Goal: Participate in discussion: Engage in conversation with other users on a specific topic

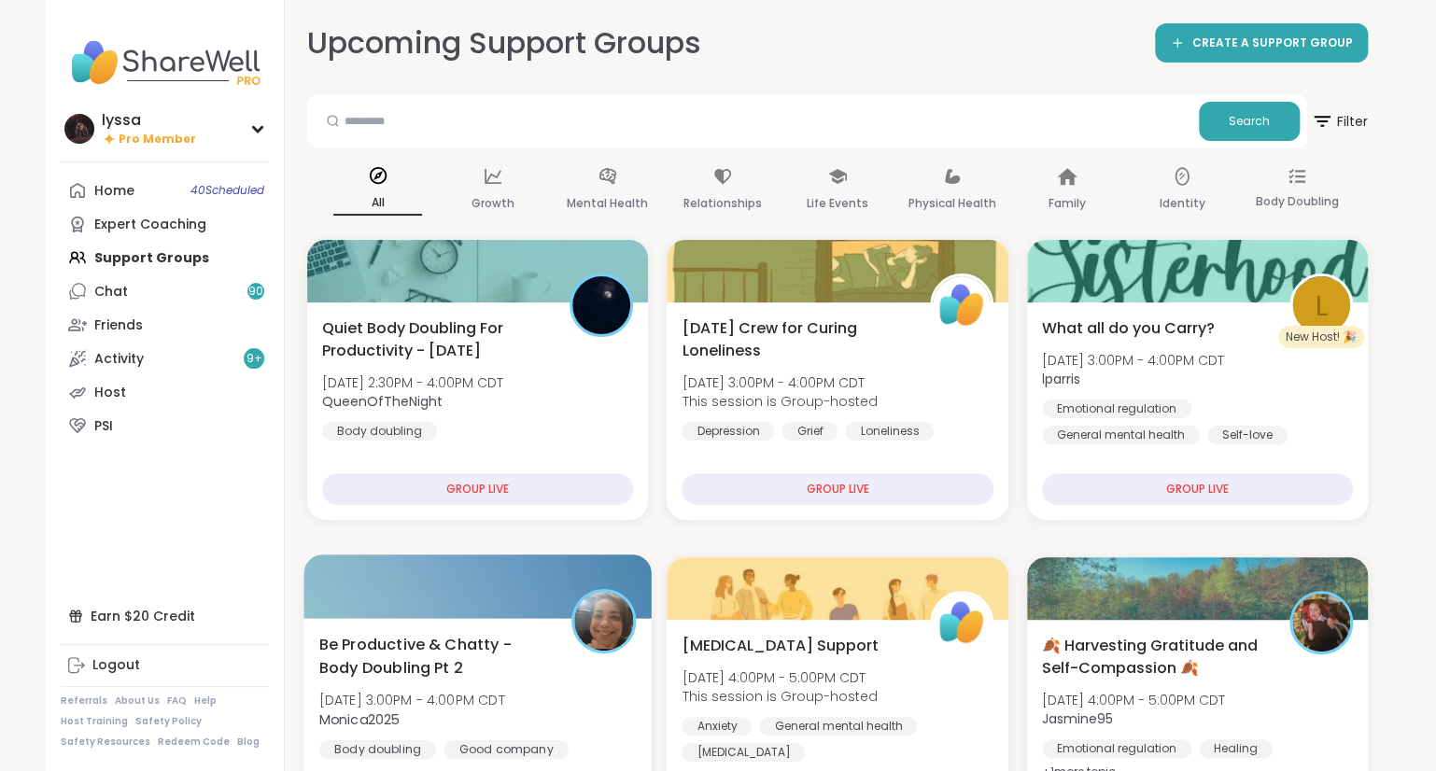
click at [424, 691] on span "[DATE] 3:00PM - 4:00PM CDT" at bounding box center [412, 700] width 186 height 19
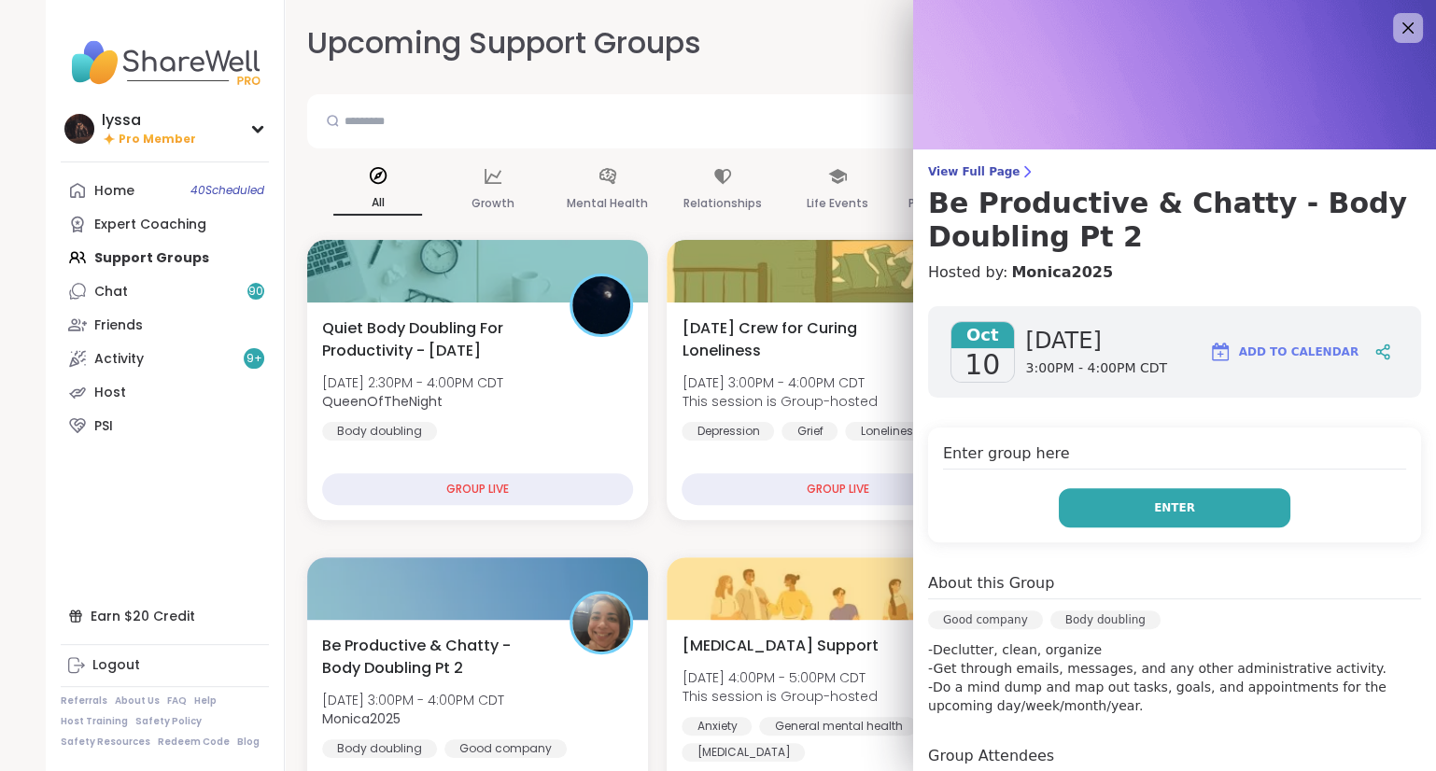
click at [1223, 518] on button "Enter" at bounding box center [1175, 507] width 232 height 39
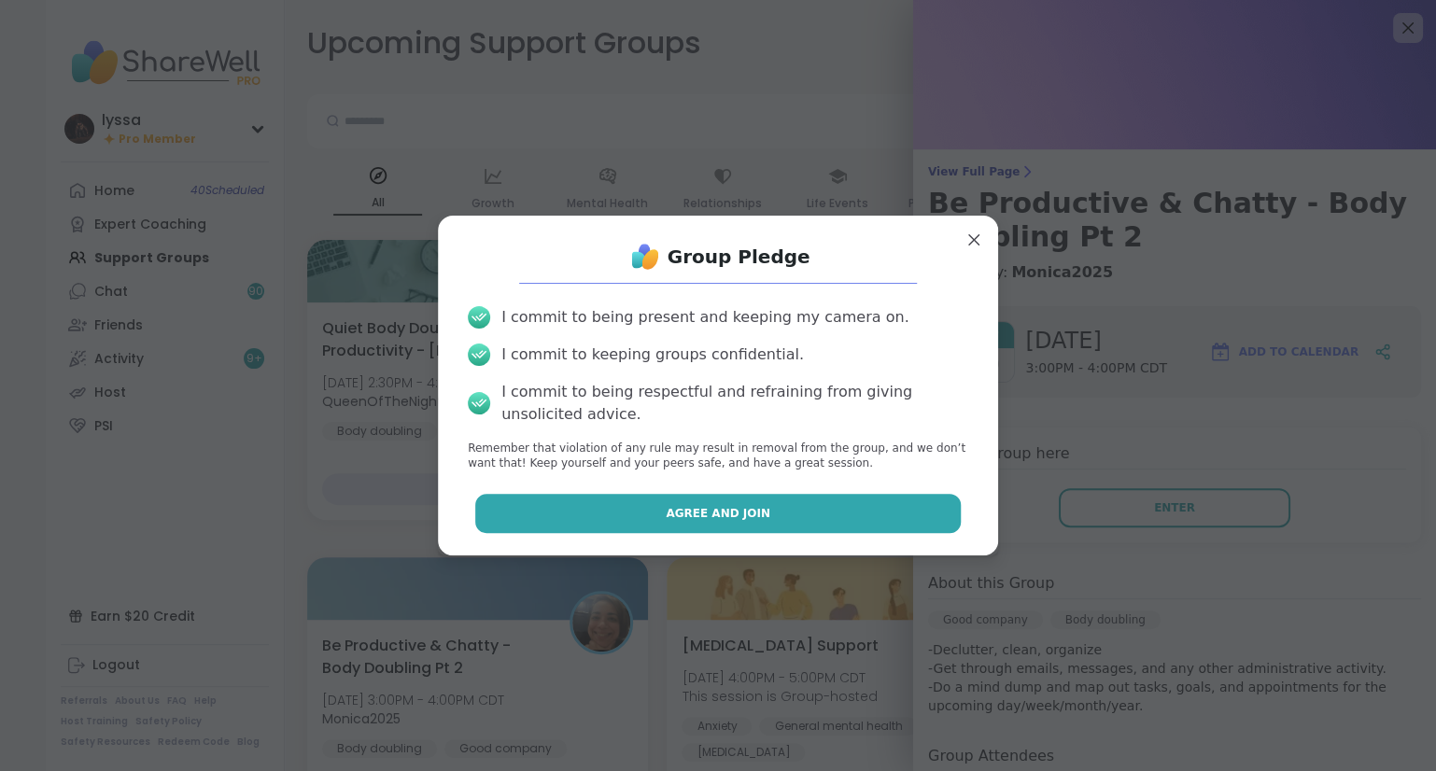
click at [919, 516] on button "Agree and Join" at bounding box center [718, 513] width 486 height 39
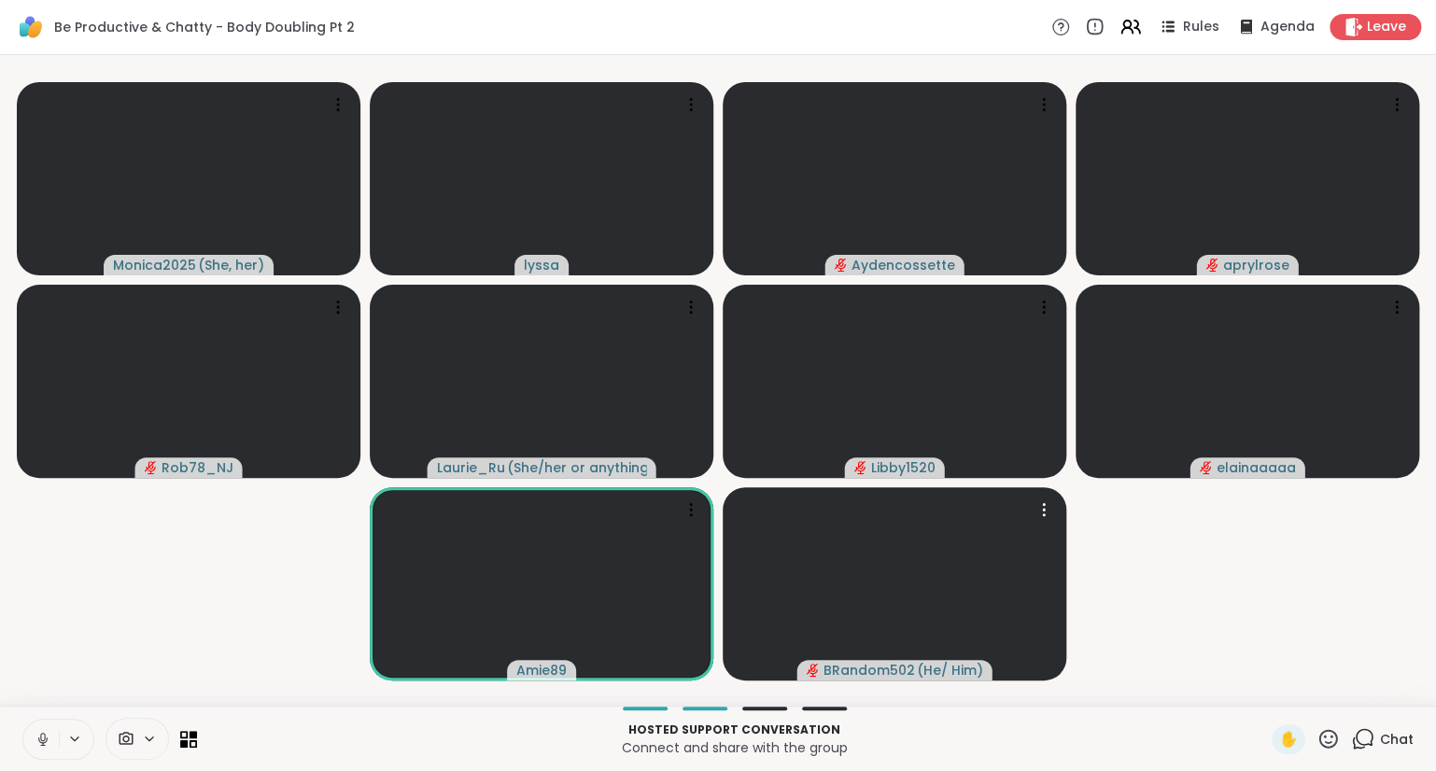
click at [45, 739] on icon at bounding box center [42, 737] width 5 height 8
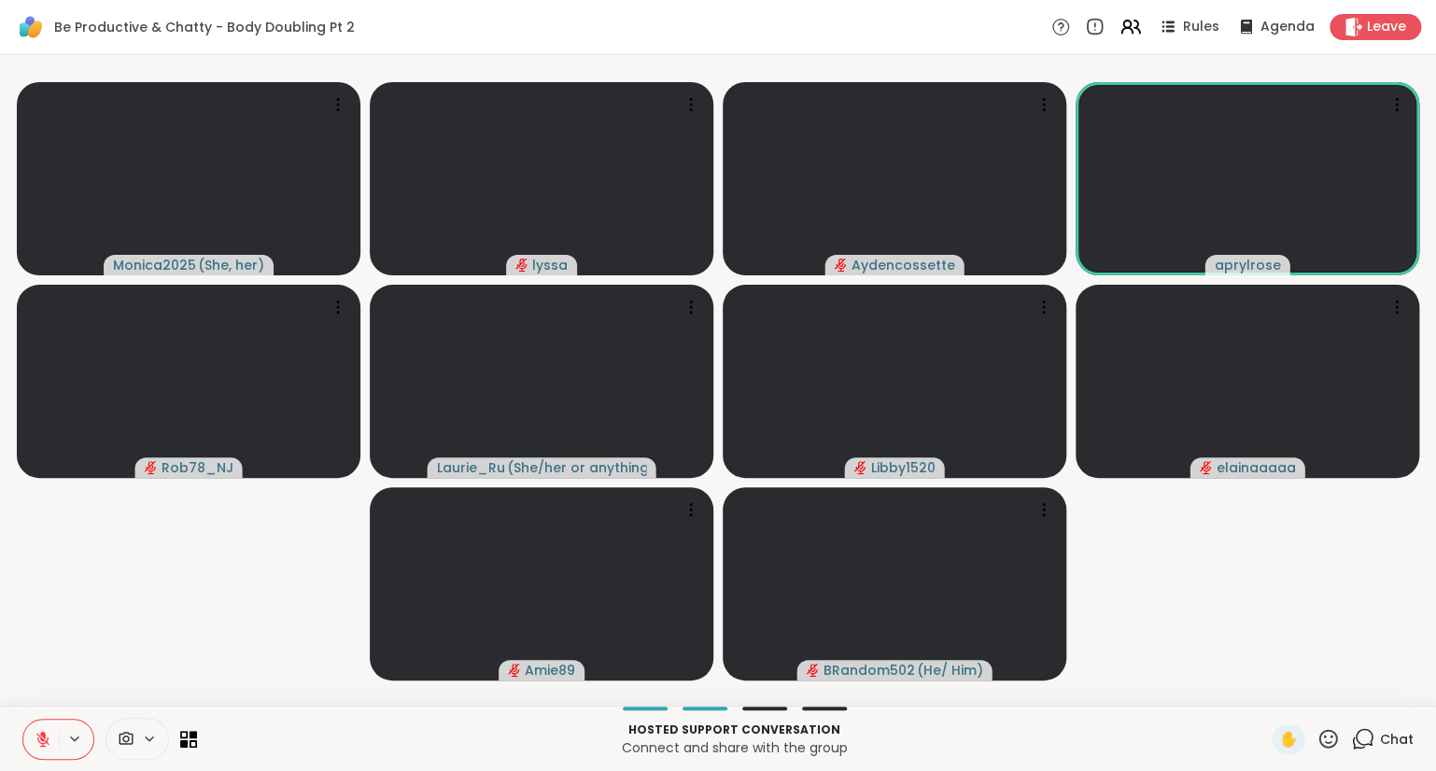
drag, startPoint x: 45, startPoint y: 739, endPoint x: 45, endPoint y: 750, distance: 10.3
click at [45, 746] on icon at bounding box center [43, 739] width 17 height 17
click at [39, 750] on button at bounding box center [40, 739] width 35 height 39
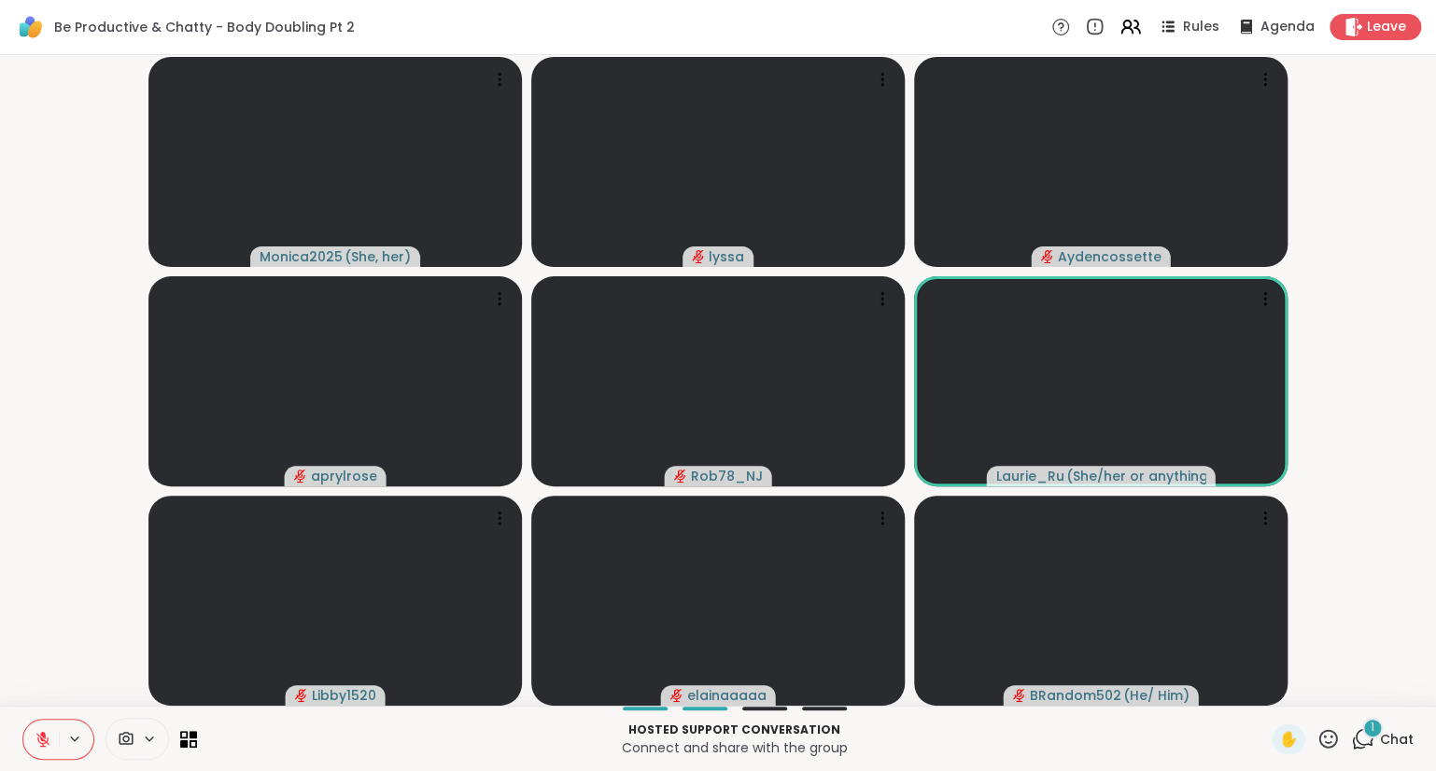
click at [53, 742] on button at bounding box center [40, 739] width 35 height 39
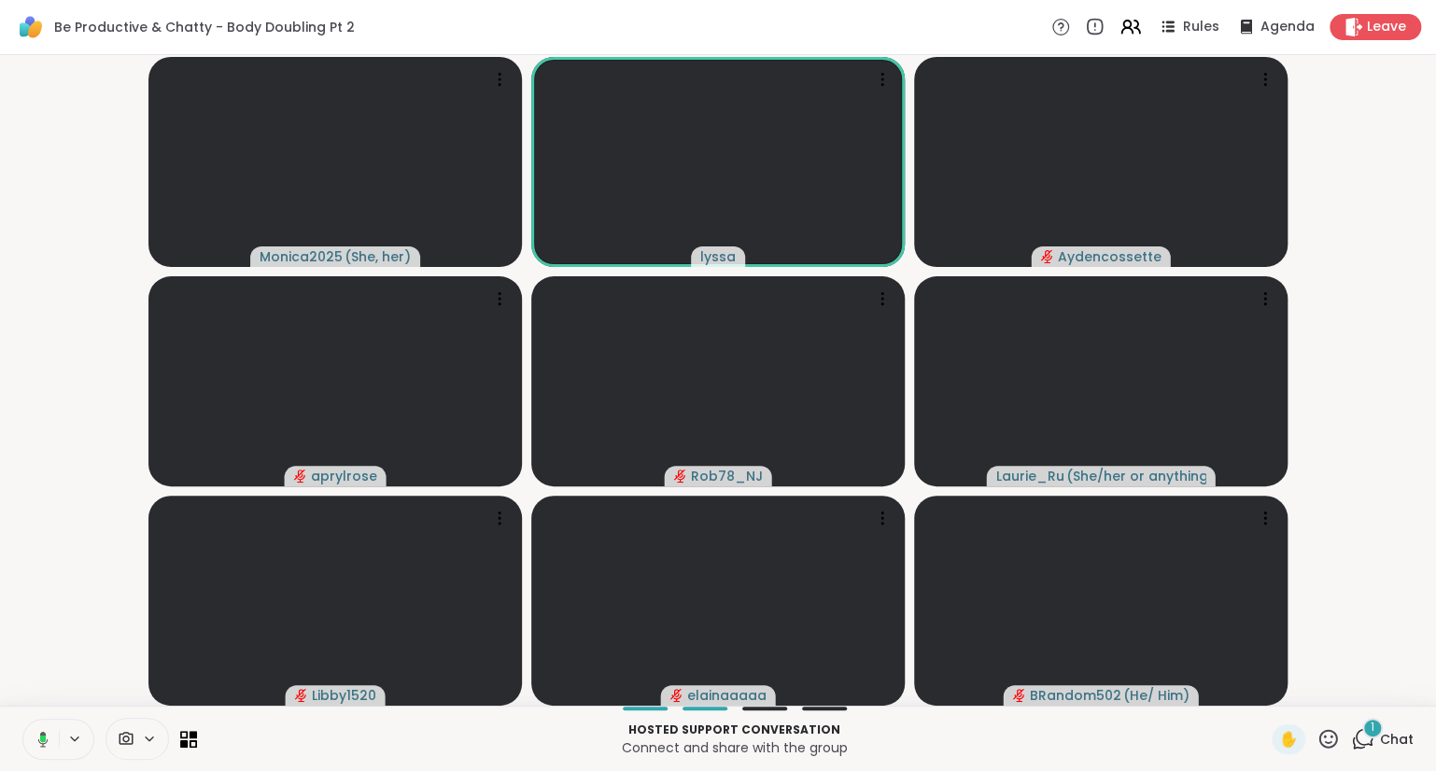
click at [40, 725] on button at bounding box center [40, 739] width 38 height 39
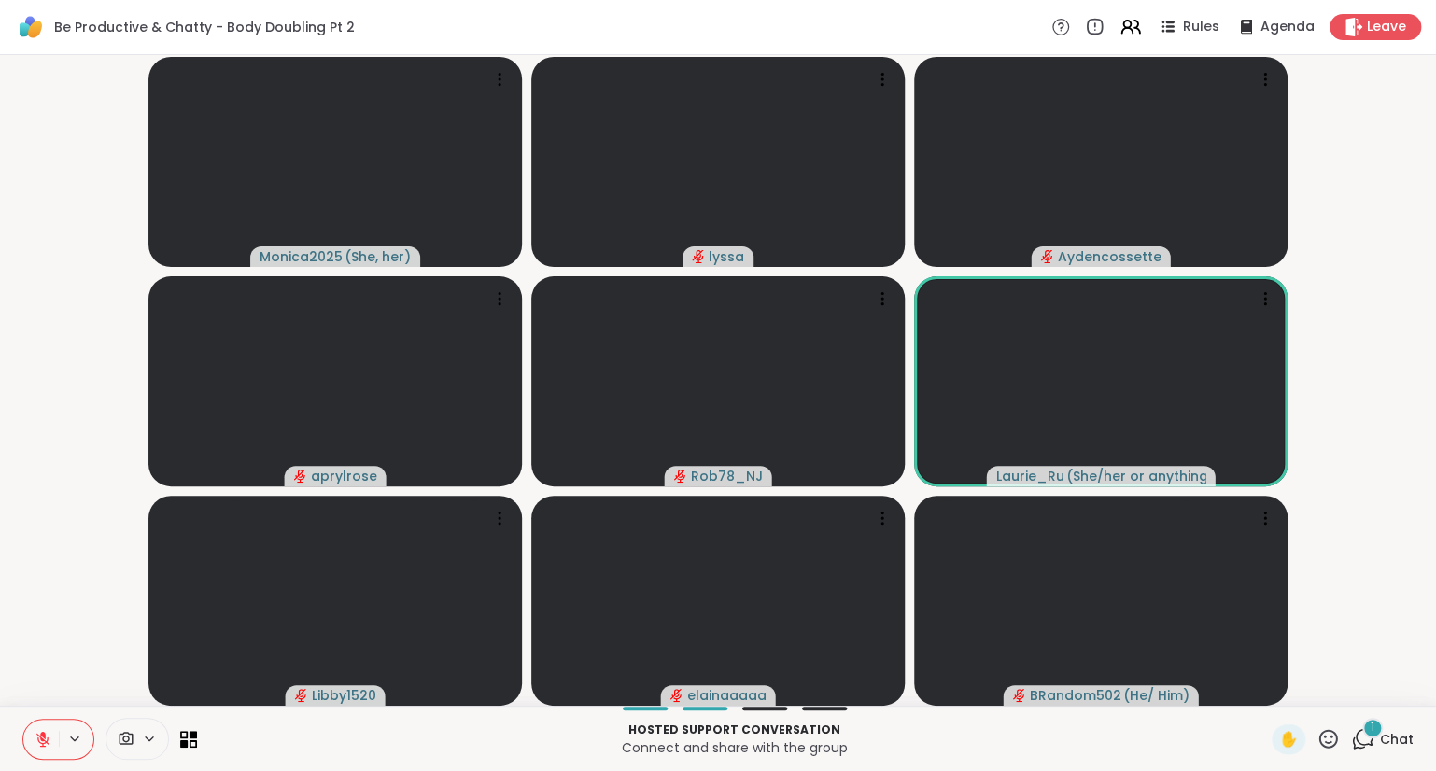
click at [40, 725] on button at bounding box center [40, 739] width 35 height 39
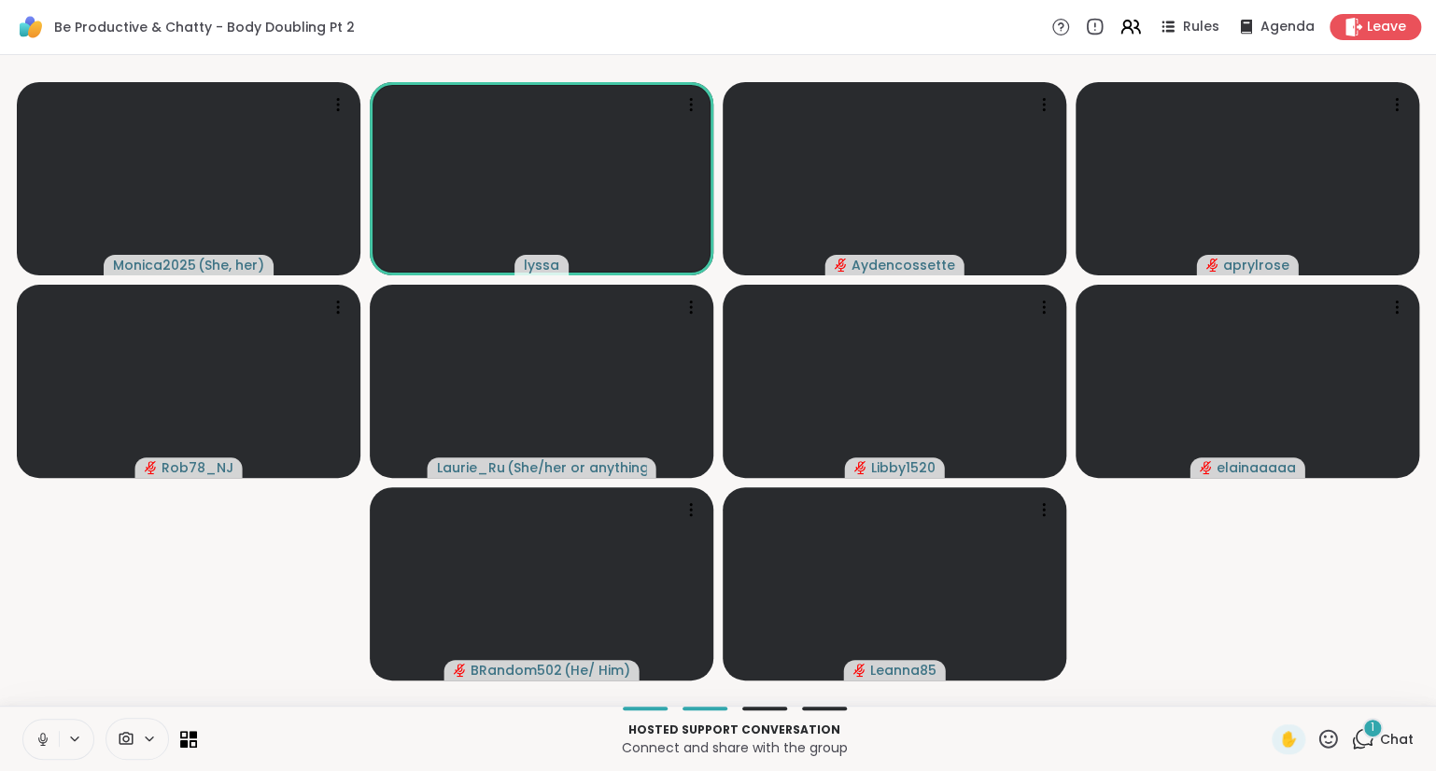
click at [42, 730] on button at bounding box center [40, 739] width 35 height 39
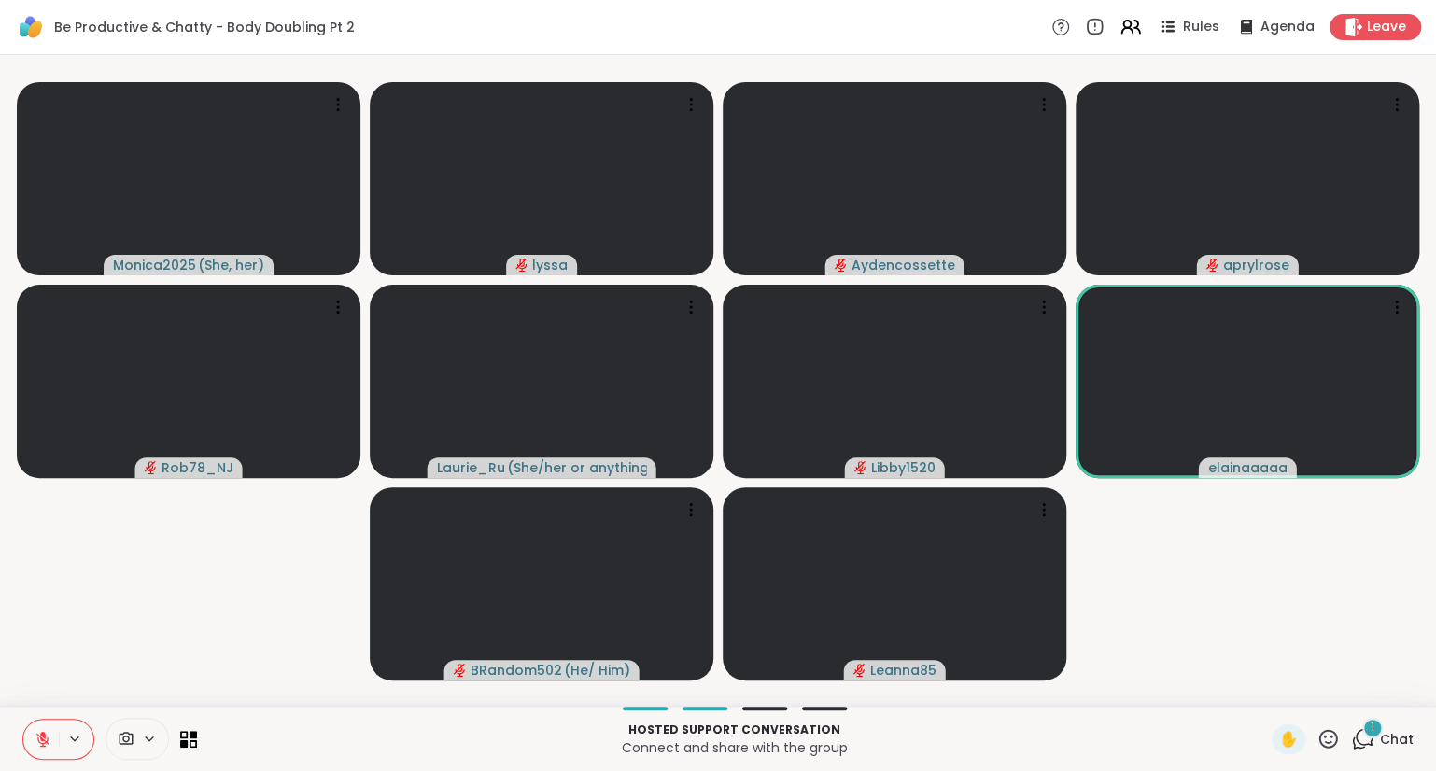
click at [39, 732] on icon at bounding box center [43, 739] width 17 height 17
click at [1395, 314] on icon at bounding box center [1396, 307] width 19 height 19
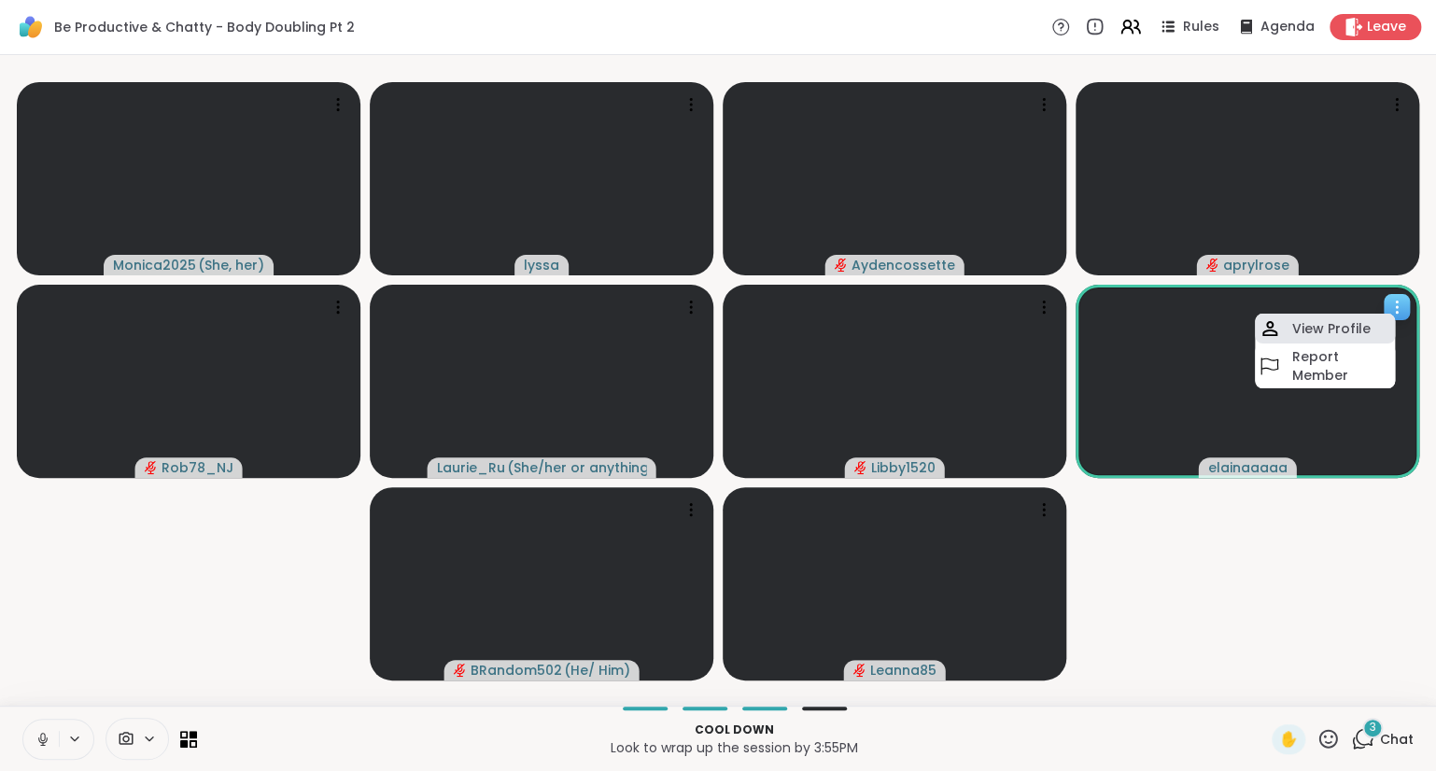
click at [1349, 328] on h4 "View Profile" at bounding box center [1331, 328] width 78 height 19
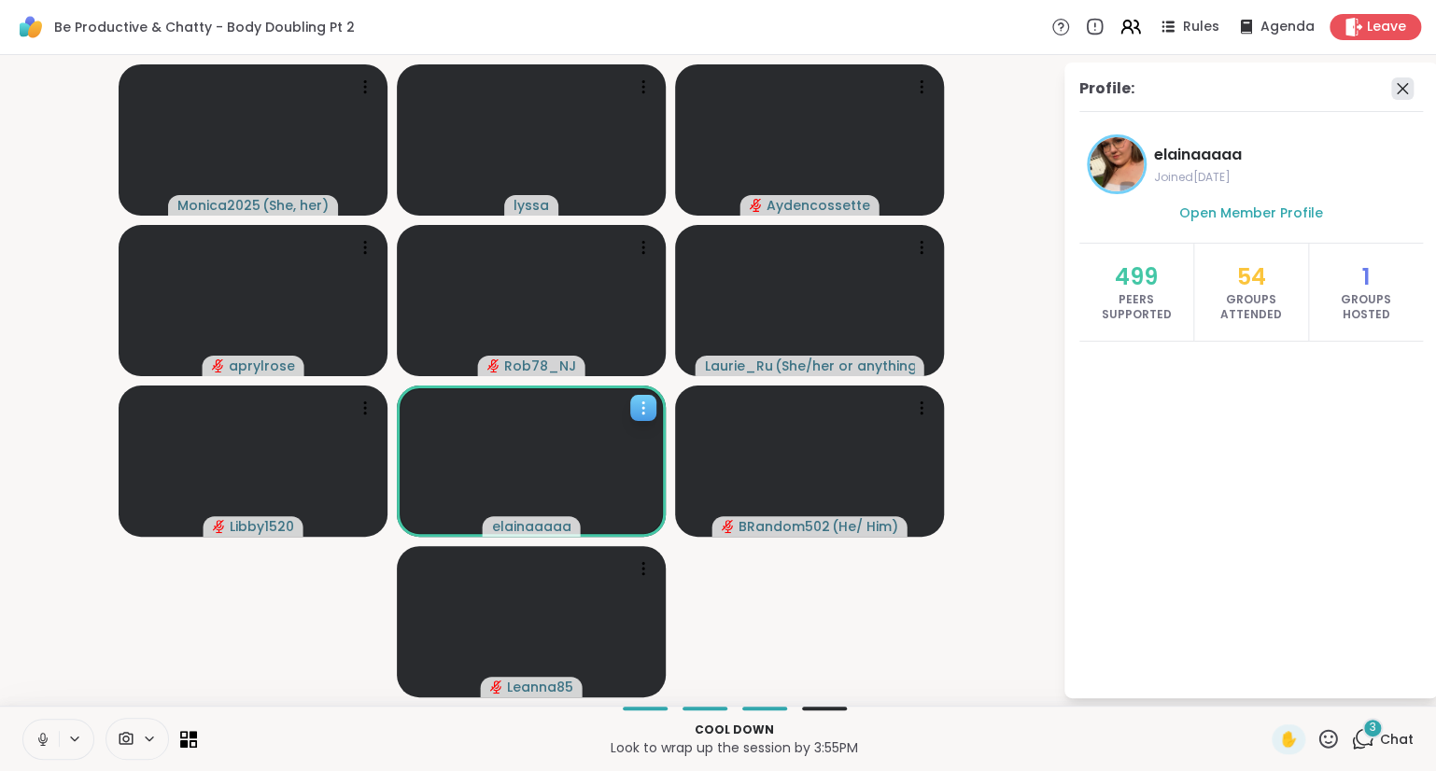
click at [1402, 94] on icon at bounding box center [1402, 88] width 22 height 22
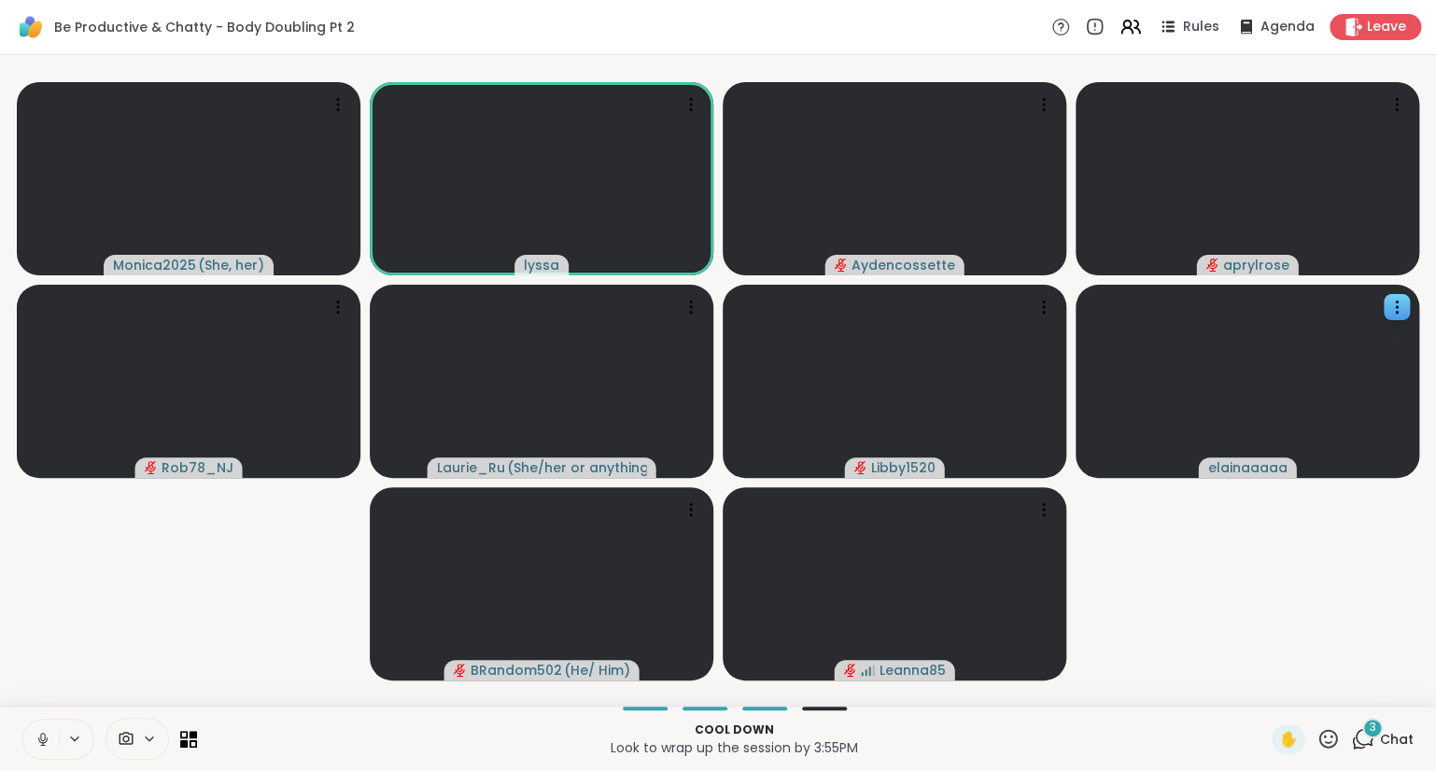
click at [1123, 515] on video-player-container "Monica2025 ( She, her ) [PERSON_NAME] aprylrose Rob78_NJ [PERSON_NAME] ( She/he…" at bounding box center [718, 381] width 1414 height 636
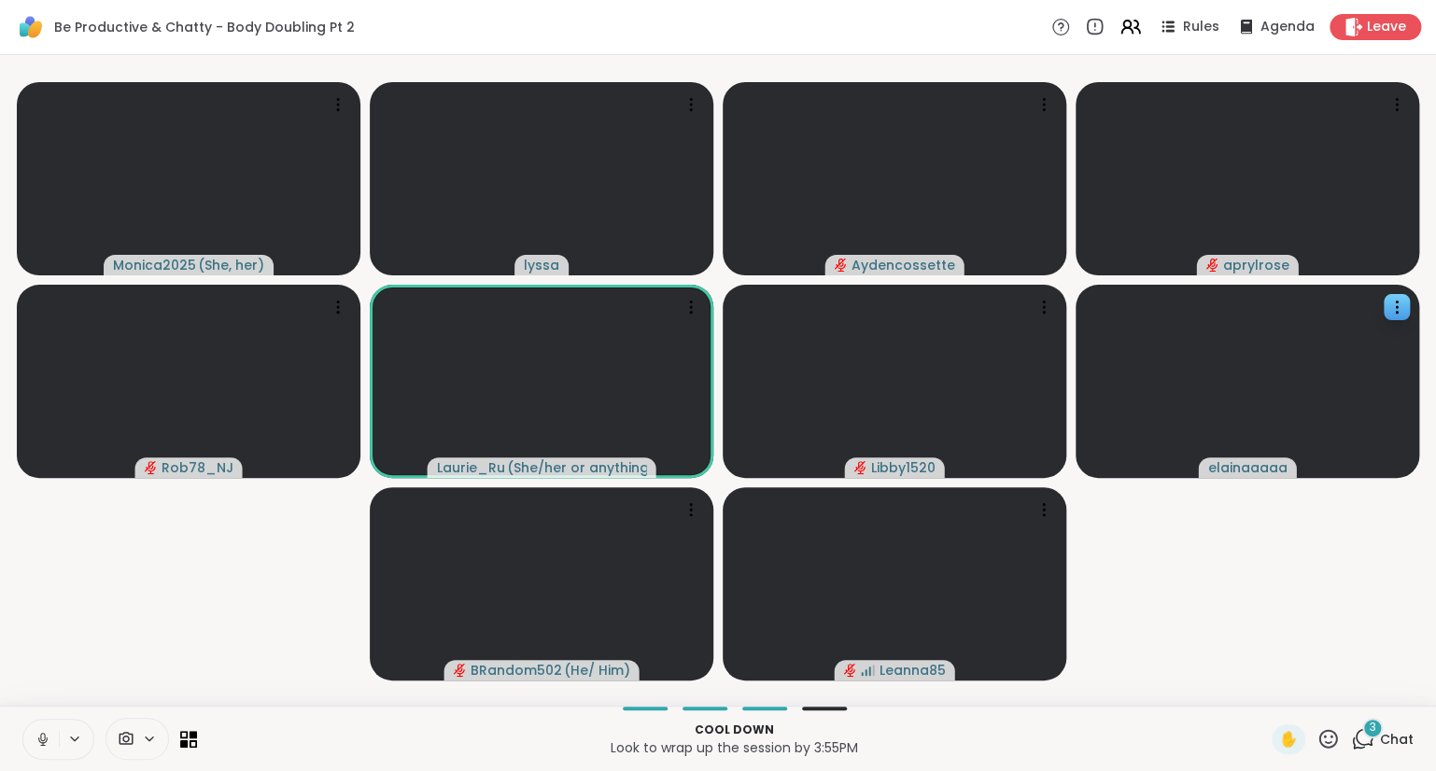
click at [44, 736] on icon at bounding box center [43, 739] width 17 height 17
click at [43, 730] on button at bounding box center [40, 739] width 35 height 39
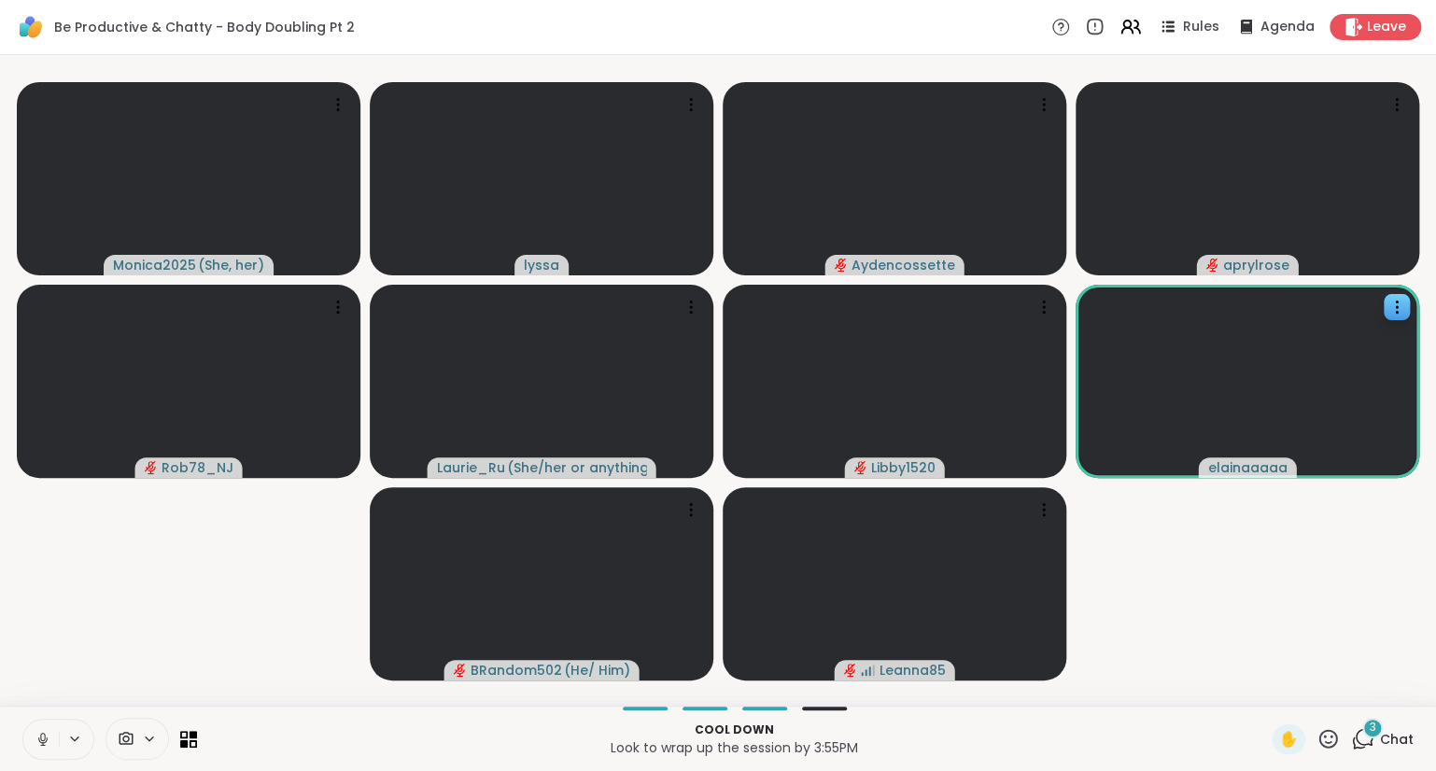
click at [47, 749] on button at bounding box center [40, 739] width 35 height 39
click at [35, 744] on icon at bounding box center [43, 739] width 17 height 17
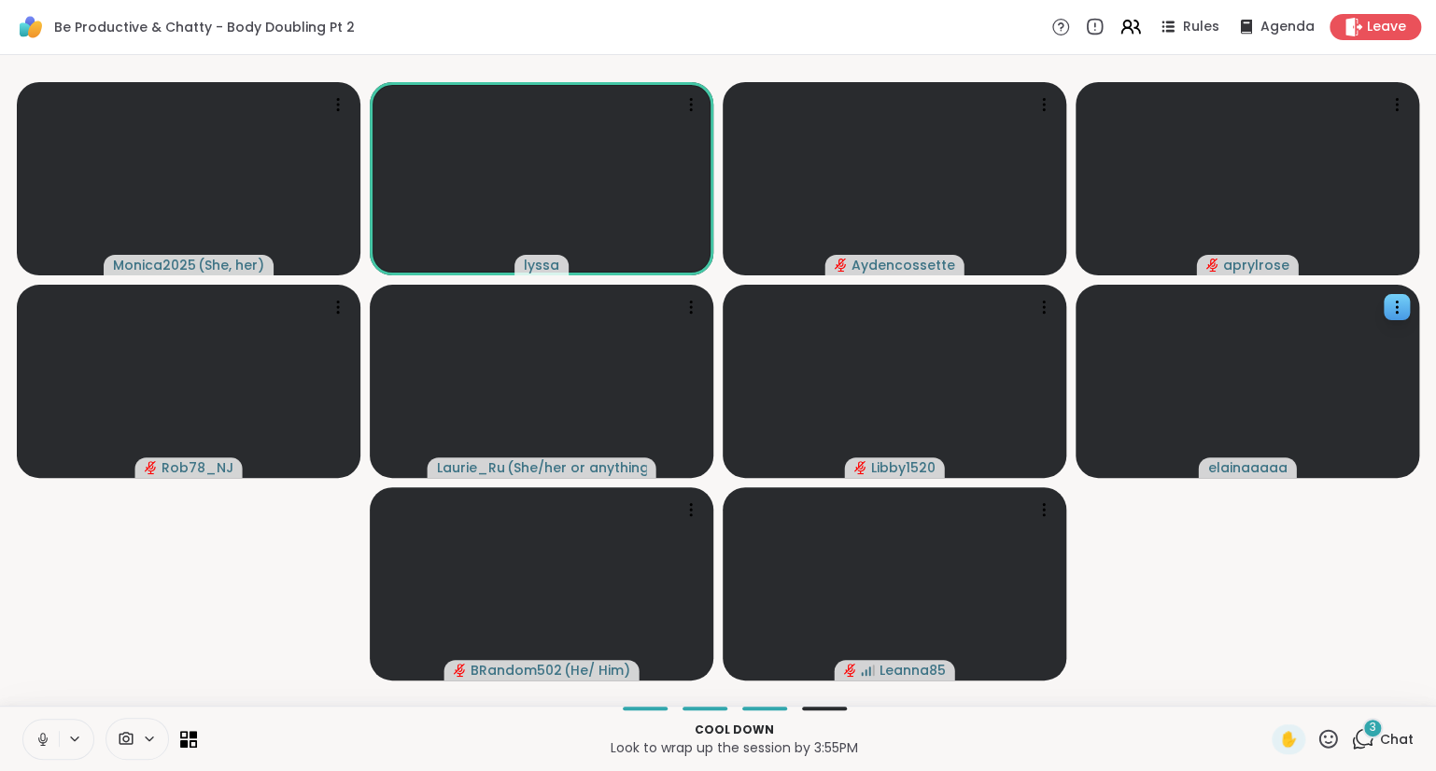
click at [42, 740] on icon at bounding box center [43, 739] width 17 height 17
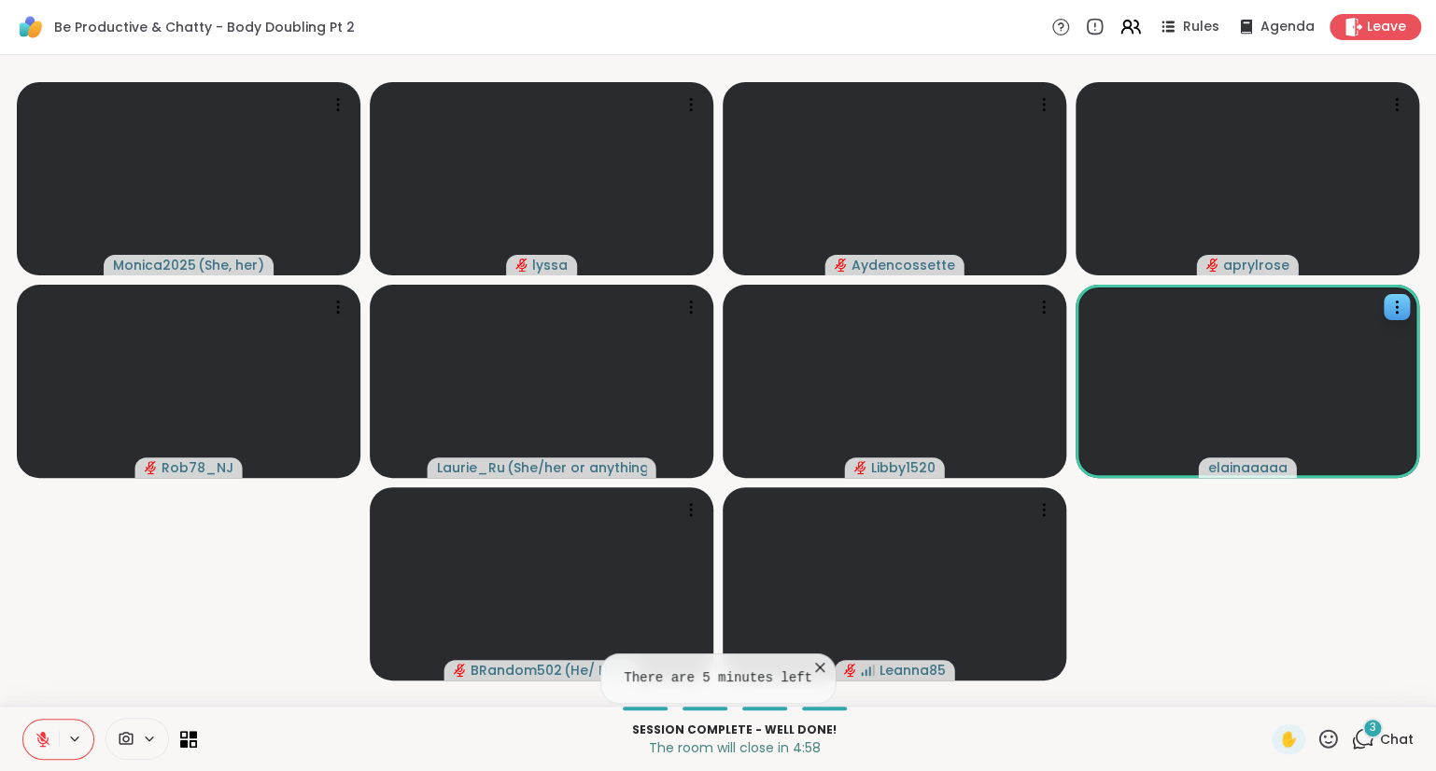
click at [41, 756] on button at bounding box center [40, 739] width 35 height 39
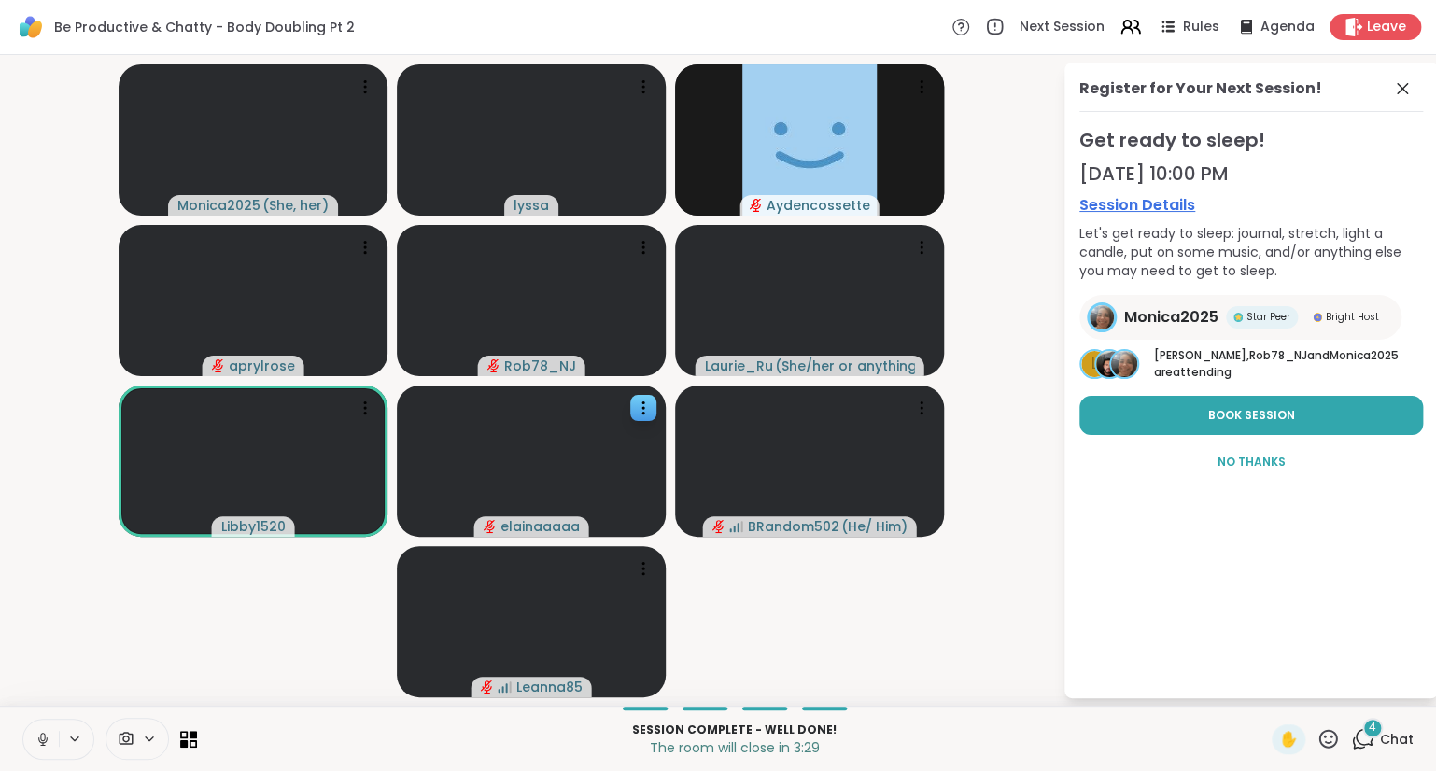
click at [45, 736] on icon at bounding box center [42, 737] width 5 height 8
click at [47, 741] on icon at bounding box center [42, 739] width 13 height 13
click at [54, 745] on button at bounding box center [40, 739] width 35 height 39
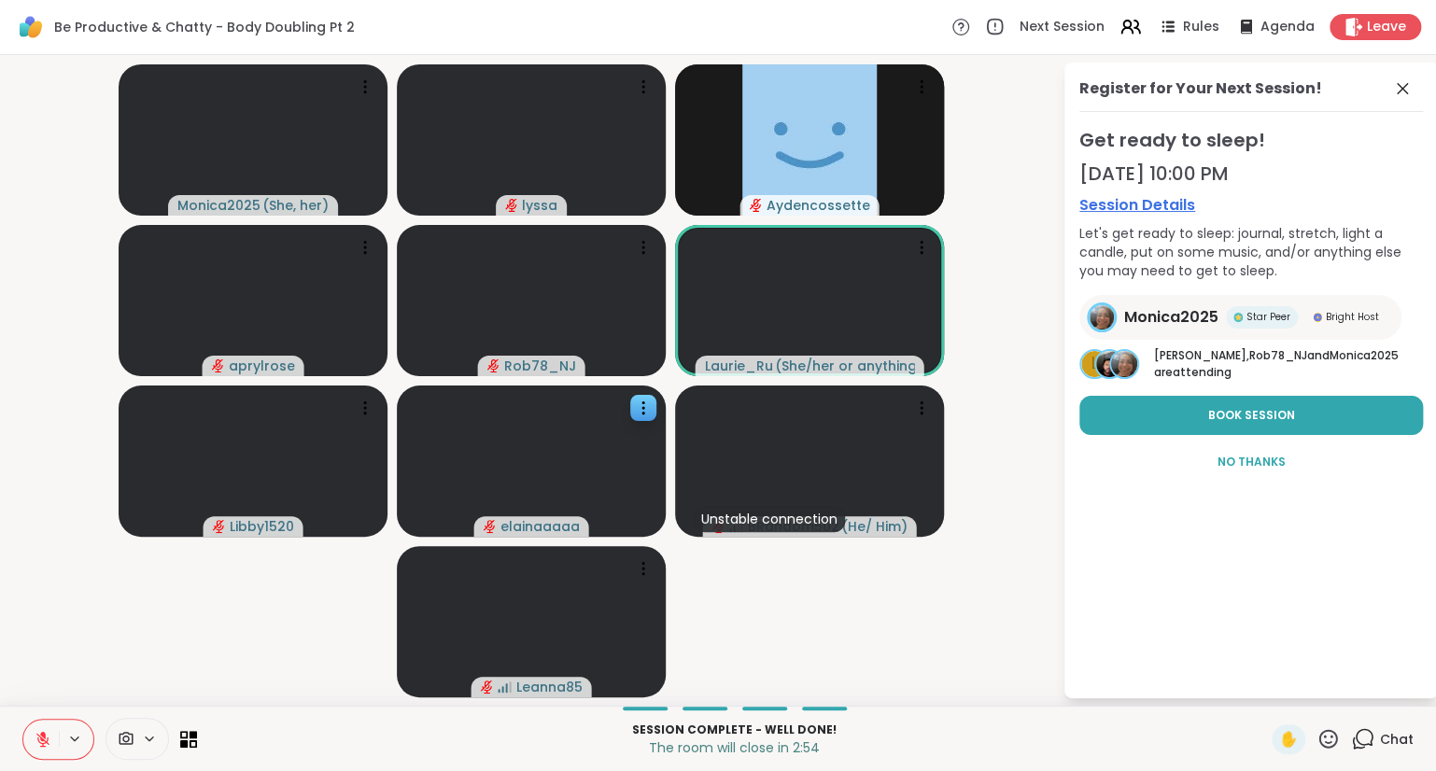
click at [39, 753] on button at bounding box center [40, 739] width 35 height 39
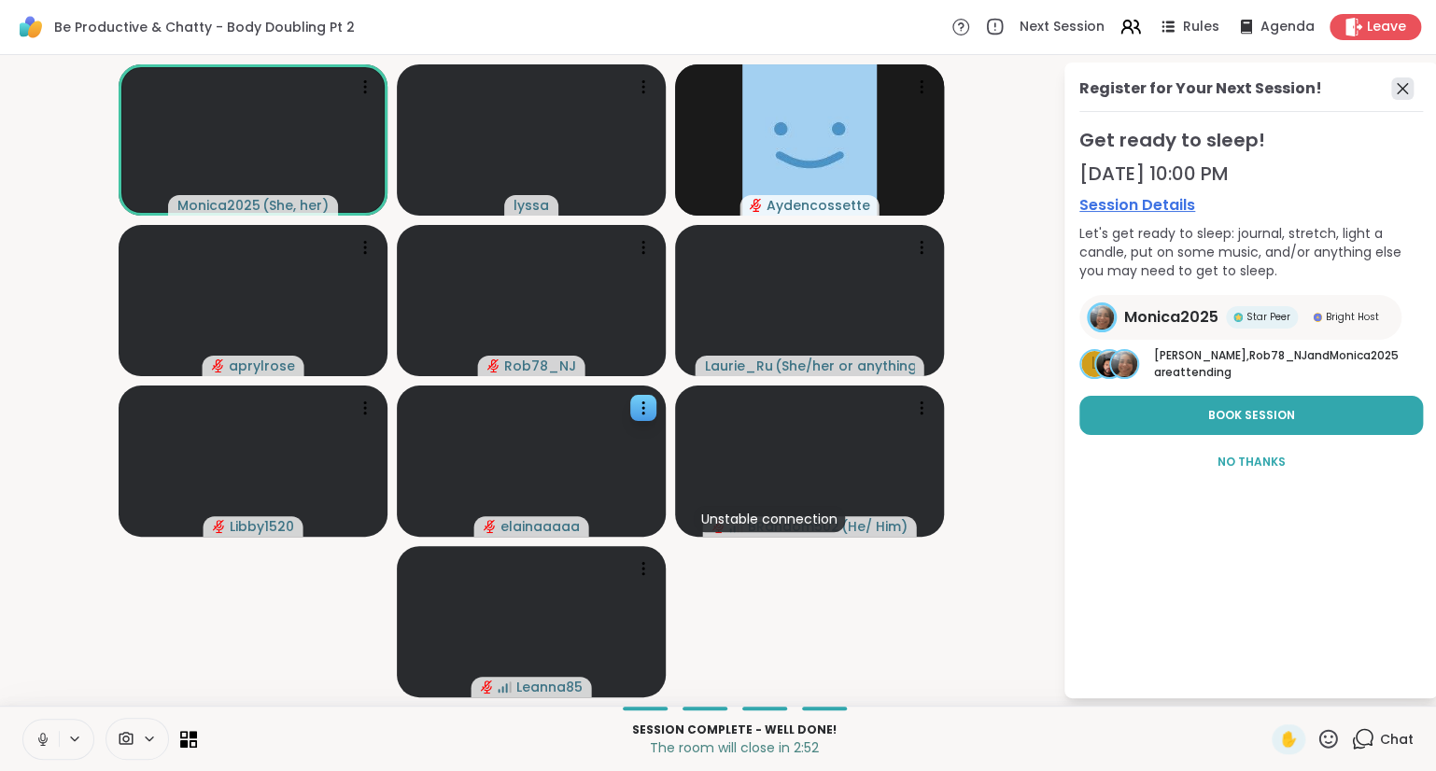
click at [1405, 84] on icon at bounding box center [1402, 88] width 22 height 22
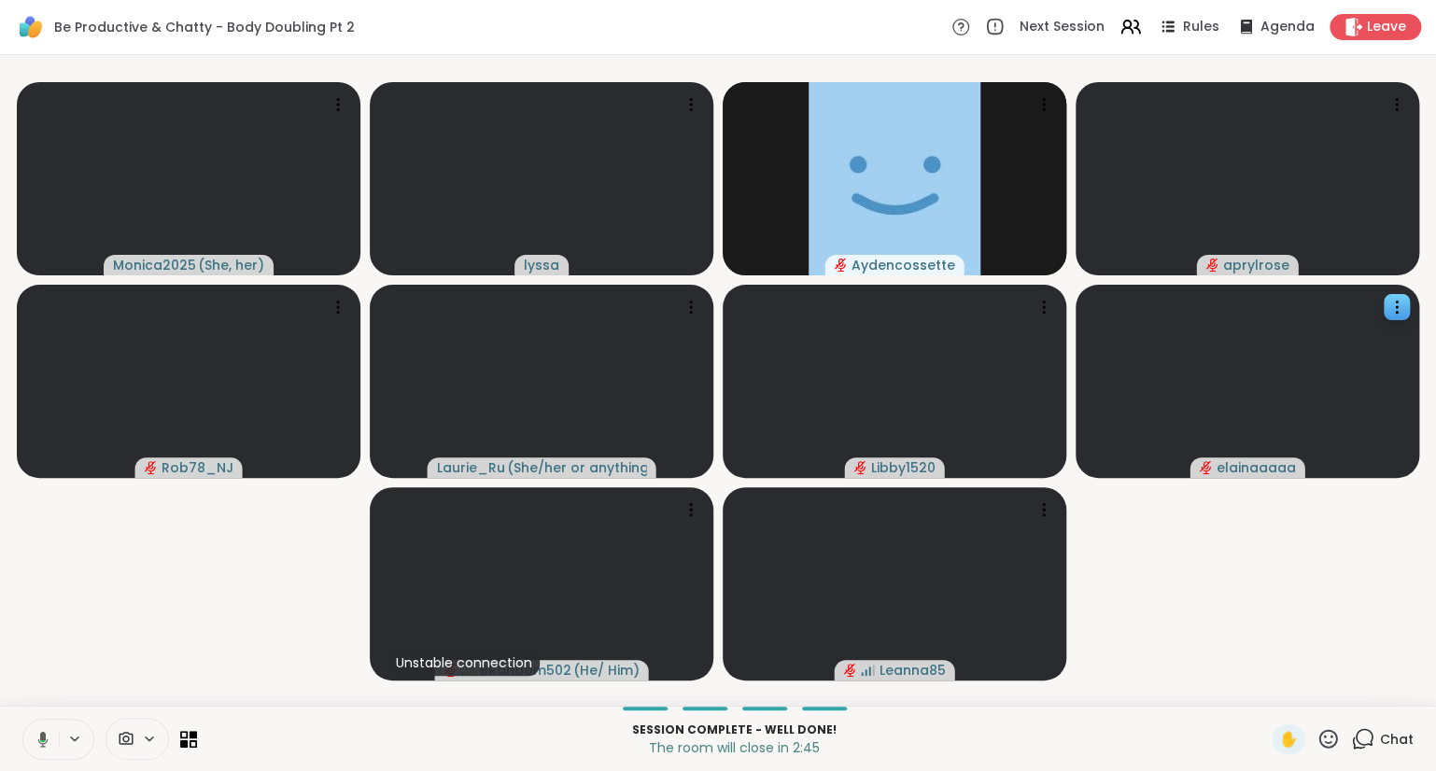
click at [39, 727] on button at bounding box center [40, 739] width 38 height 39
click at [47, 734] on icon at bounding box center [43, 739] width 17 height 17
click at [31, 745] on button at bounding box center [40, 739] width 38 height 39
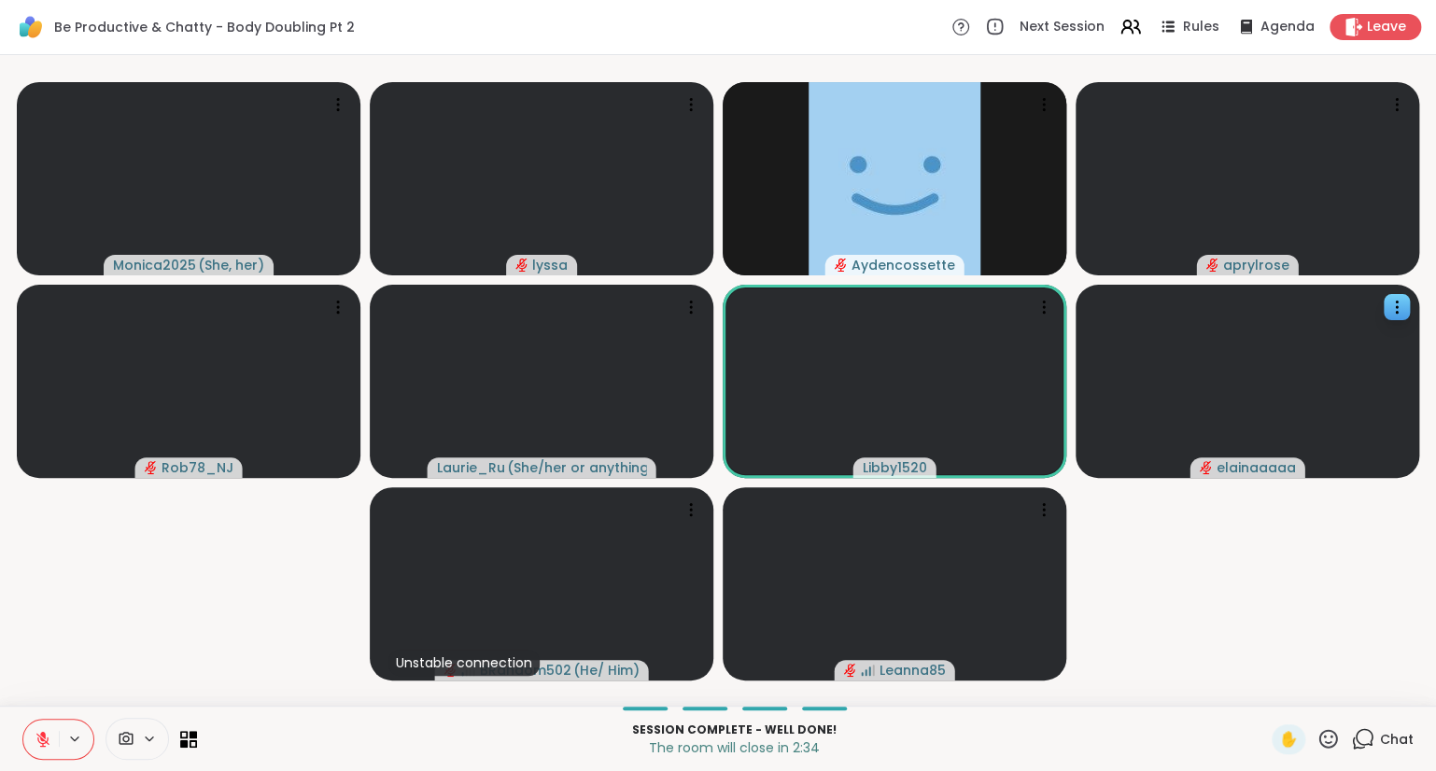
click at [50, 737] on icon at bounding box center [43, 739] width 17 height 17
click at [43, 731] on icon at bounding box center [40, 739] width 17 height 17
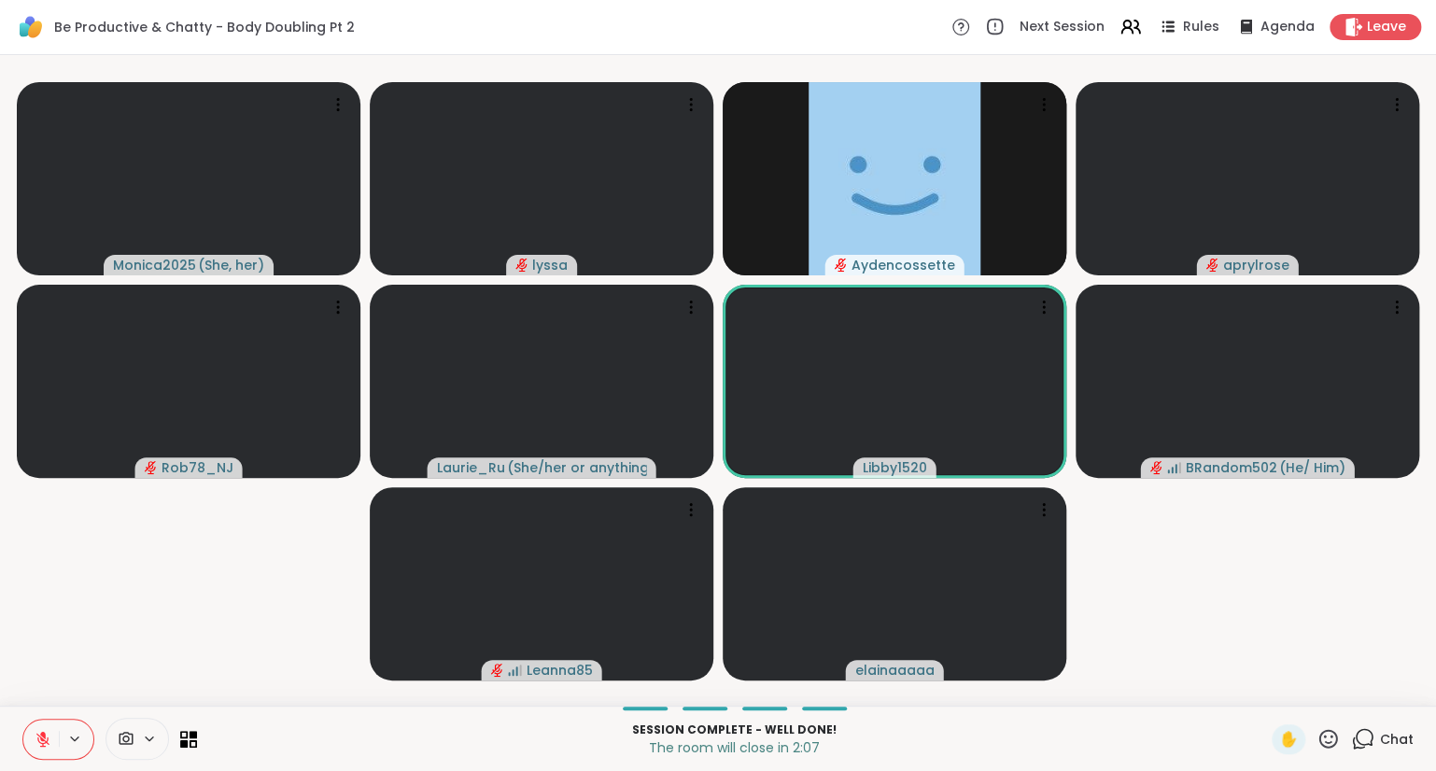
click at [45, 730] on button at bounding box center [40, 739] width 35 height 39
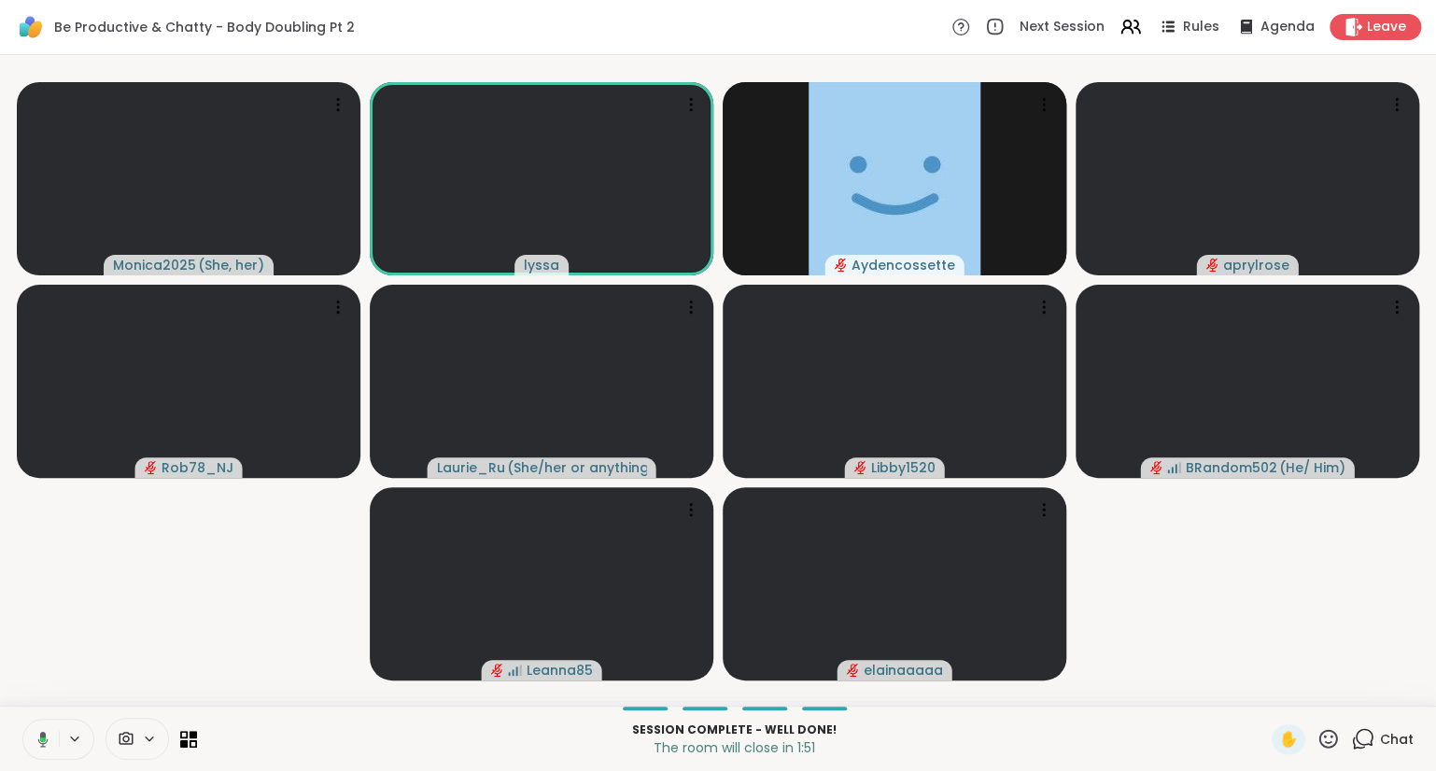
click at [47, 738] on icon at bounding box center [40, 739] width 17 height 17
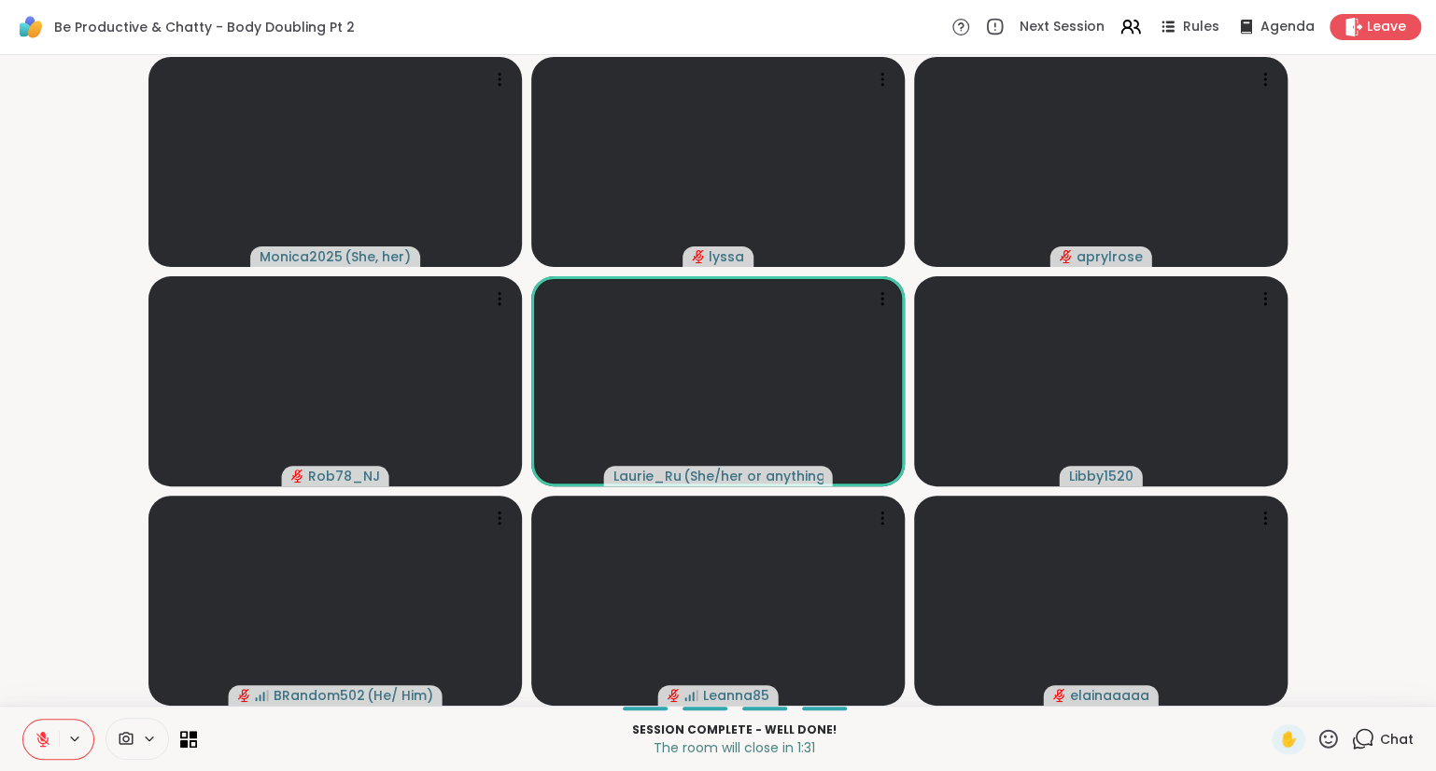
click at [42, 726] on button at bounding box center [40, 739] width 35 height 39
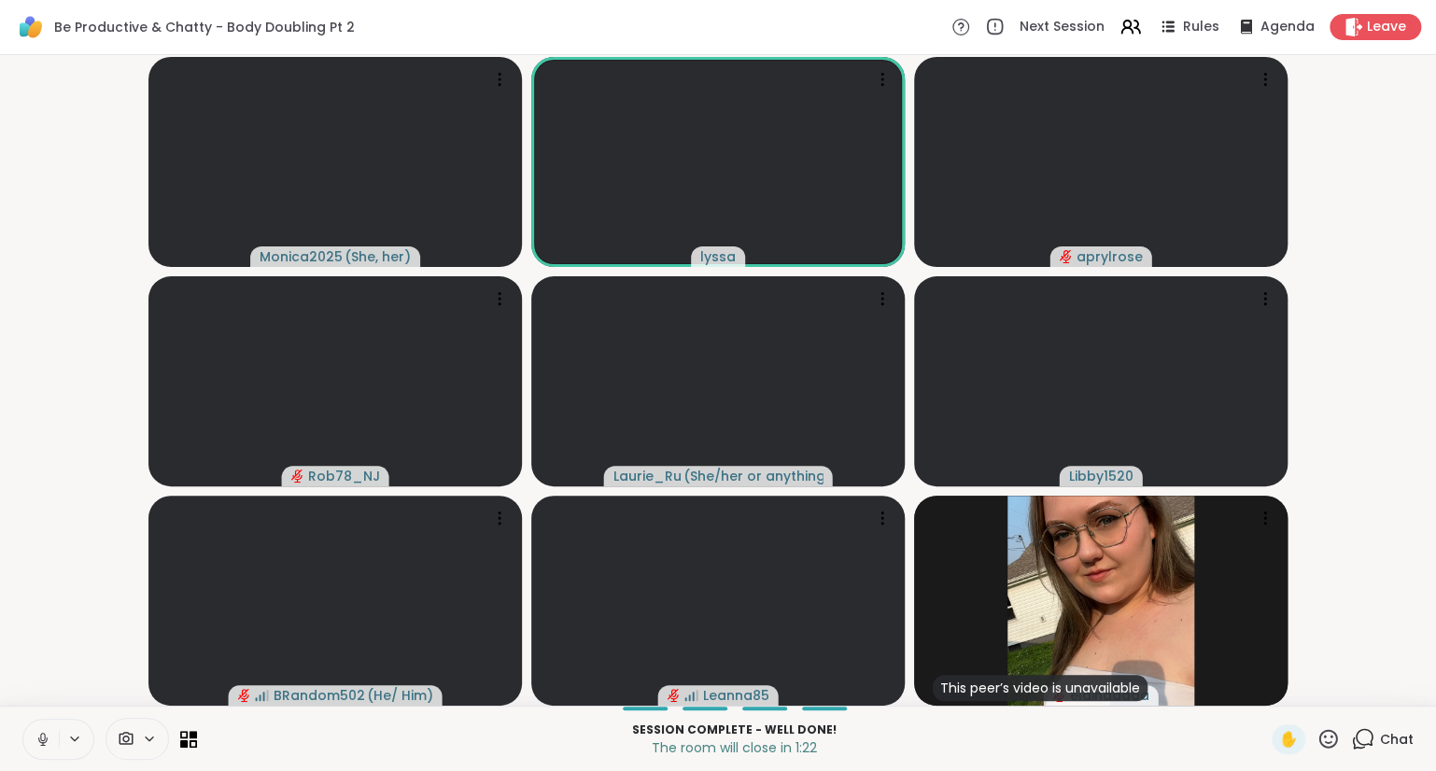
click at [46, 737] on icon at bounding box center [43, 739] width 17 height 17
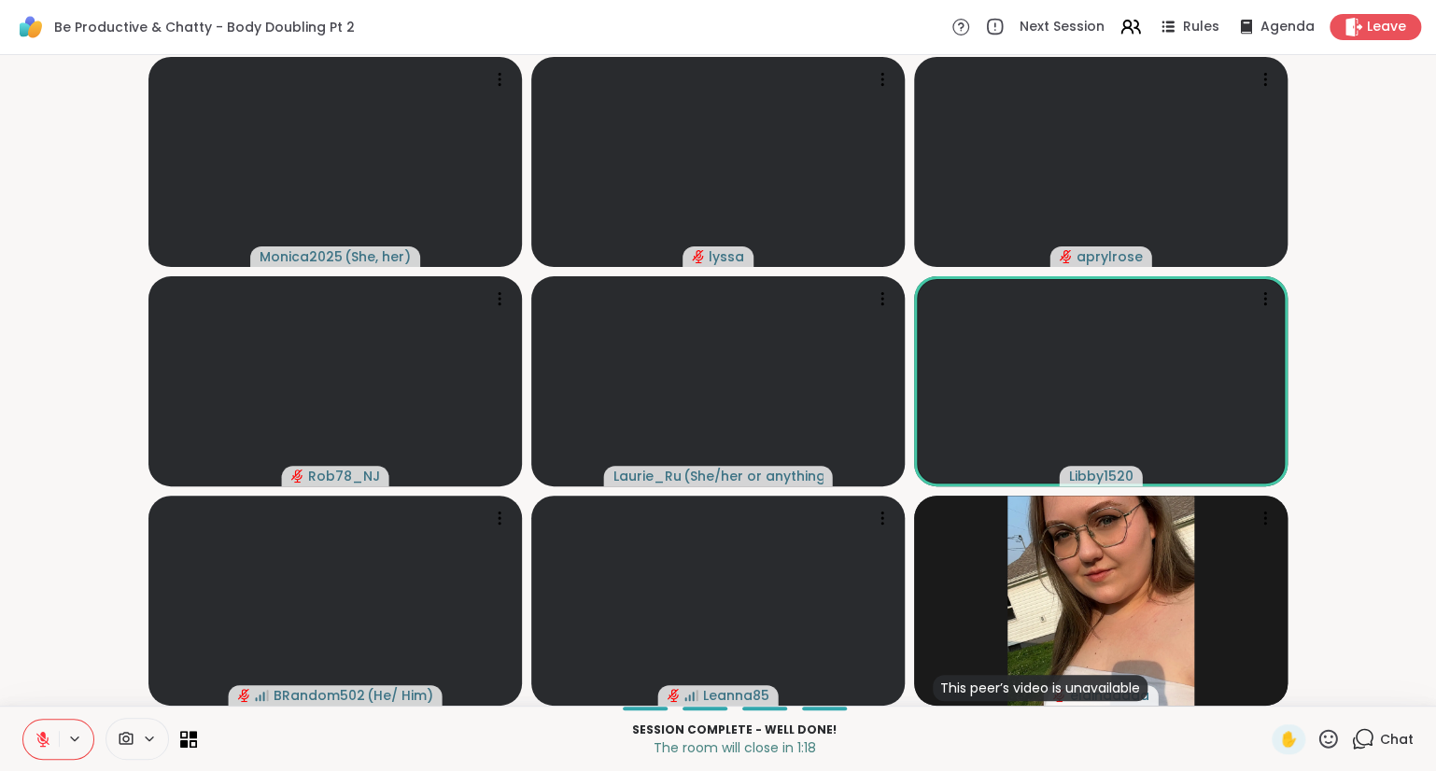
click at [1334, 739] on icon at bounding box center [1328, 738] width 23 height 23
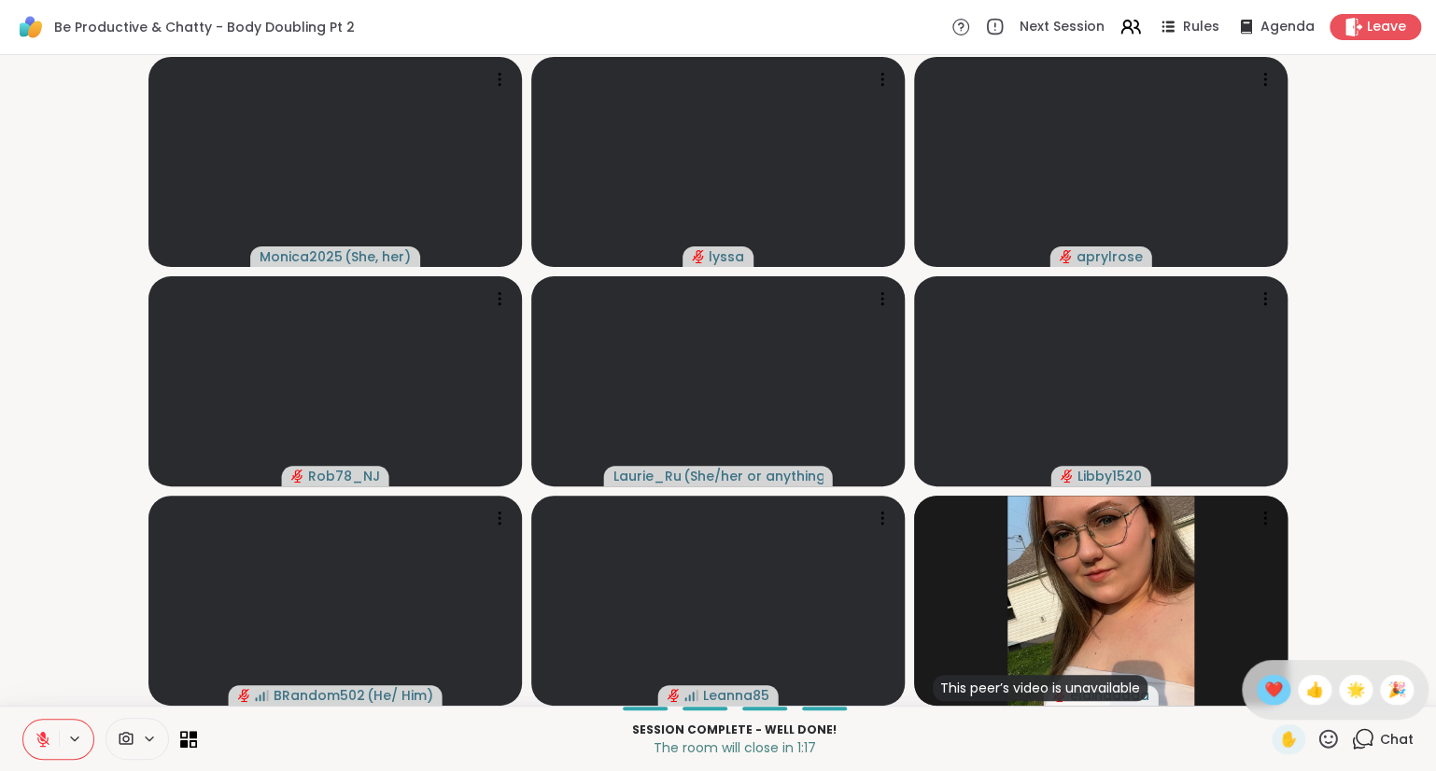
click at [1265, 687] on span "❤️" at bounding box center [1273, 690] width 19 height 22
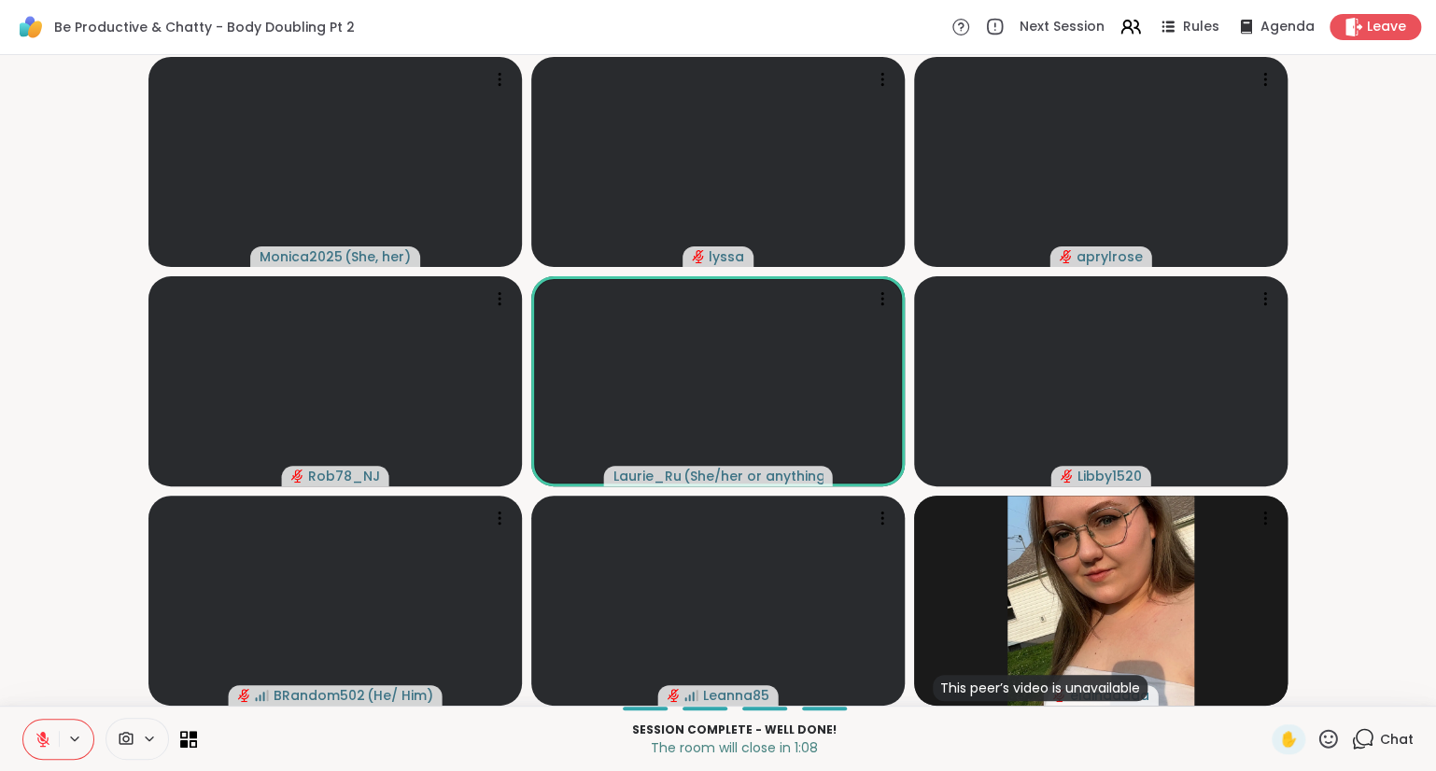
click at [1334, 734] on icon at bounding box center [1328, 738] width 19 height 19
click at [1271, 686] on span "❤️" at bounding box center [1273, 690] width 19 height 22
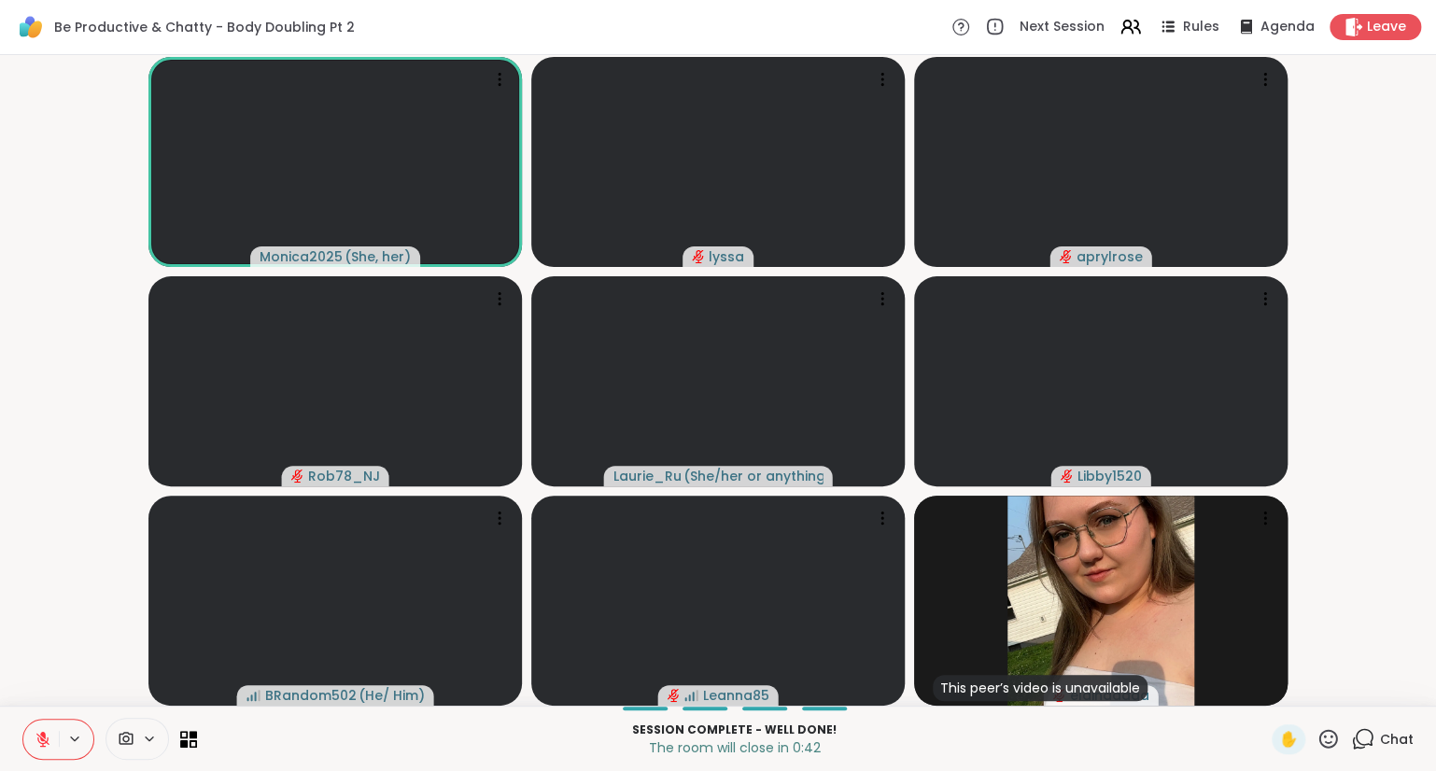
click at [23, 733] on button at bounding box center [40, 739] width 35 height 39
click at [32, 735] on button at bounding box center [40, 739] width 35 height 39
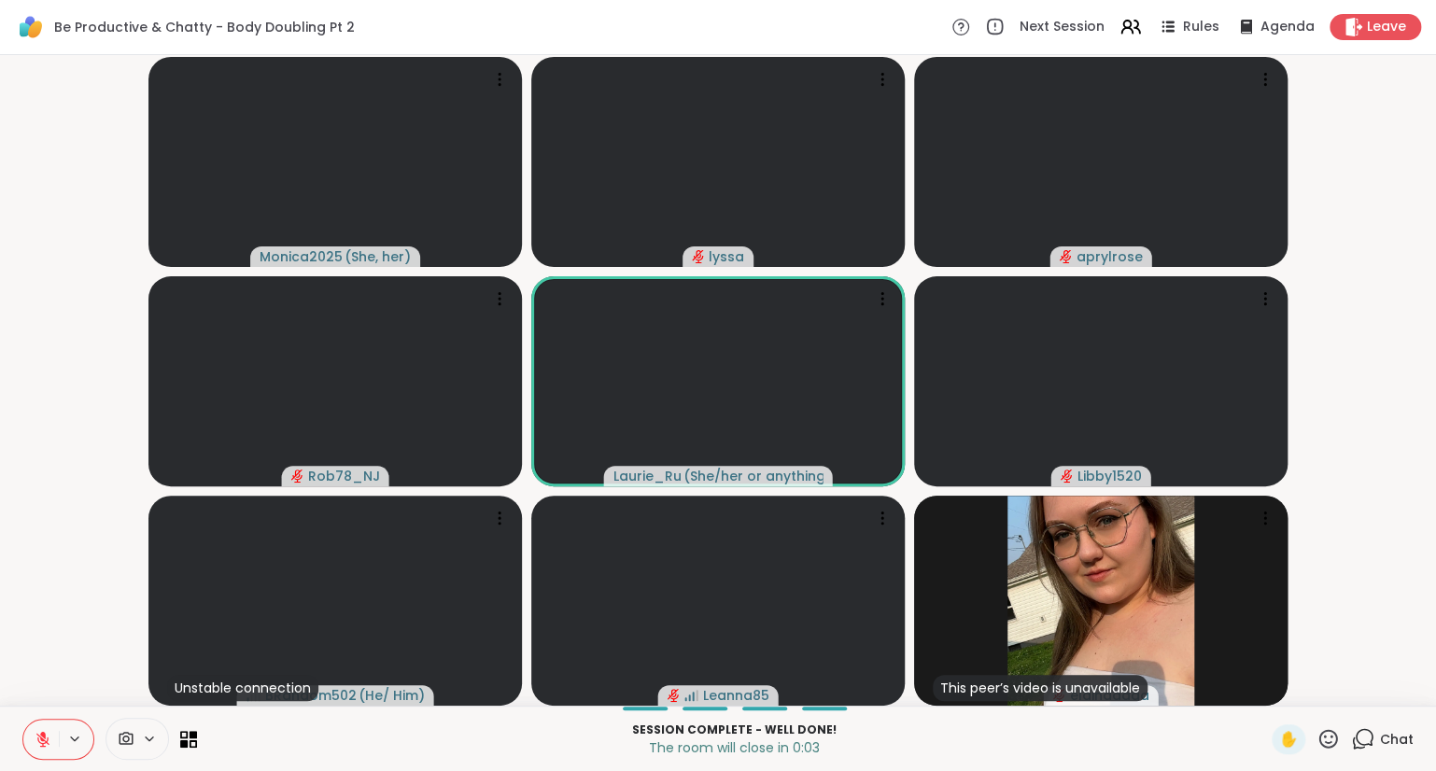
click at [37, 745] on icon at bounding box center [43, 739] width 17 height 17
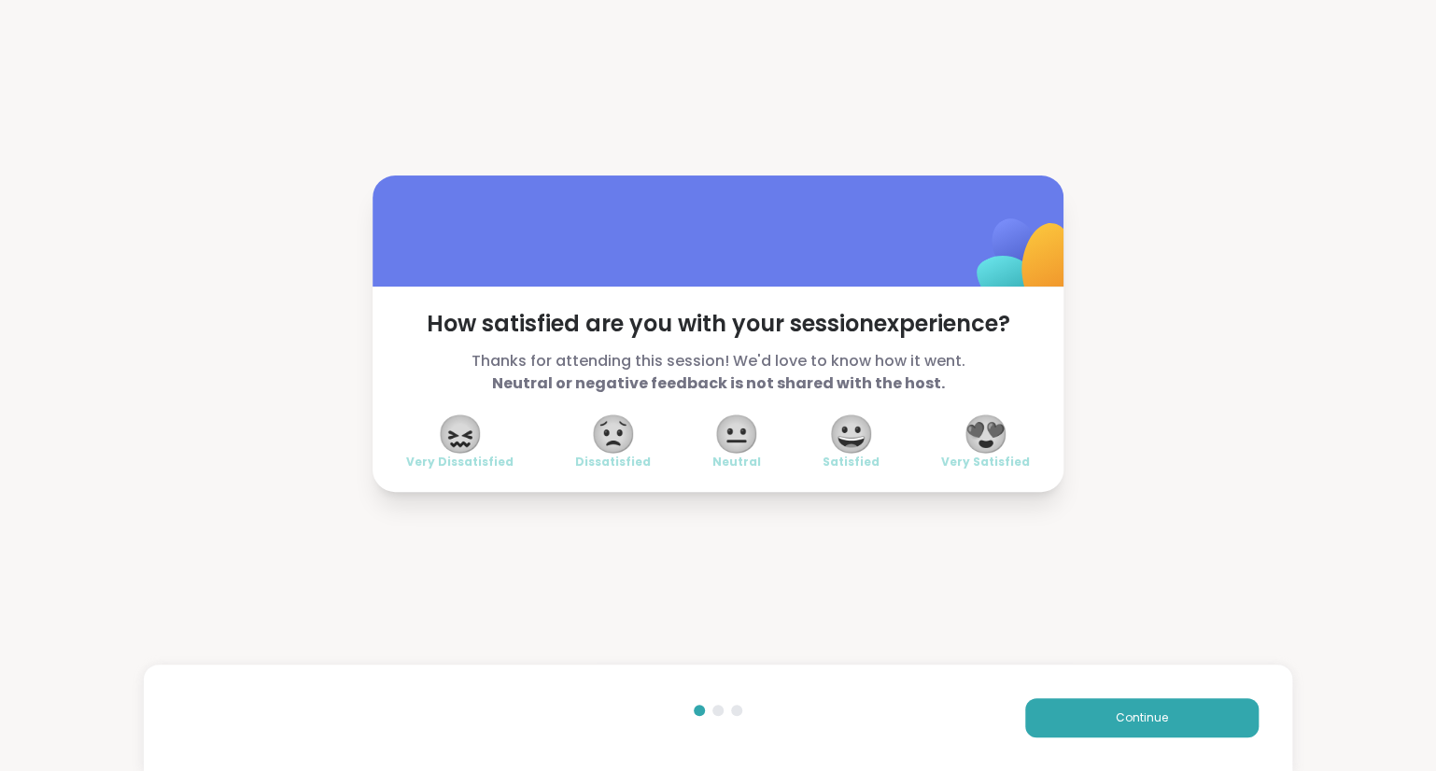
click at [983, 451] on span "😍" at bounding box center [986, 434] width 47 height 34
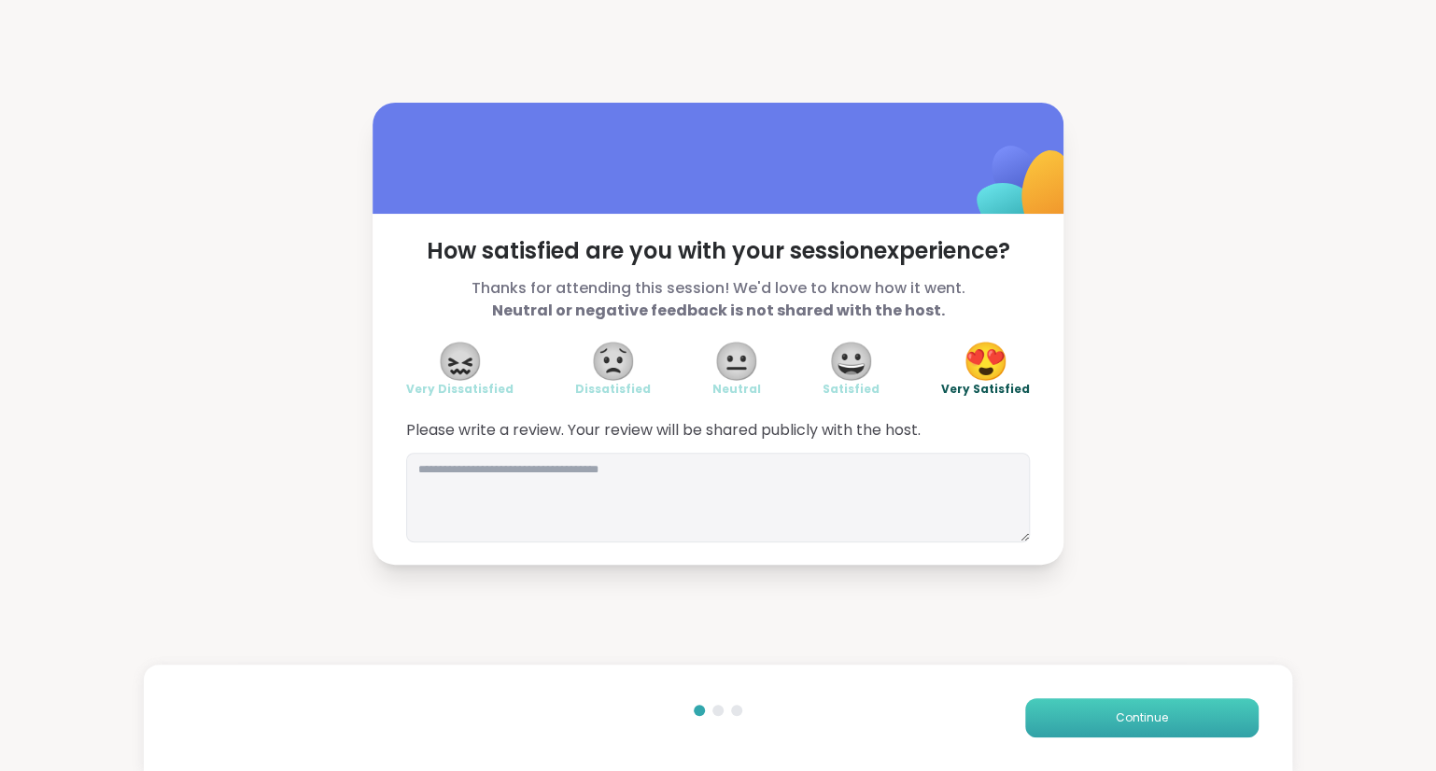
click at [1098, 711] on button "Continue" at bounding box center [1141, 717] width 233 height 39
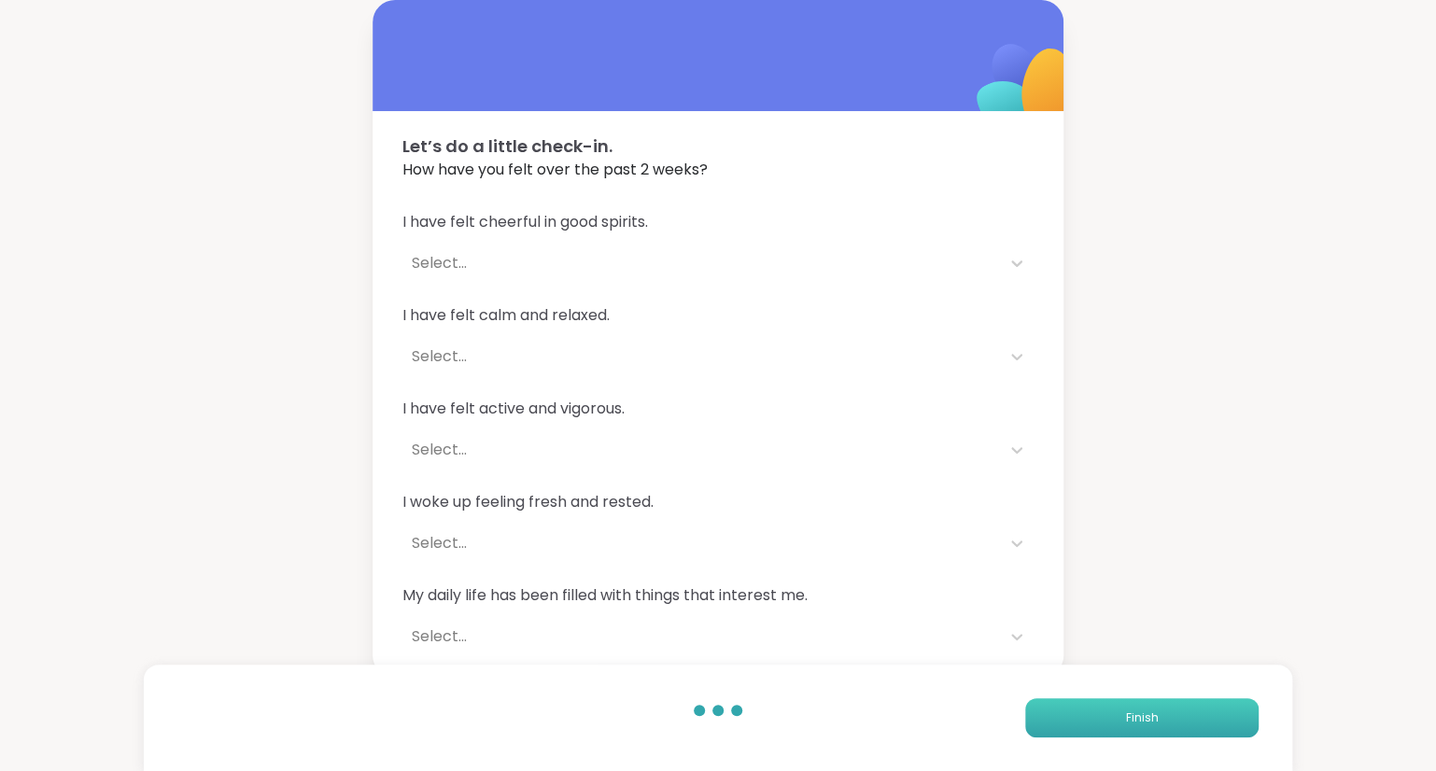
click at [1098, 711] on button "Finish" at bounding box center [1141, 717] width 233 height 39
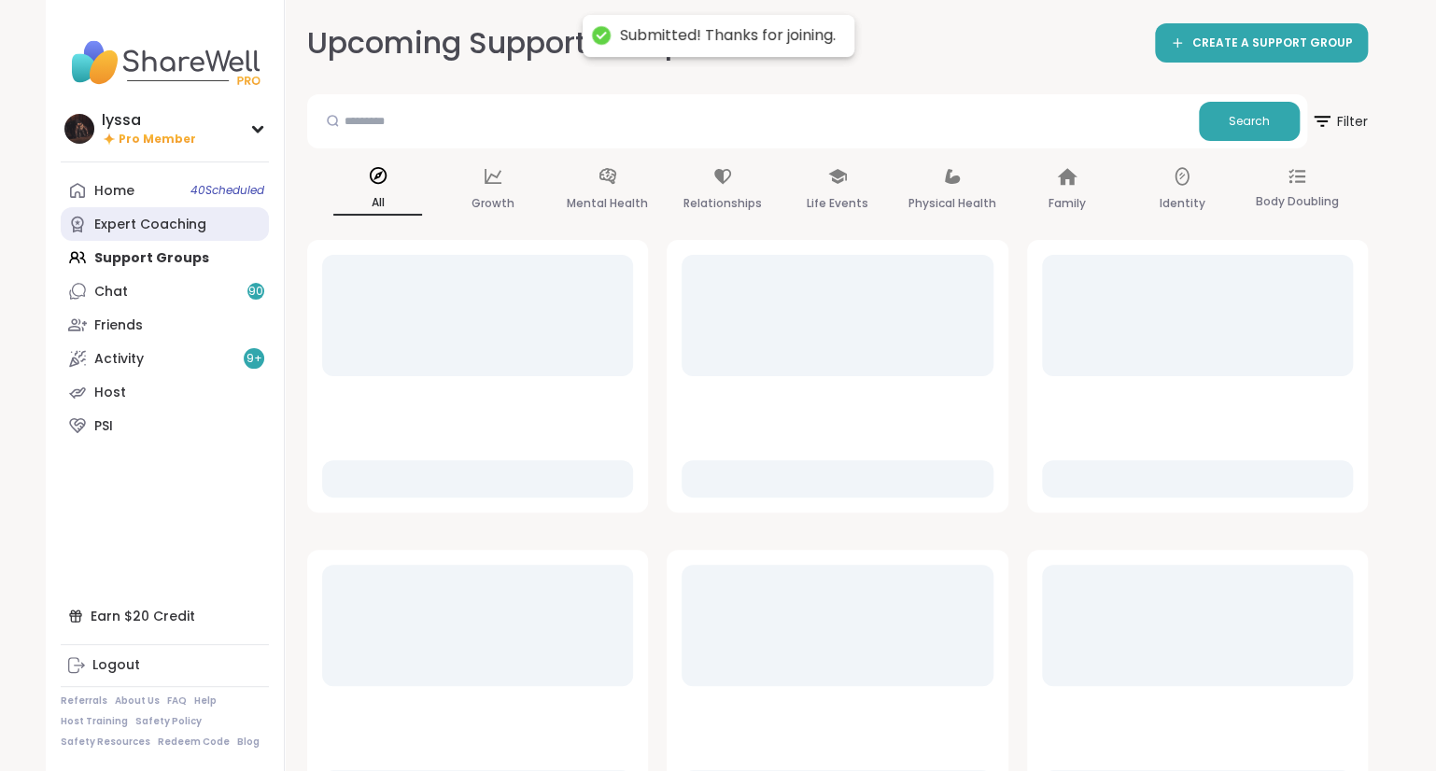
click at [194, 234] on link "Expert Coaching" at bounding box center [165, 224] width 208 height 34
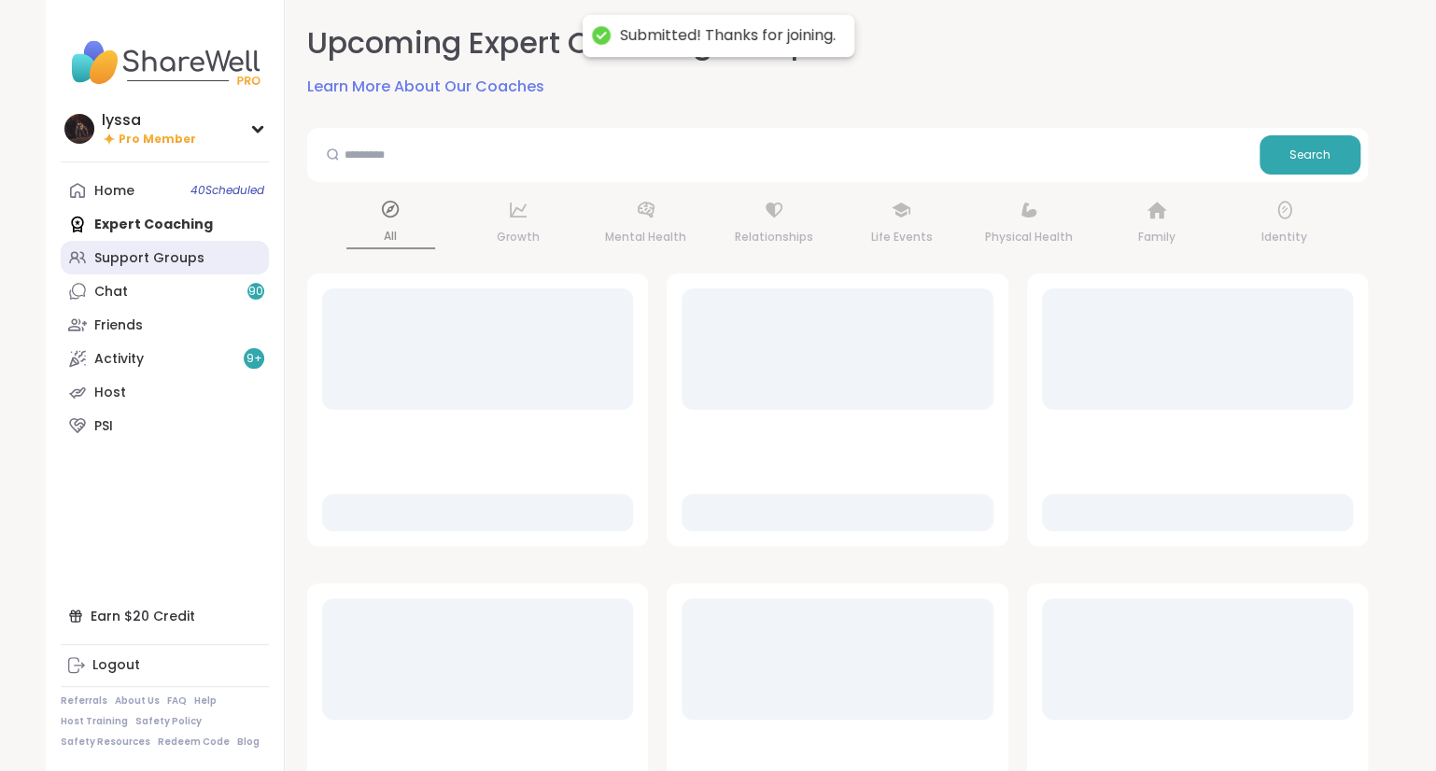
click at [196, 259] on div "Support Groups" at bounding box center [149, 258] width 110 height 19
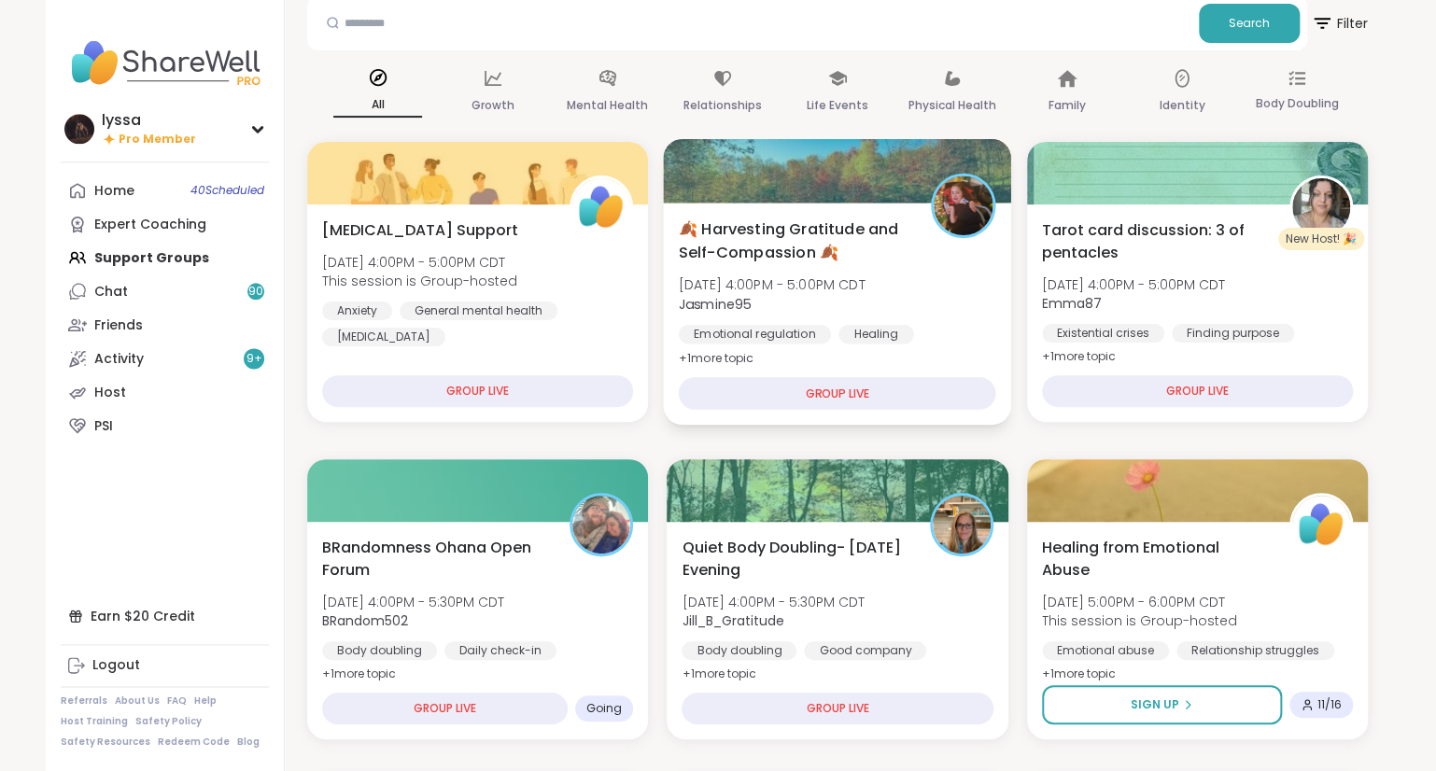
scroll to position [97, 0]
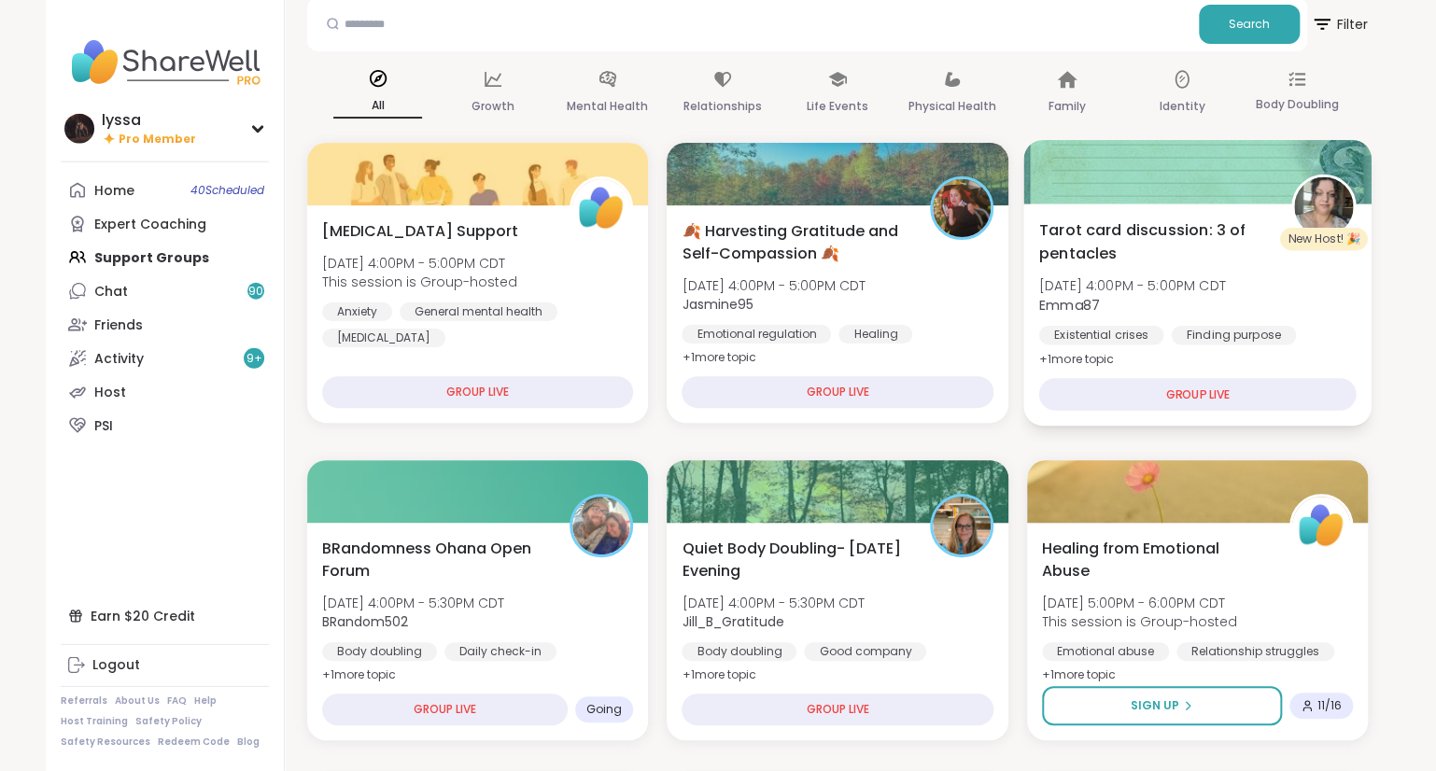
click at [1181, 303] on span "Emma87" at bounding box center [1131, 304] width 187 height 19
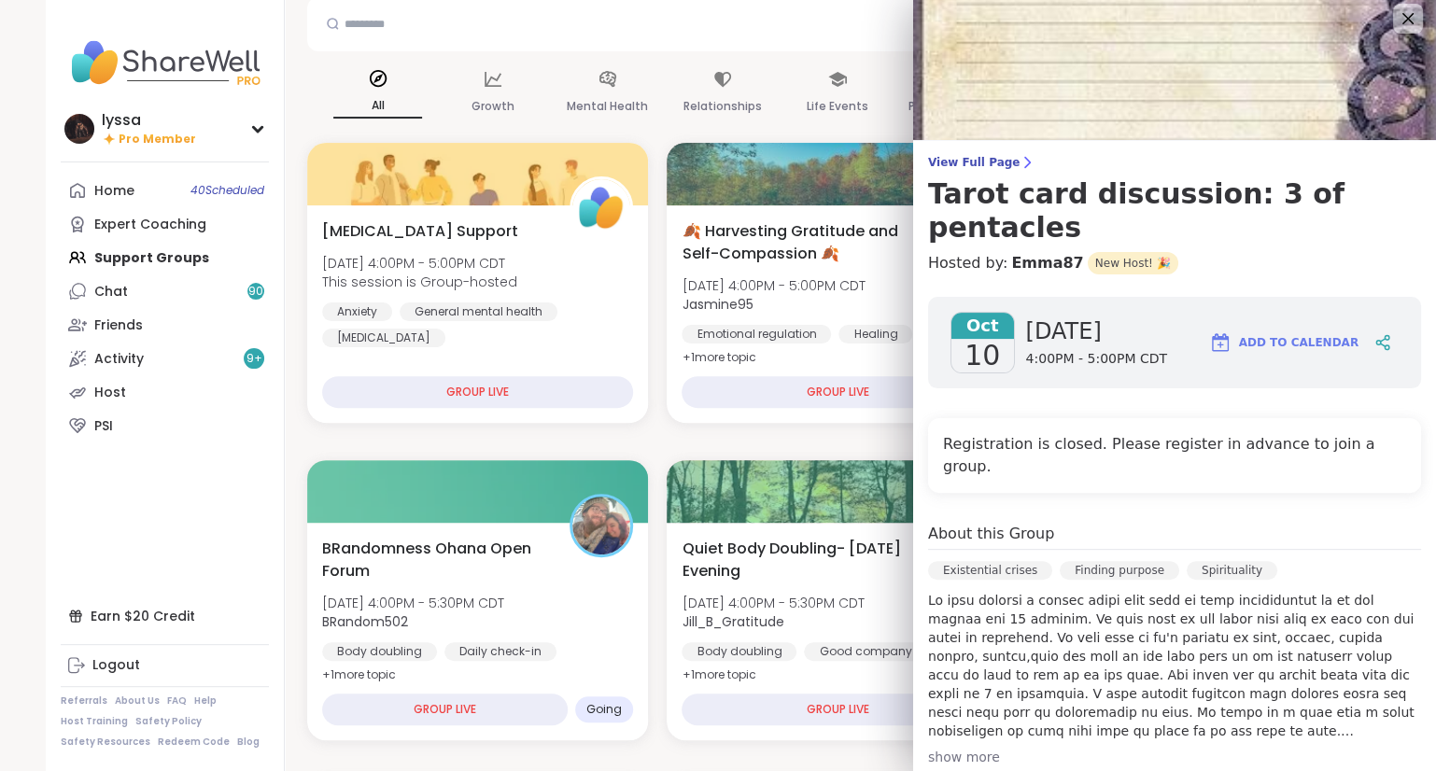
scroll to position [0, 0]
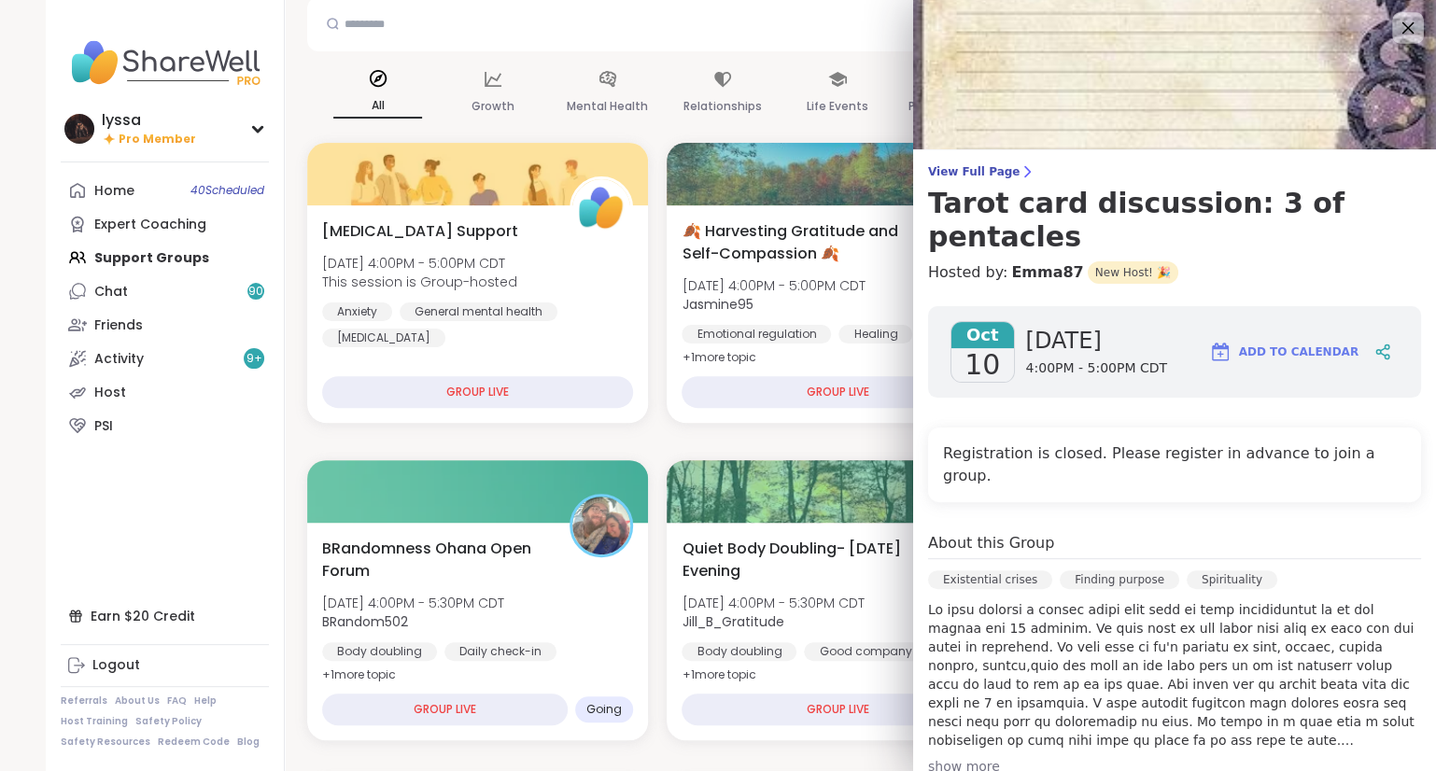
click at [1417, 20] on icon at bounding box center [1407, 27] width 23 height 23
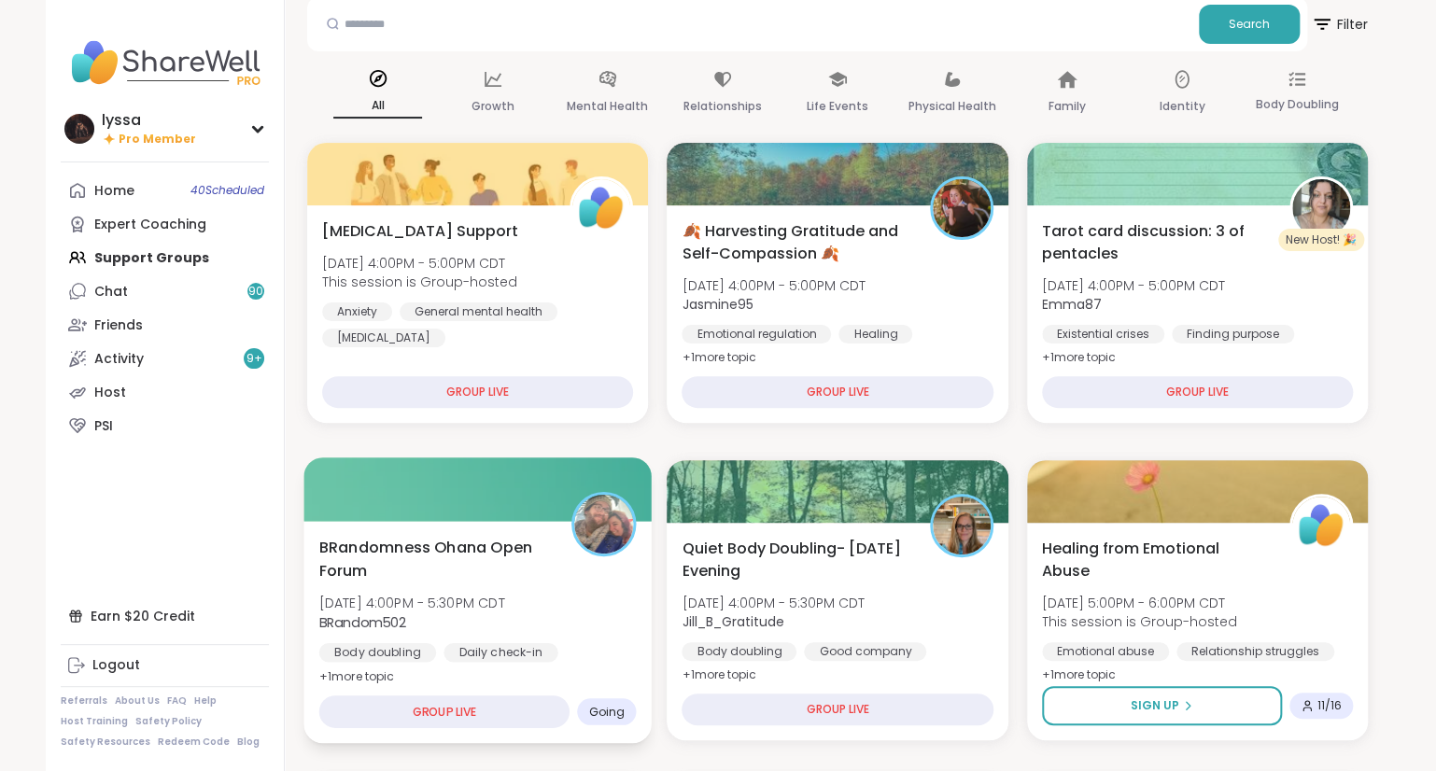
click at [437, 633] on div "BRandomness Ohana Open Forum [DATE] 4:00PM - 5:30PM CDT BRandom502 Body doublin…" at bounding box center [477, 612] width 317 height 152
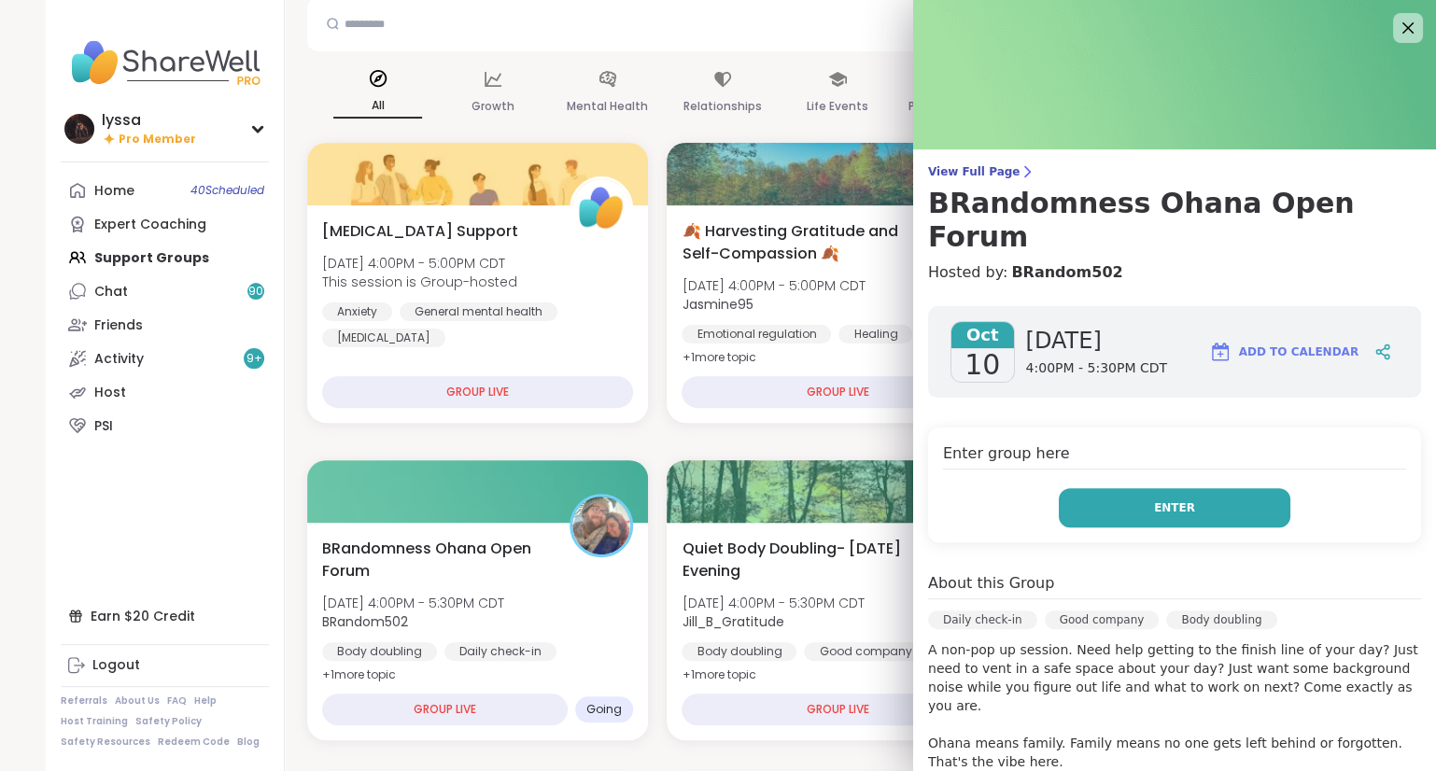
click at [1175, 500] on span "Enter" at bounding box center [1174, 508] width 41 height 17
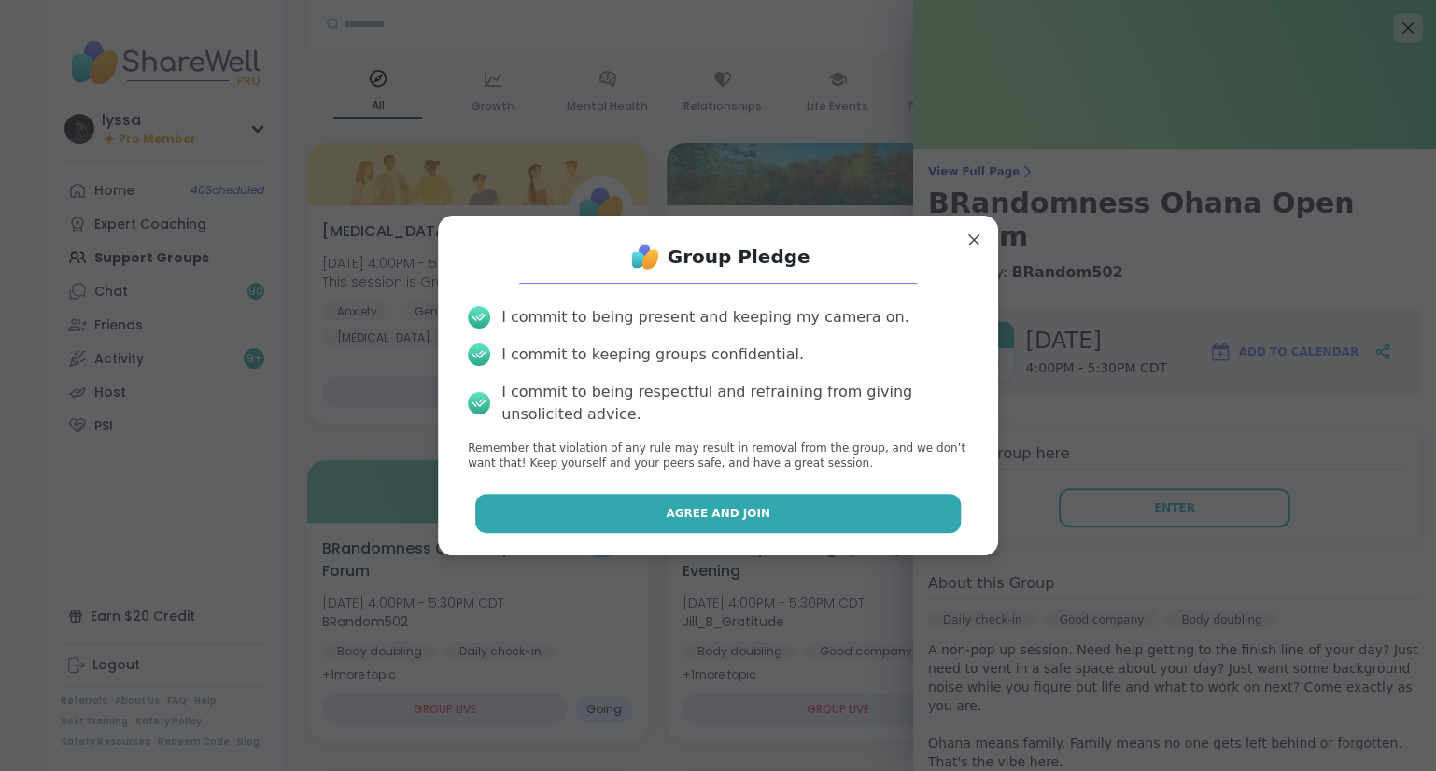
click at [876, 507] on button "Agree and Join" at bounding box center [718, 513] width 486 height 39
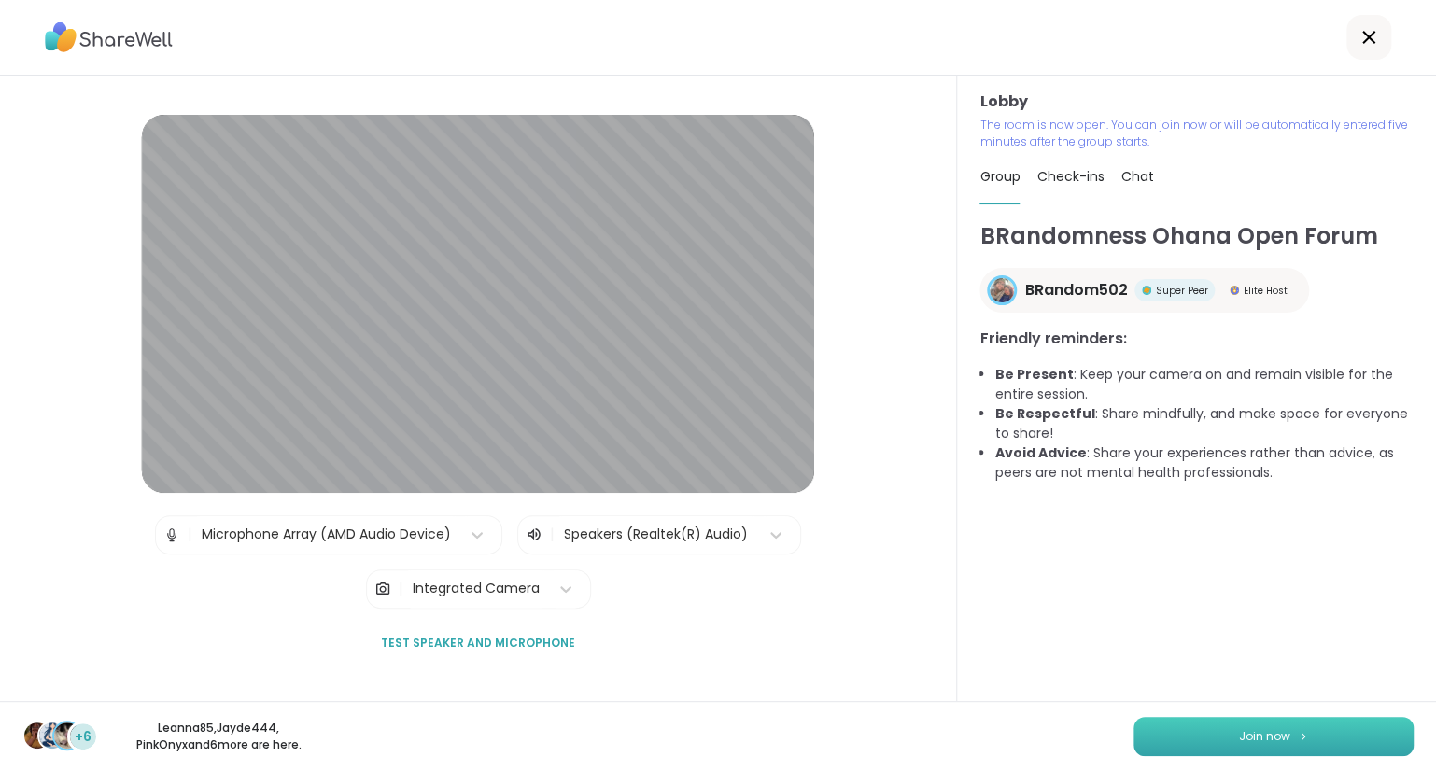
click at [1324, 746] on button "Join now" at bounding box center [1274, 736] width 280 height 39
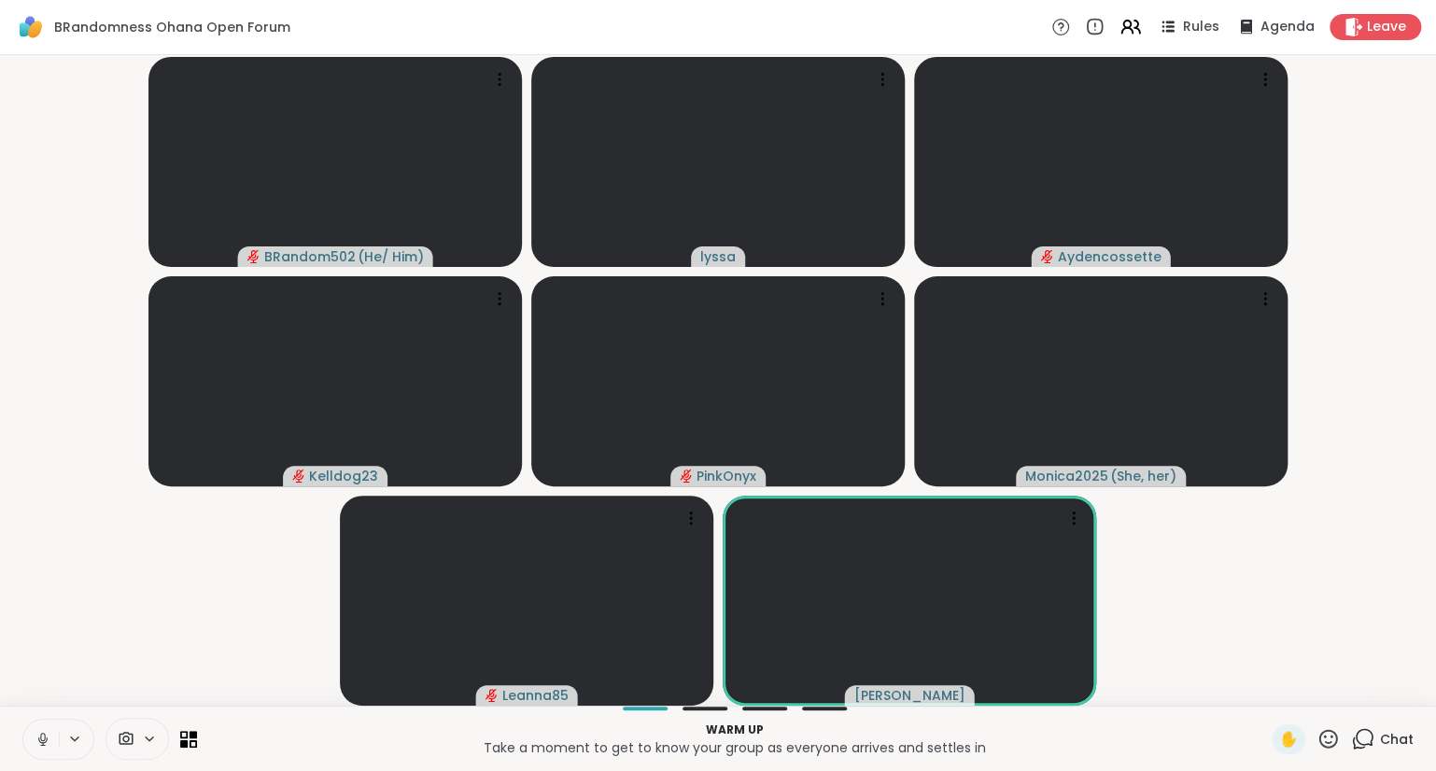
click at [42, 726] on button at bounding box center [40, 739] width 35 height 39
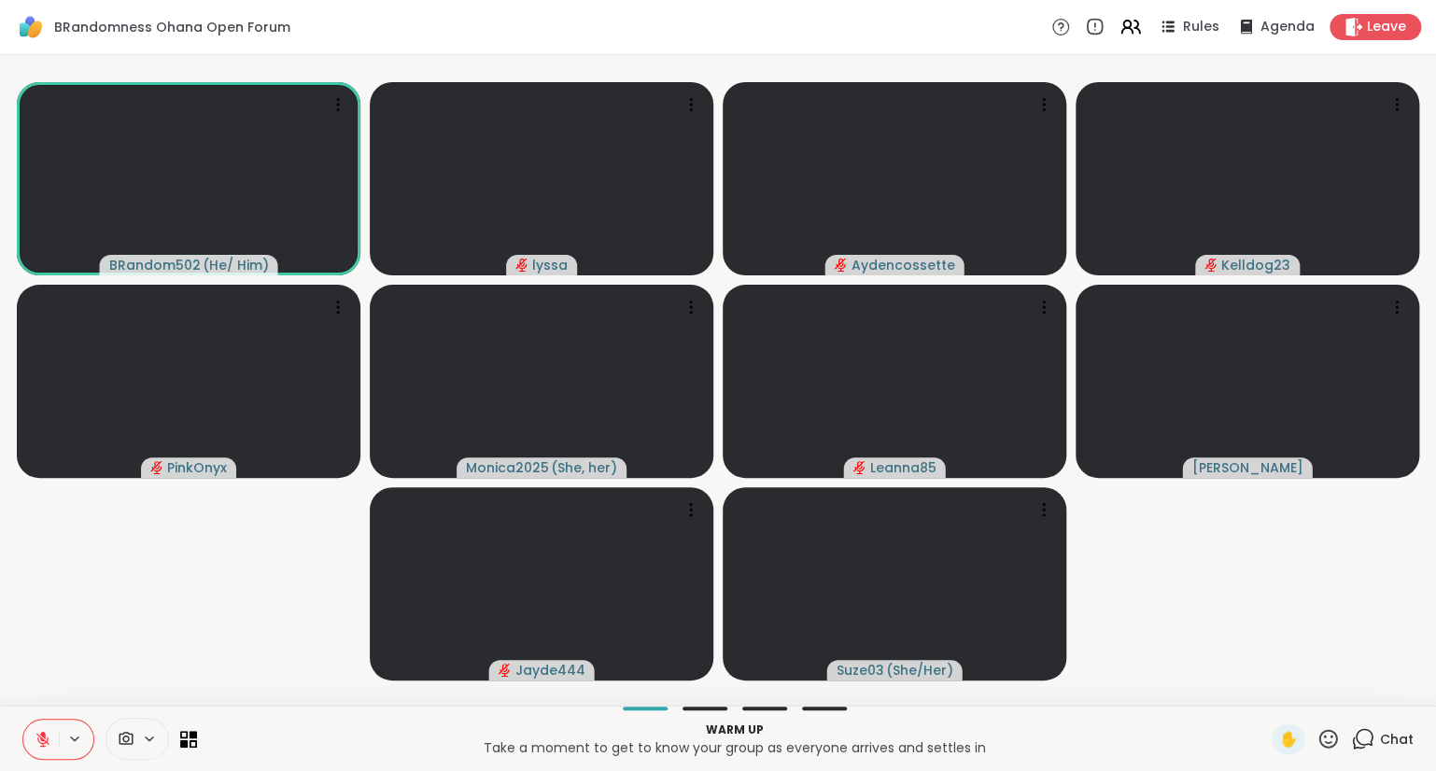
click at [42, 726] on button at bounding box center [40, 739] width 35 height 39
click at [32, 743] on button at bounding box center [40, 739] width 35 height 39
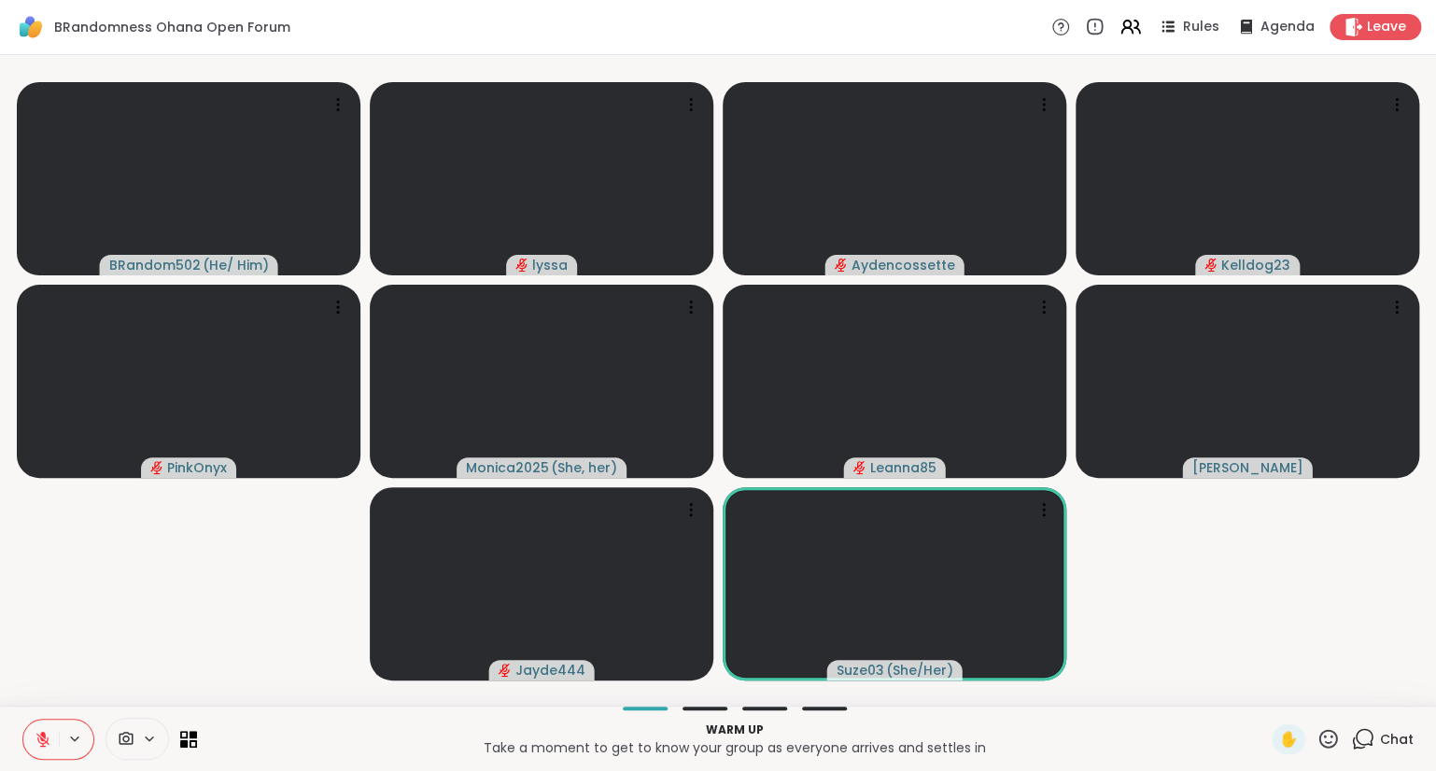
click at [32, 728] on button at bounding box center [40, 739] width 35 height 39
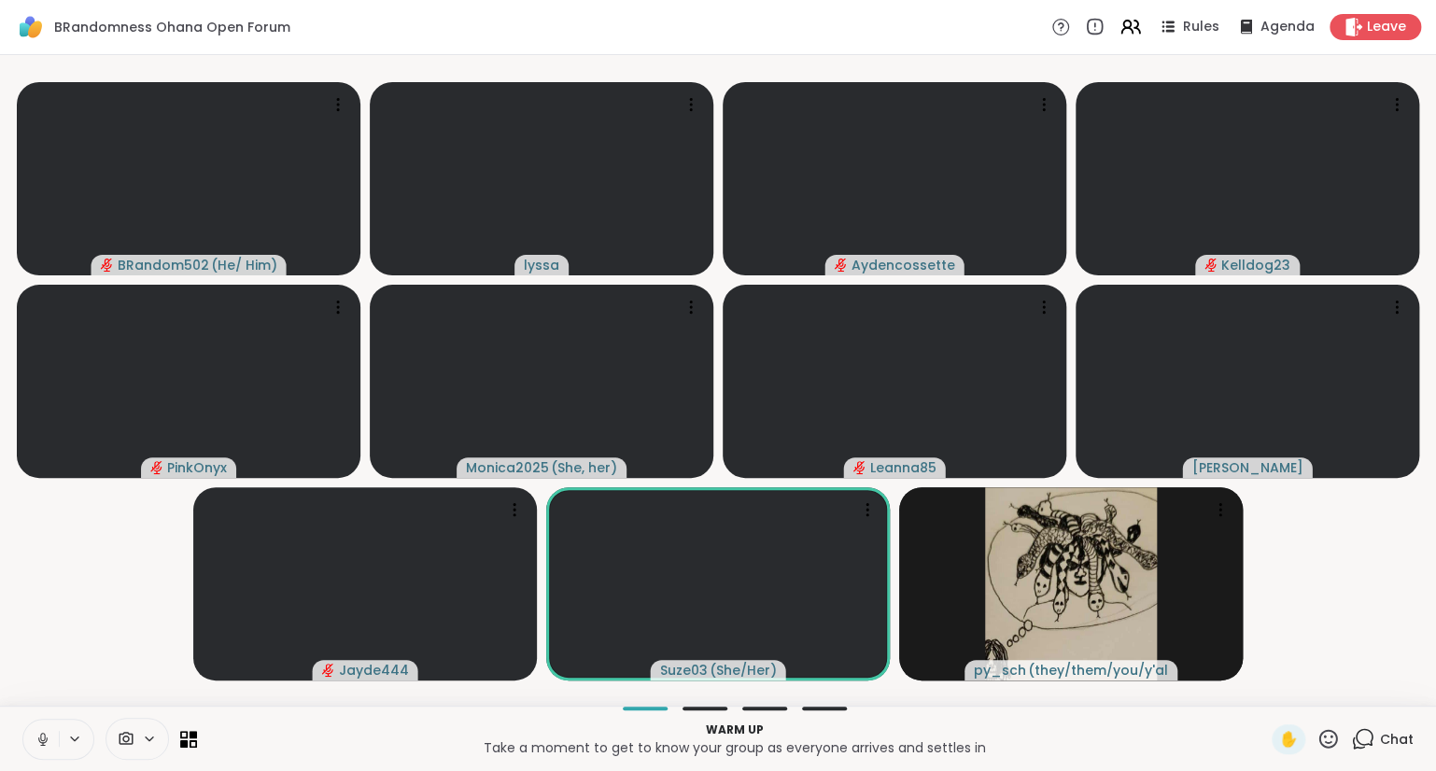
click at [32, 725] on button at bounding box center [40, 739] width 35 height 39
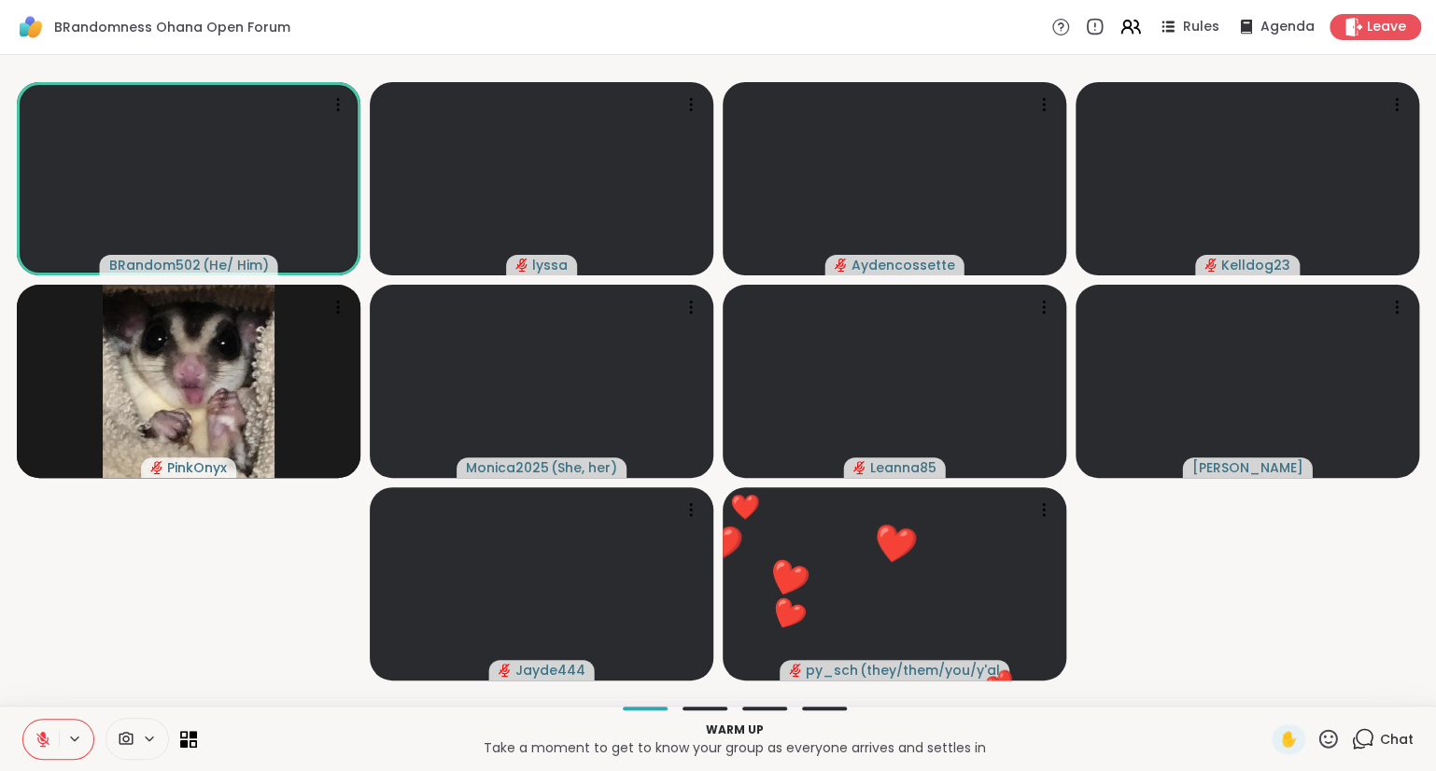
click at [1331, 734] on icon at bounding box center [1328, 738] width 23 height 23
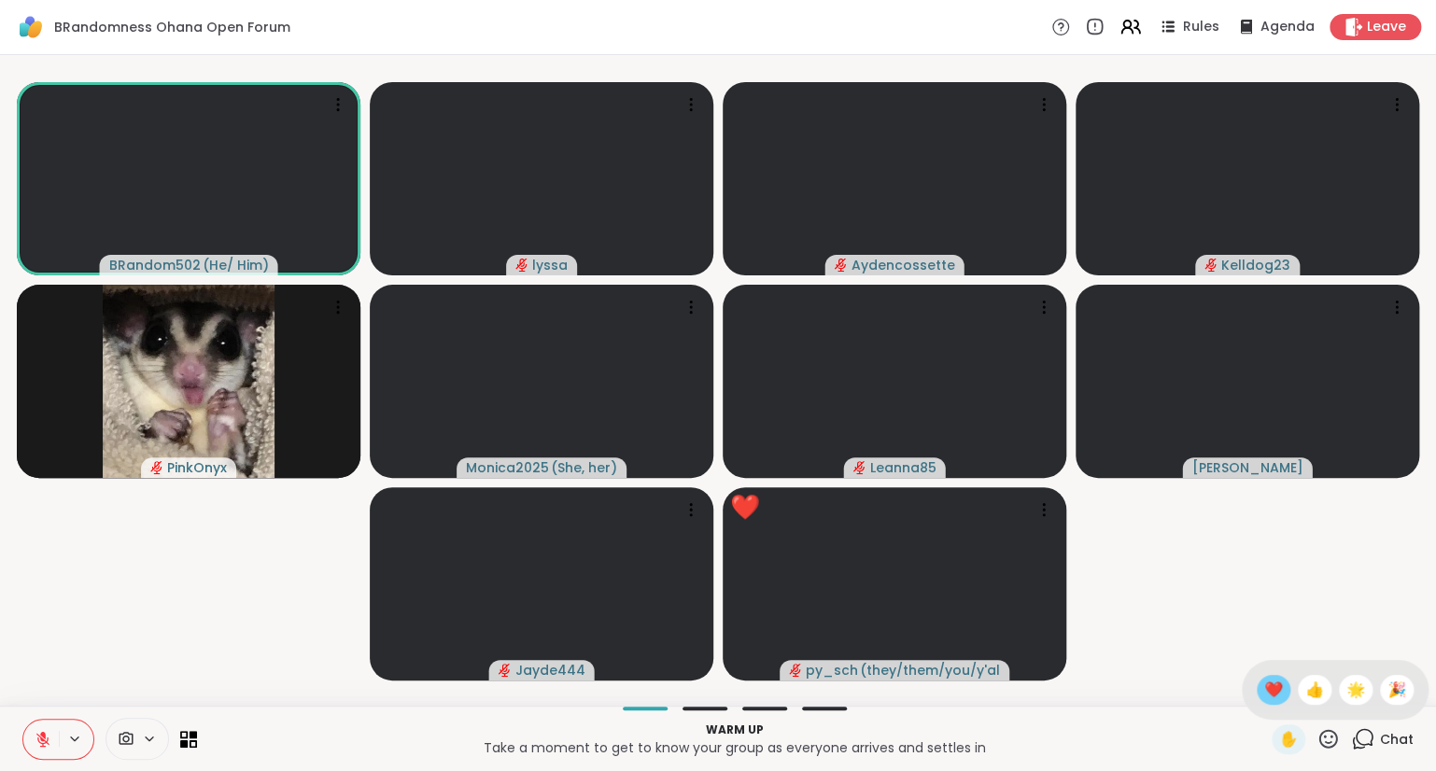
click at [1264, 697] on span "❤️" at bounding box center [1273, 690] width 19 height 22
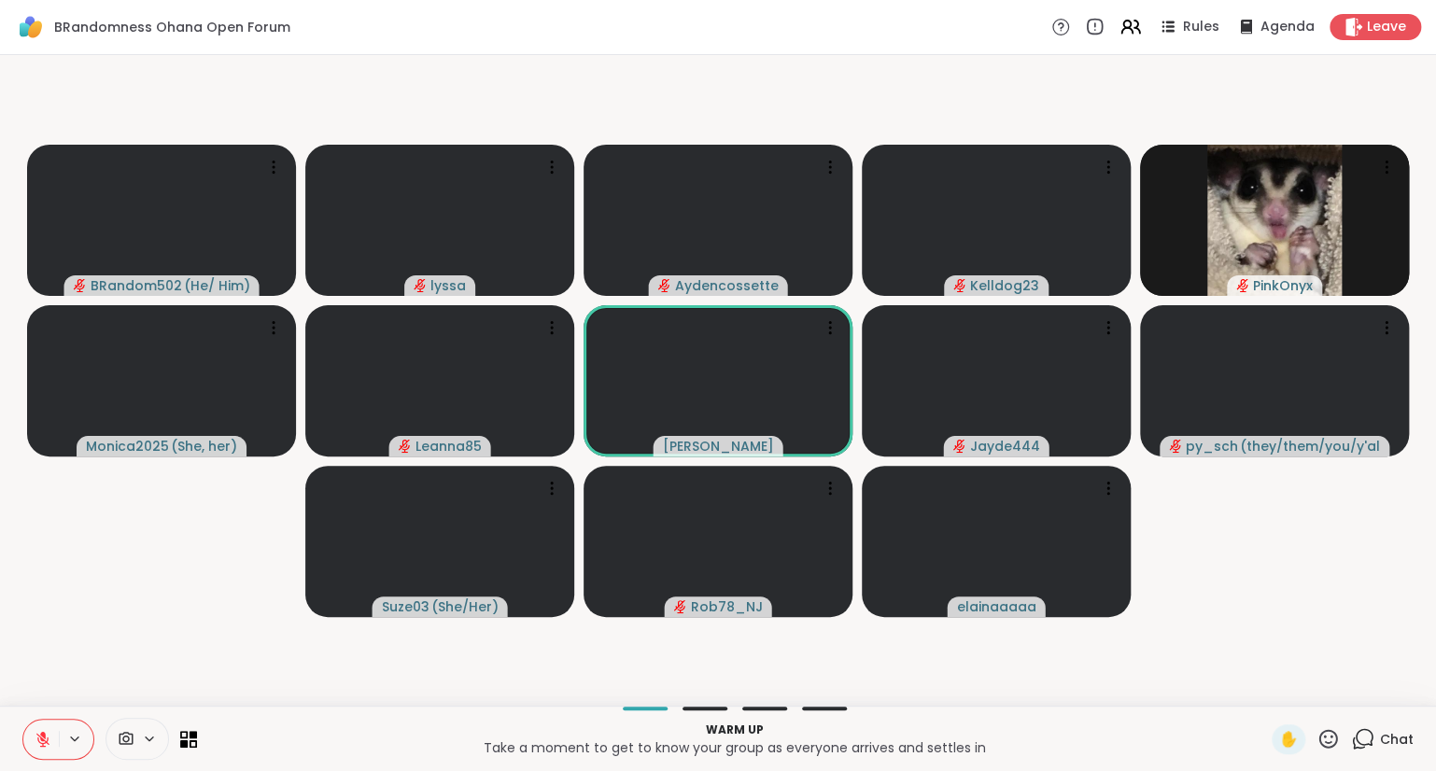
click at [34, 739] on button at bounding box center [40, 739] width 35 height 39
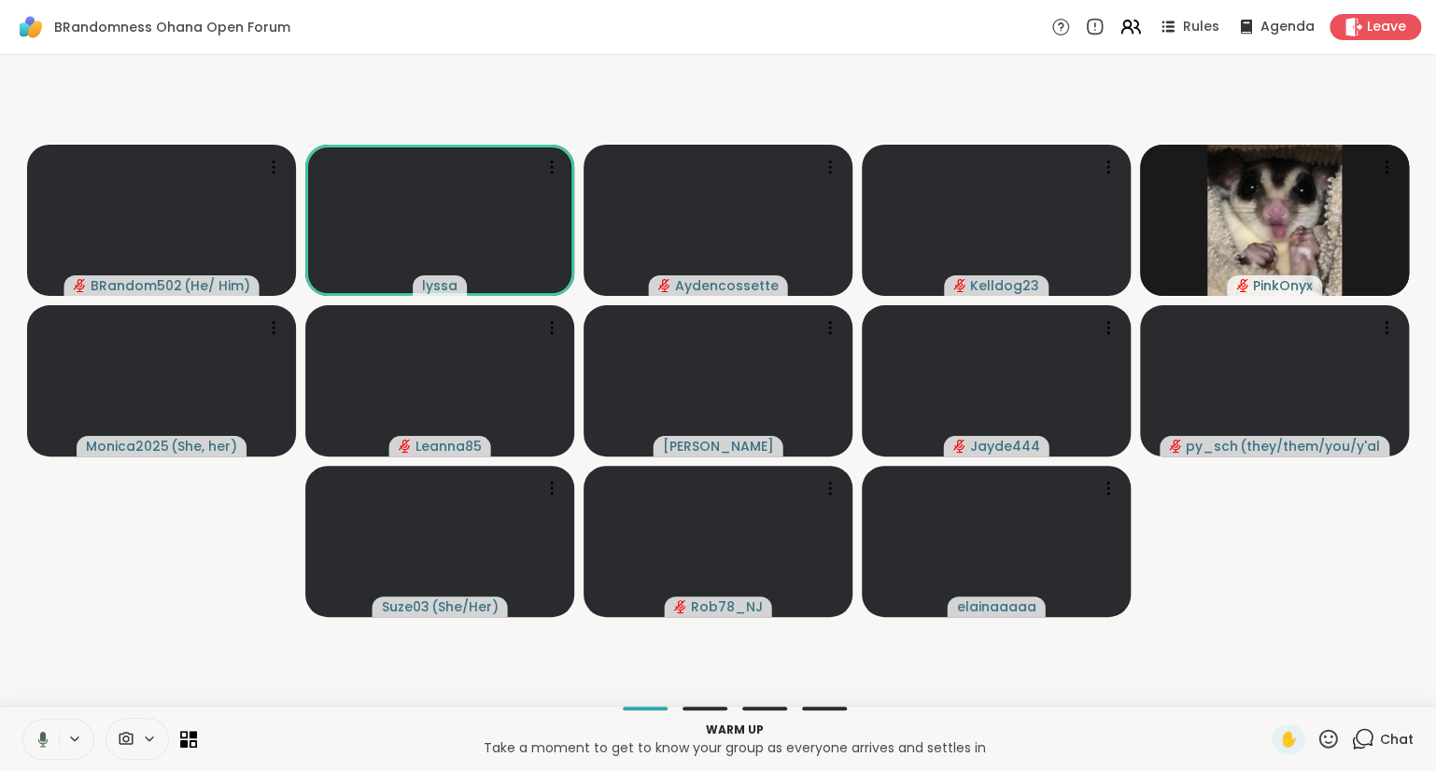
click at [47, 734] on icon at bounding box center [40, 739] width 17 height 17
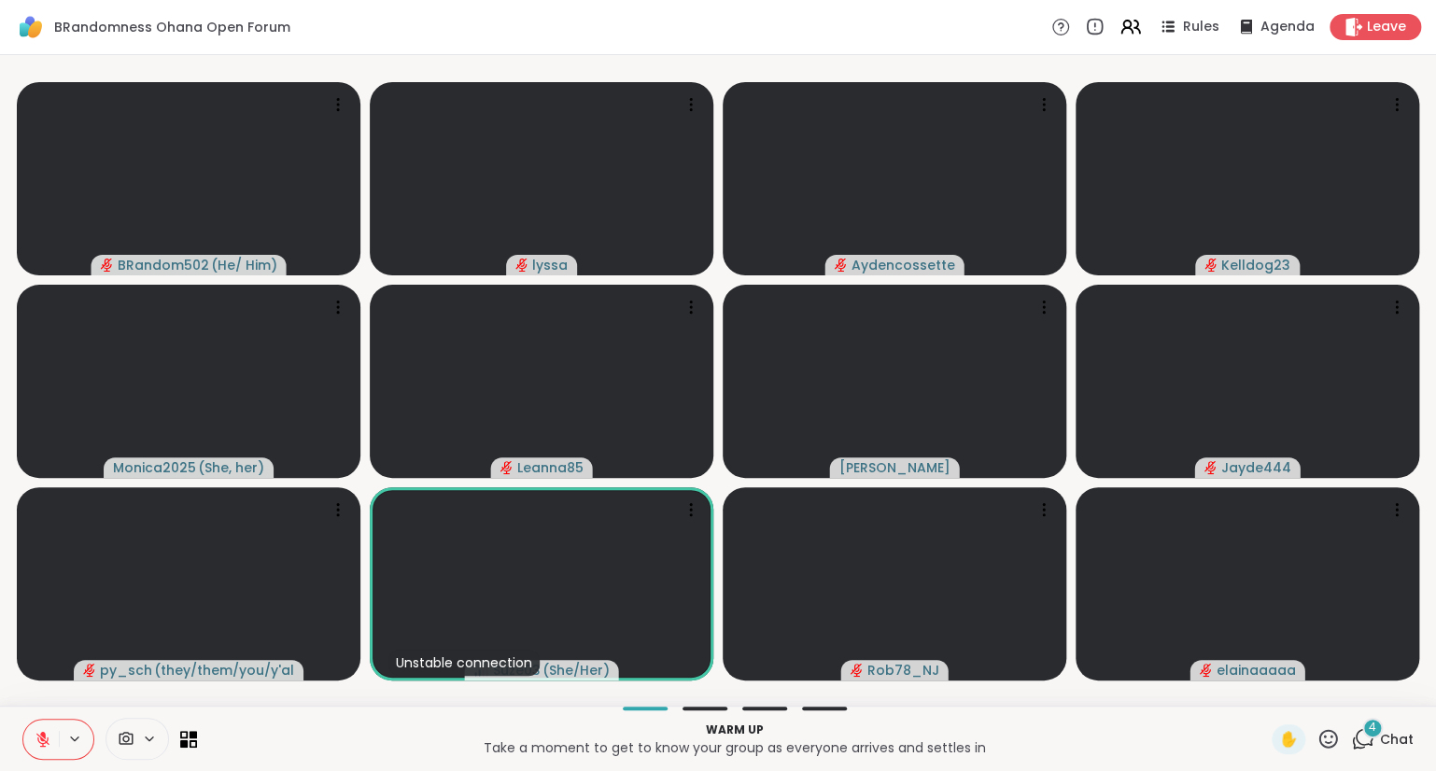
click at [50, 734] on icon at bounding box center [43, 739] width 17 height 17
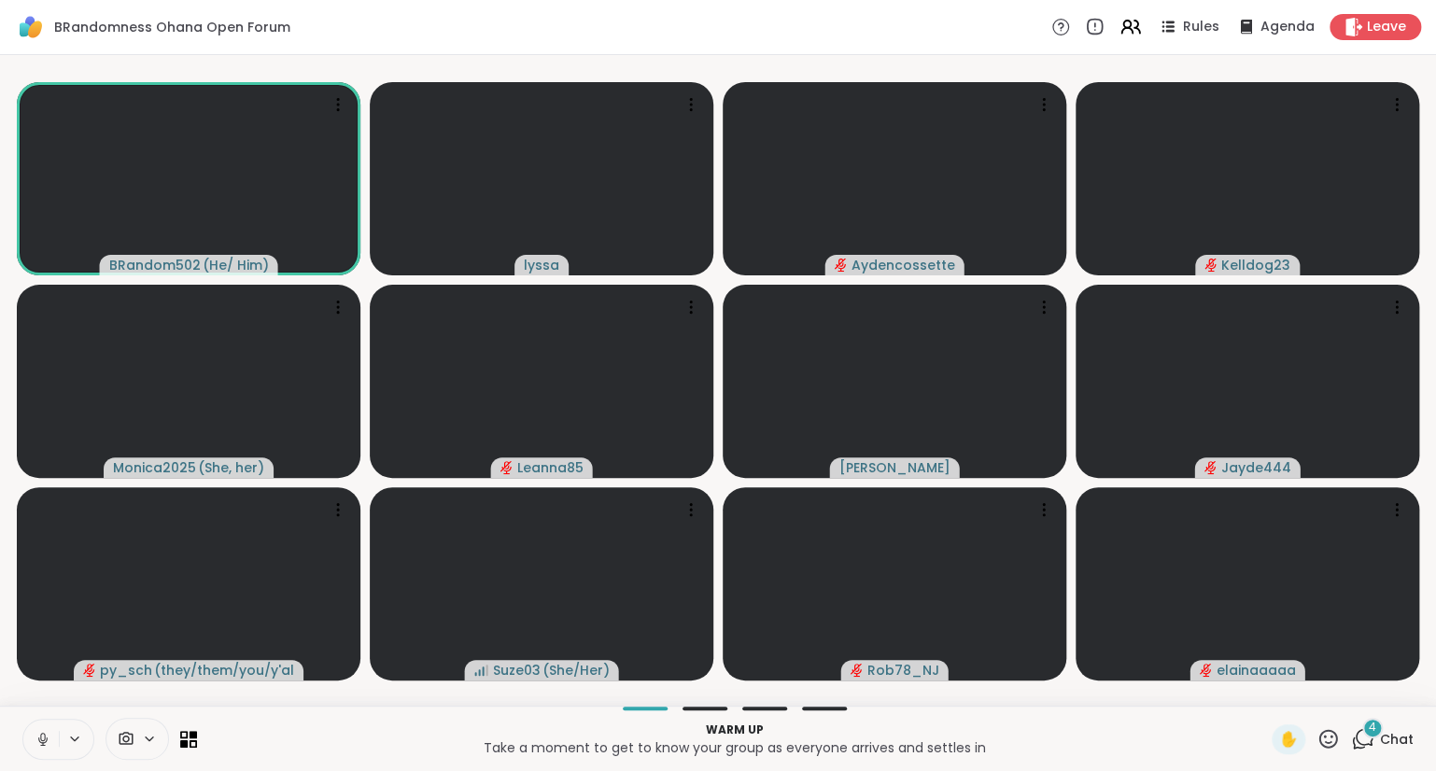
click at [44, 735] on icon at bounding box center [43, 739] width 17 height 17
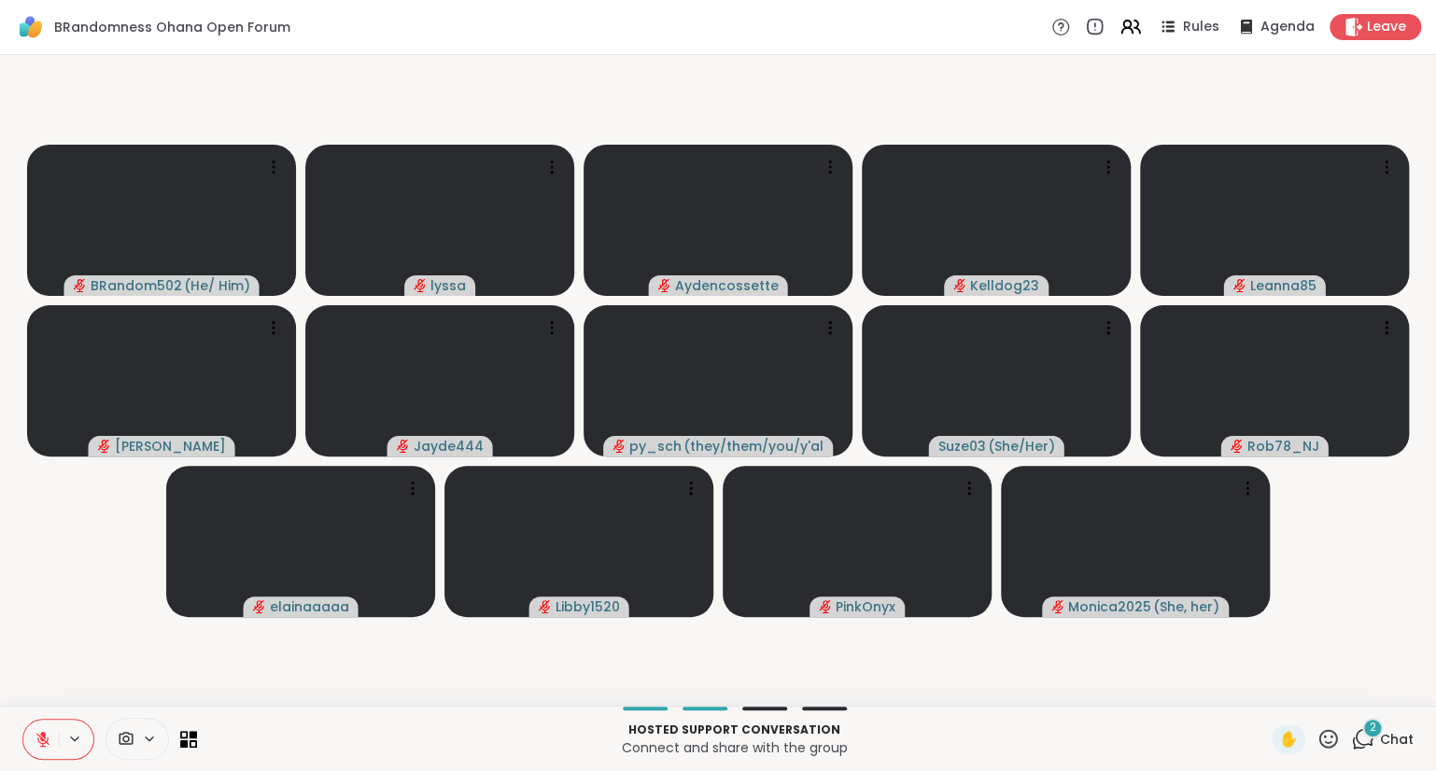
click at [36, 738] on icon at bounding box center [43, 739] width 17 height 17
click at [4, 678] on div "BRandom502 ( He/ Him ) lyssa Aydencossette Kelldog23 Leanna85 [PERSON_NAME] ❤️ …" at bounding box center [718, 380] width 1436 height 651
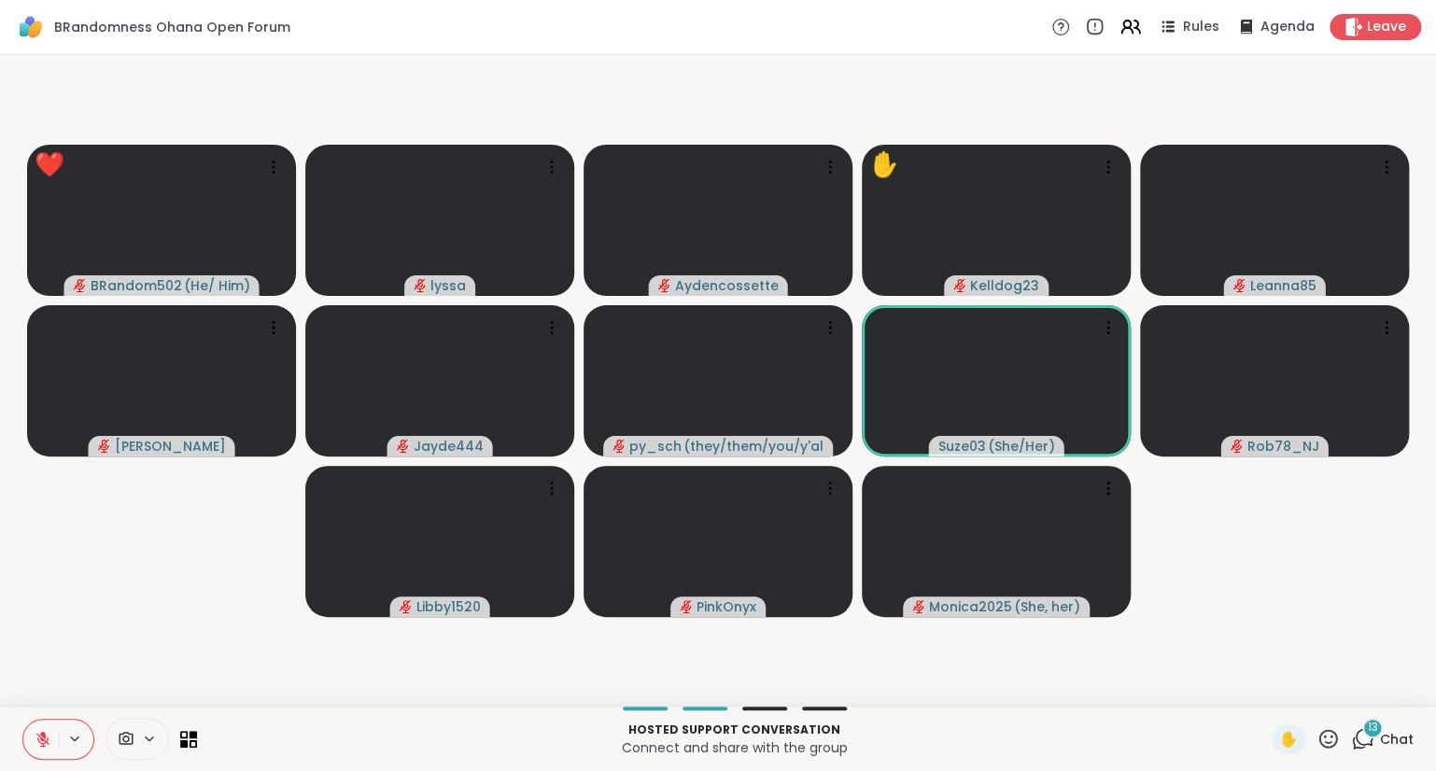
click at [1322, 739] on icon at bounding box center [1328, 738] width 23 height 23
click at [1264, 685] on span "❤️" at bounding box center [1273, 690] width 19 height 22
click at [1328, 738] on icon at bounding box center [1328, 738] width 19 height 19
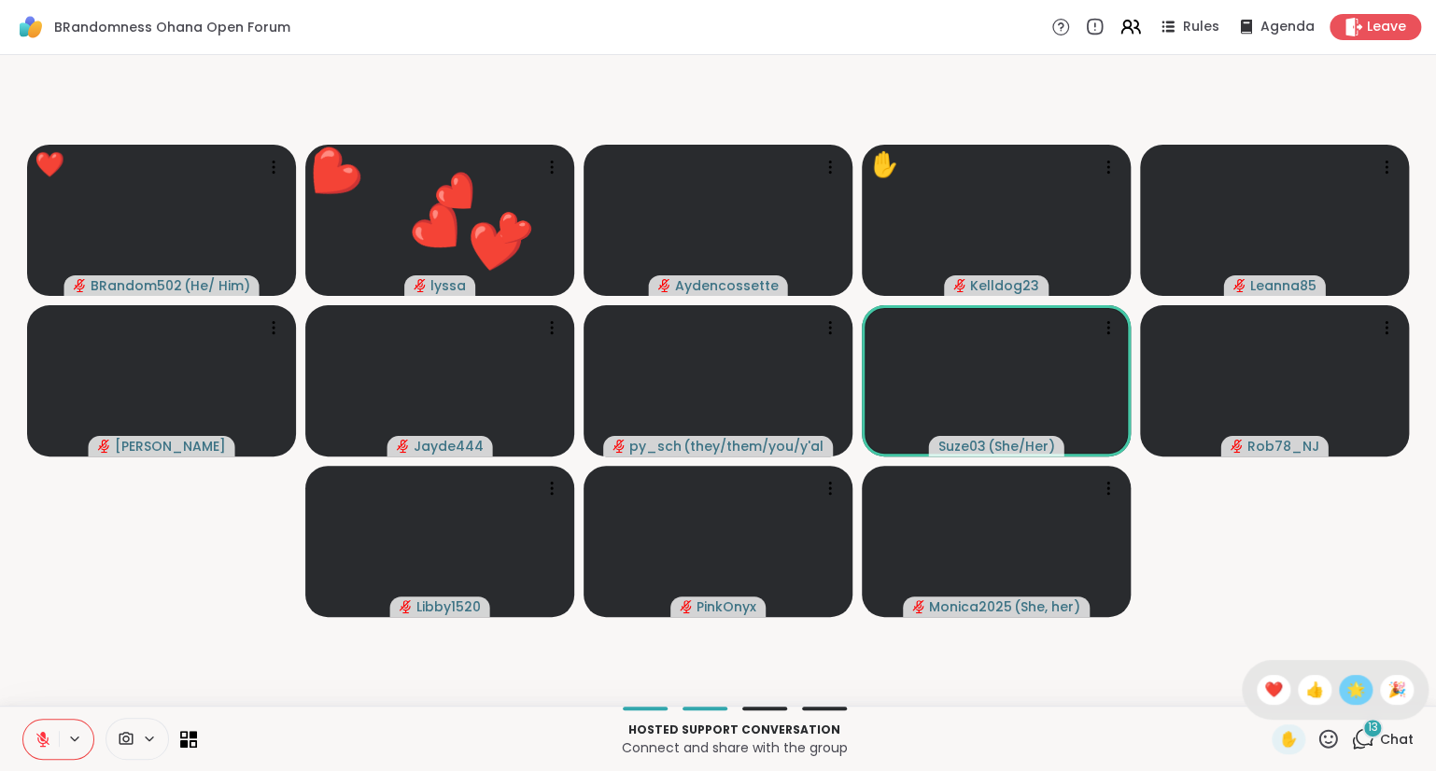
click at [1346, 691] on span "🌟" at bounding box center [1355, 690] width 19 height 22
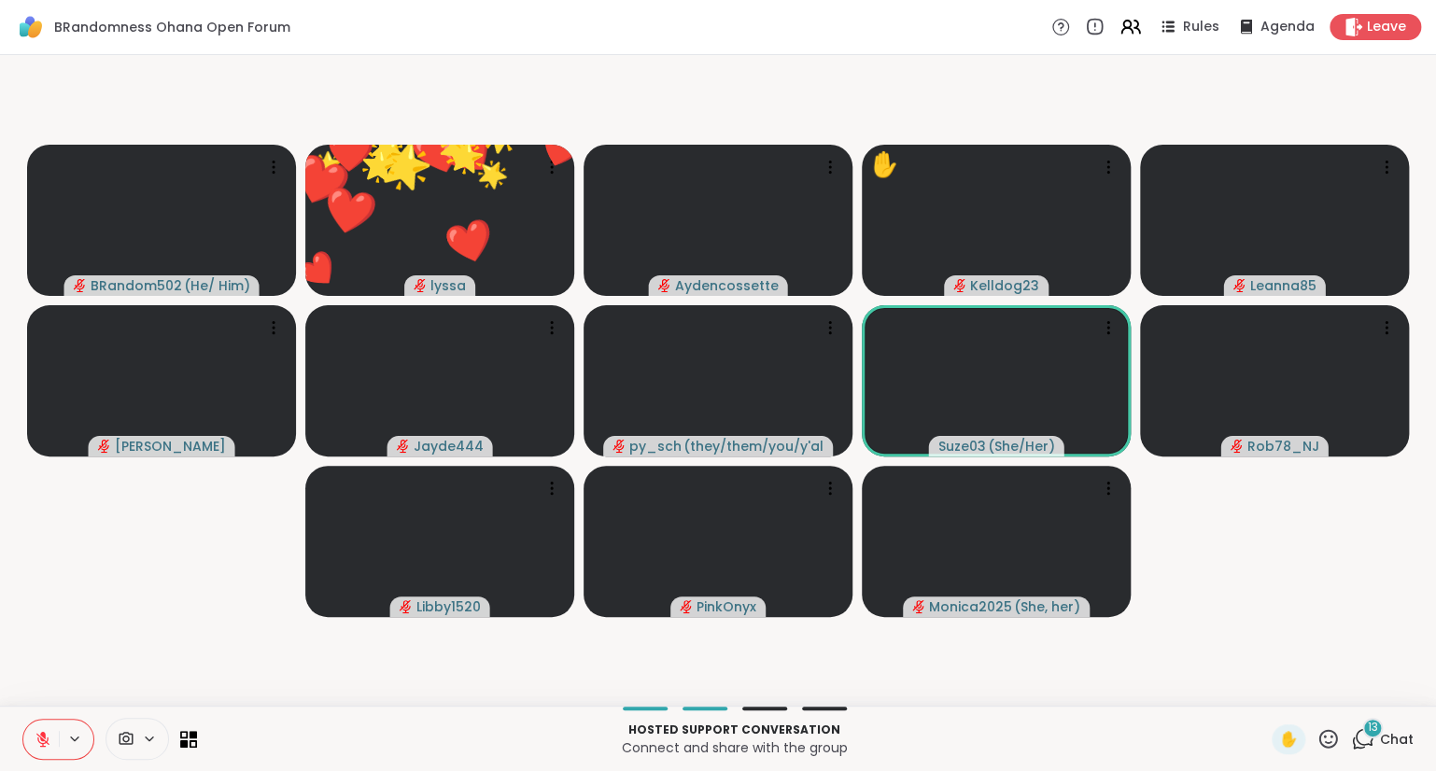
click at [1329, 737] on icon at bounding box center [1328, 738] width 23 height 23
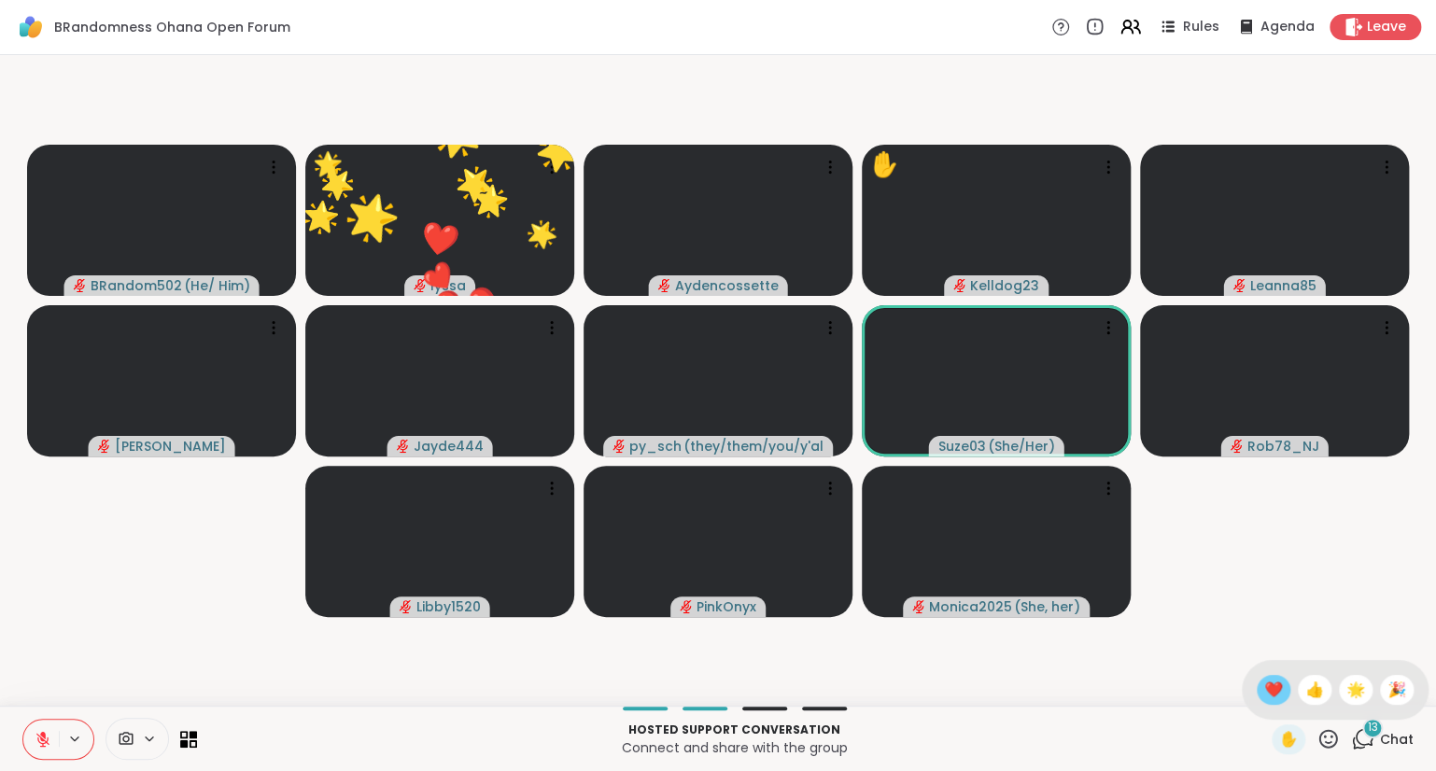
click at [1264, 693] on span "❤️" at bounding box center [1273, 690] width 19 height 22
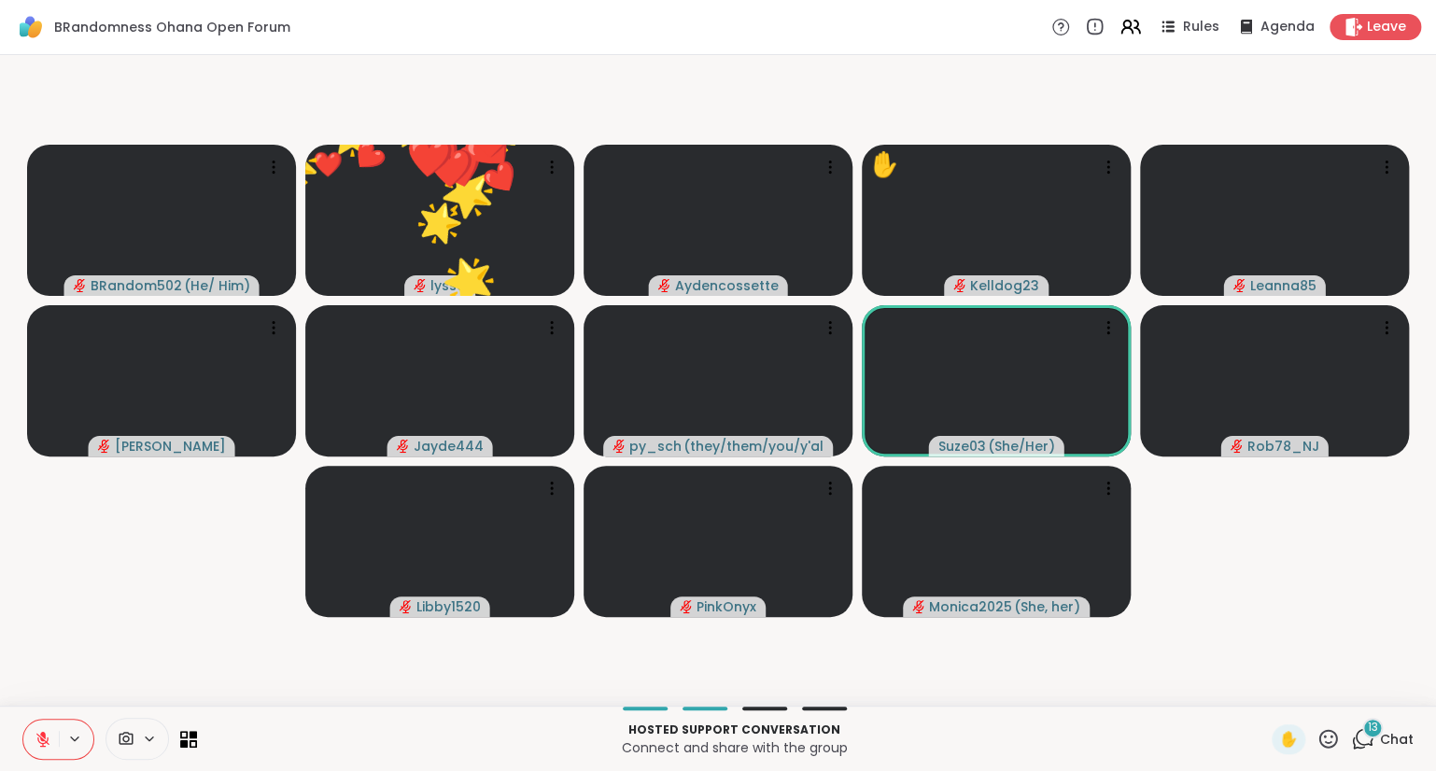
click at [1328, 734] on icon at bounding box center [1328, 738] width 23 height 23
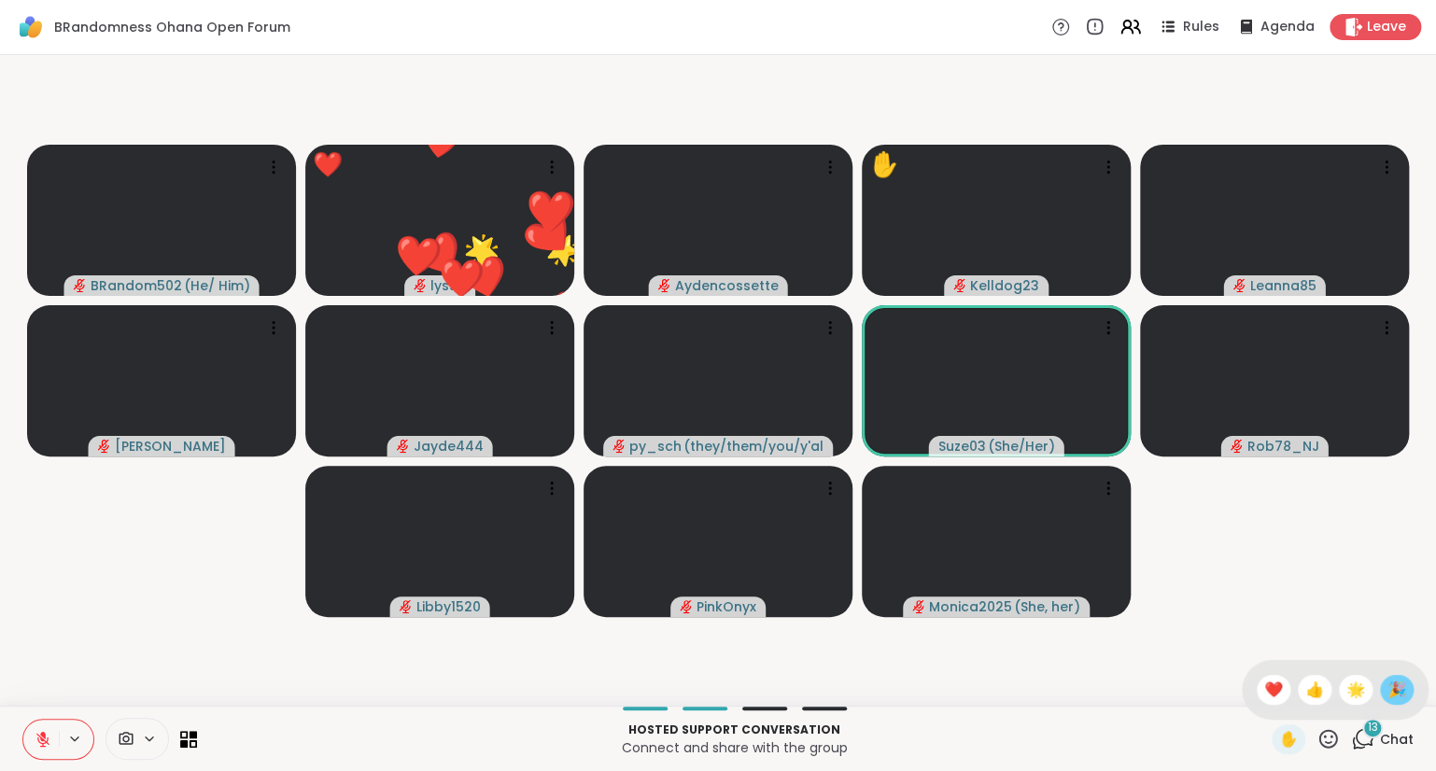
click at [1387, 682] on span "🎉" at bounding box center [1396, 690] width 19 height 22
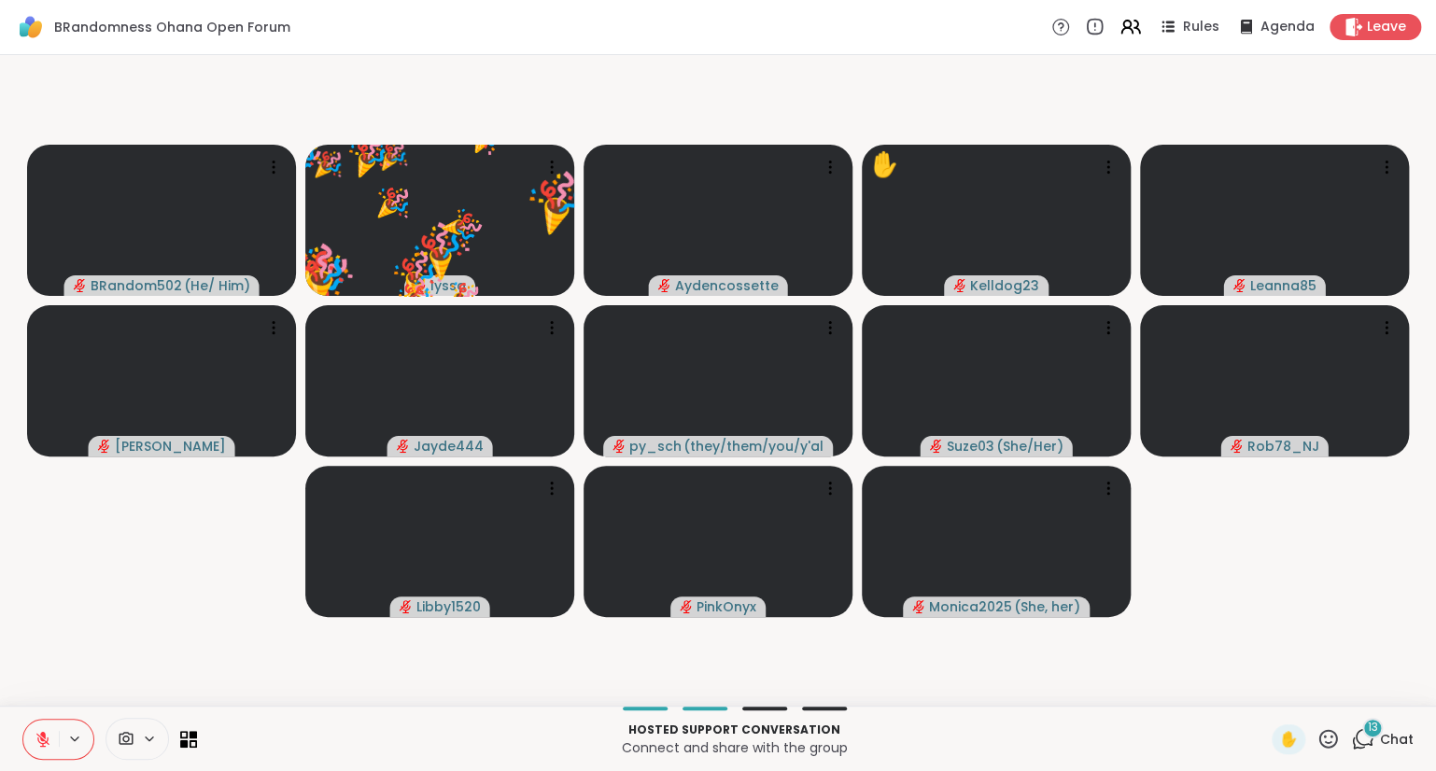
click at [33, 741] on button at bounding box center [40, 739] width 35 height 39
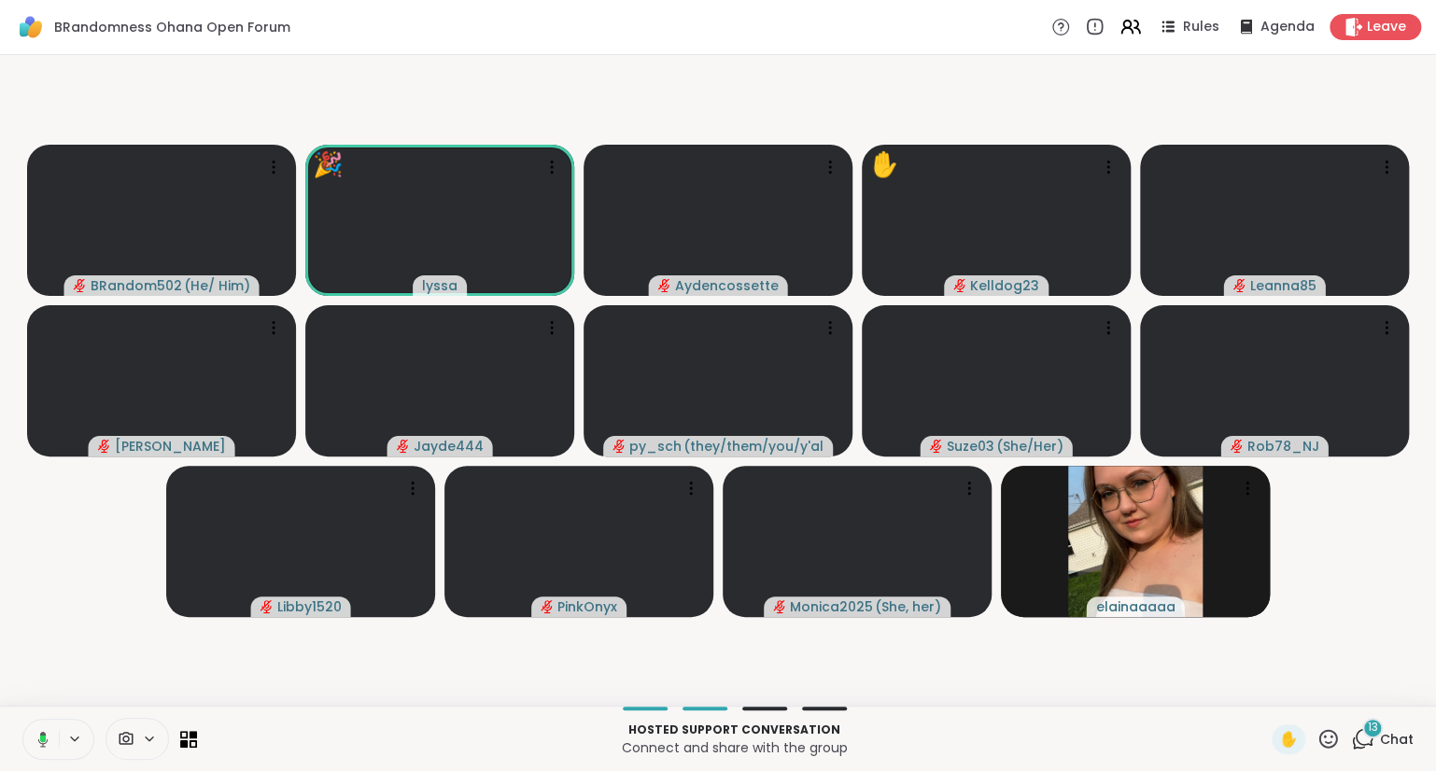
click at [45, 736] on icon at bounding box center [43, 738] width 6 height 7
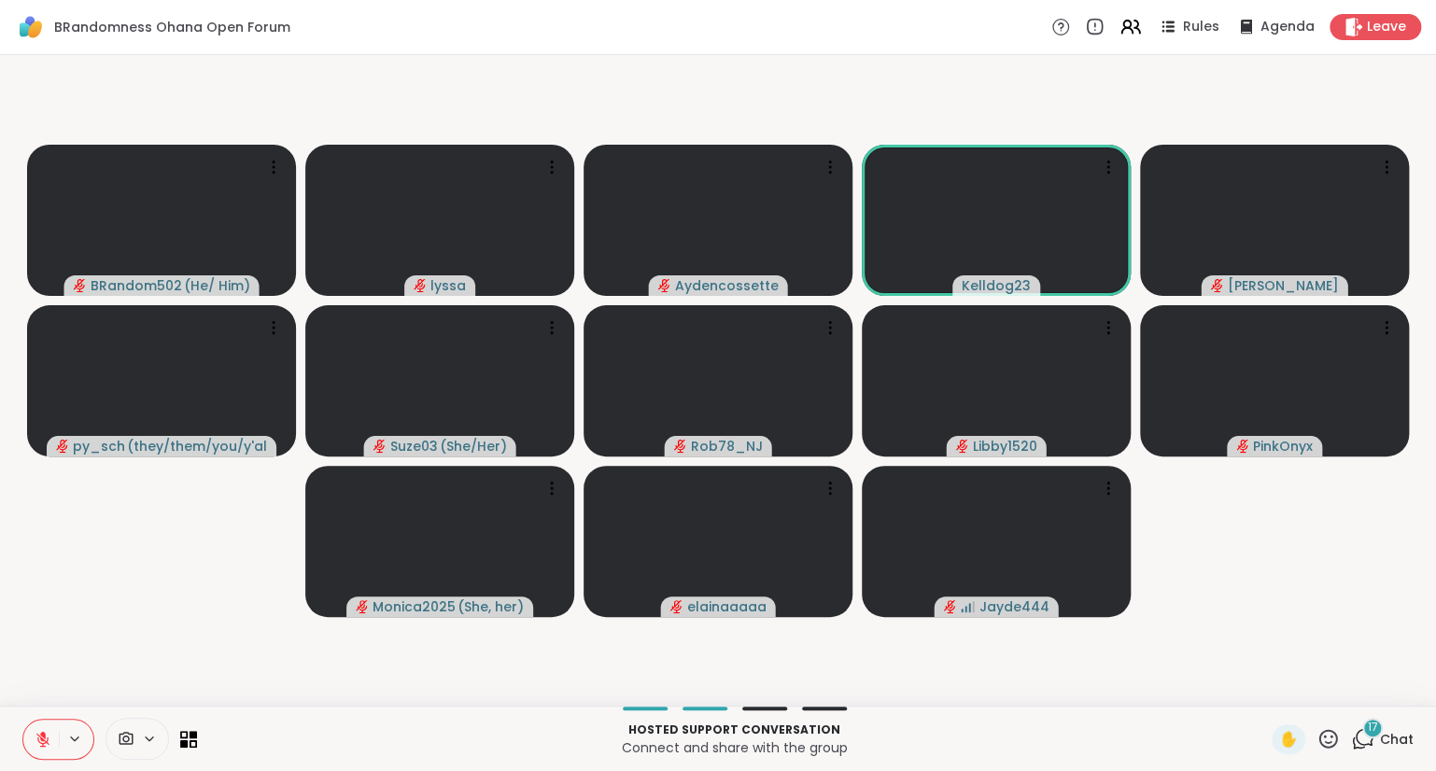
click at [1326, 742] on icon at bounding box center [1328, 738] width 23 height 23
click at [1269, 697] on span "❤️" at bounding box center [1273, 690] width 19 height 22
click at [1337, 739] on icon at bounding box center [1328, 738] width 19 height 19
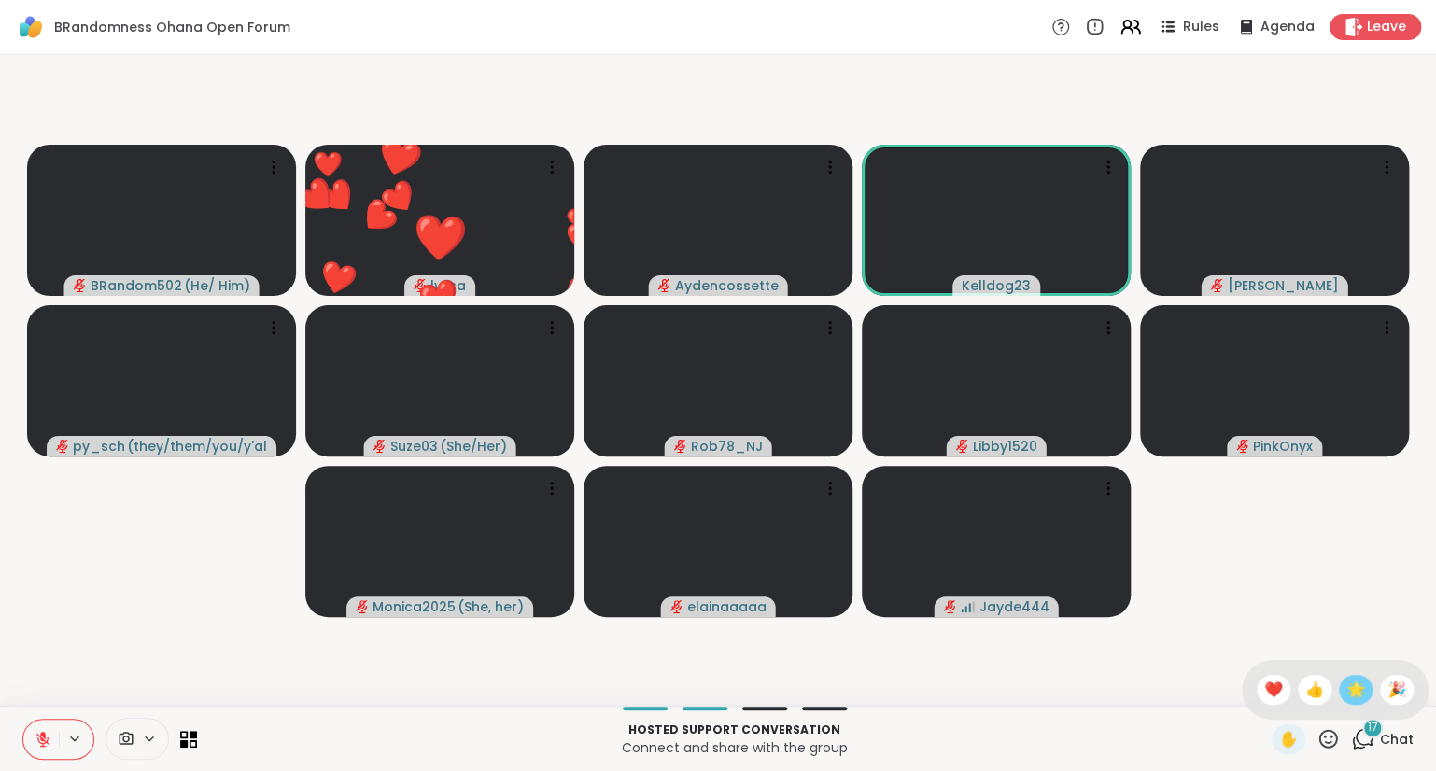
click at [1358, 698] on span "🌟" at bounding box center [1355, 690] width 19 height 22
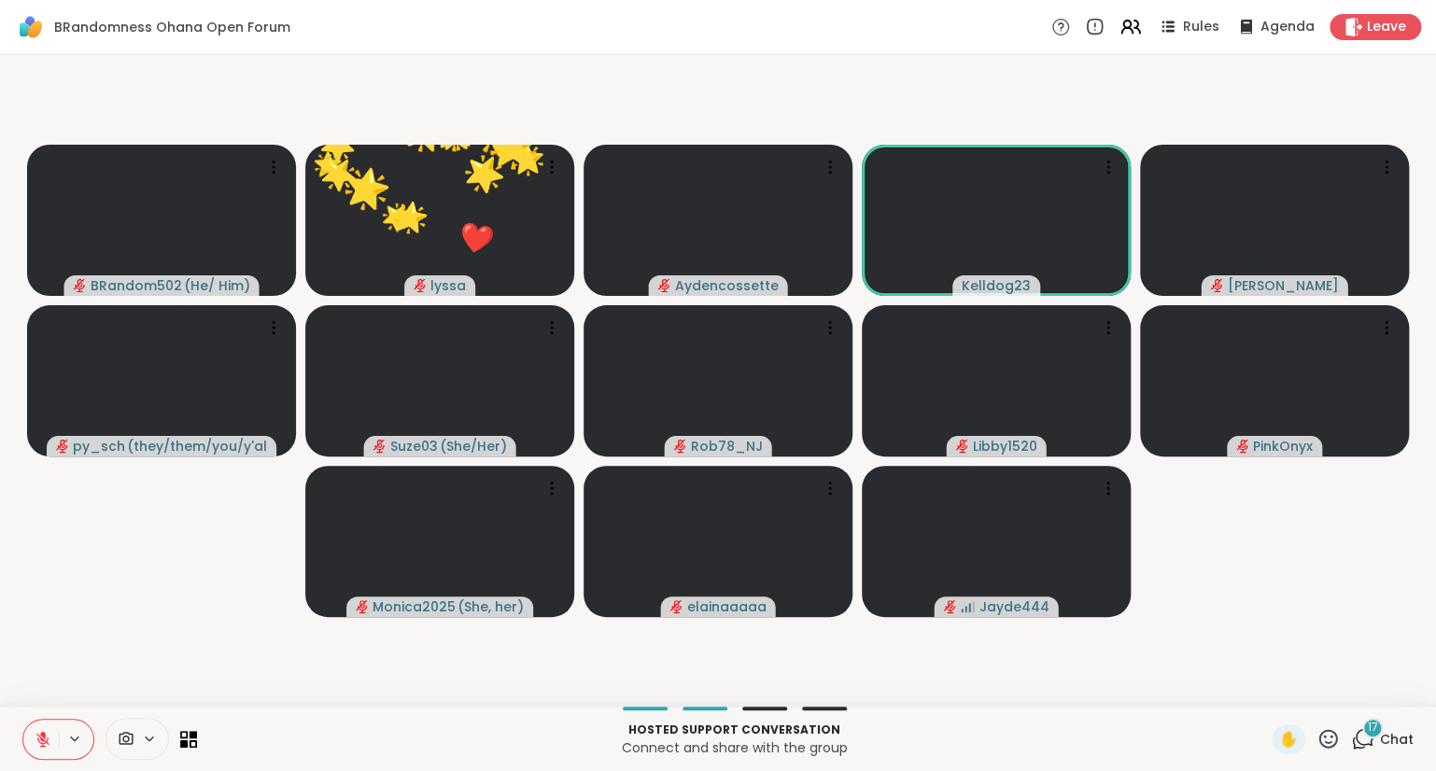
click at [1336, 745] on icon at bounding box center [1328, 738] width 19 height 19
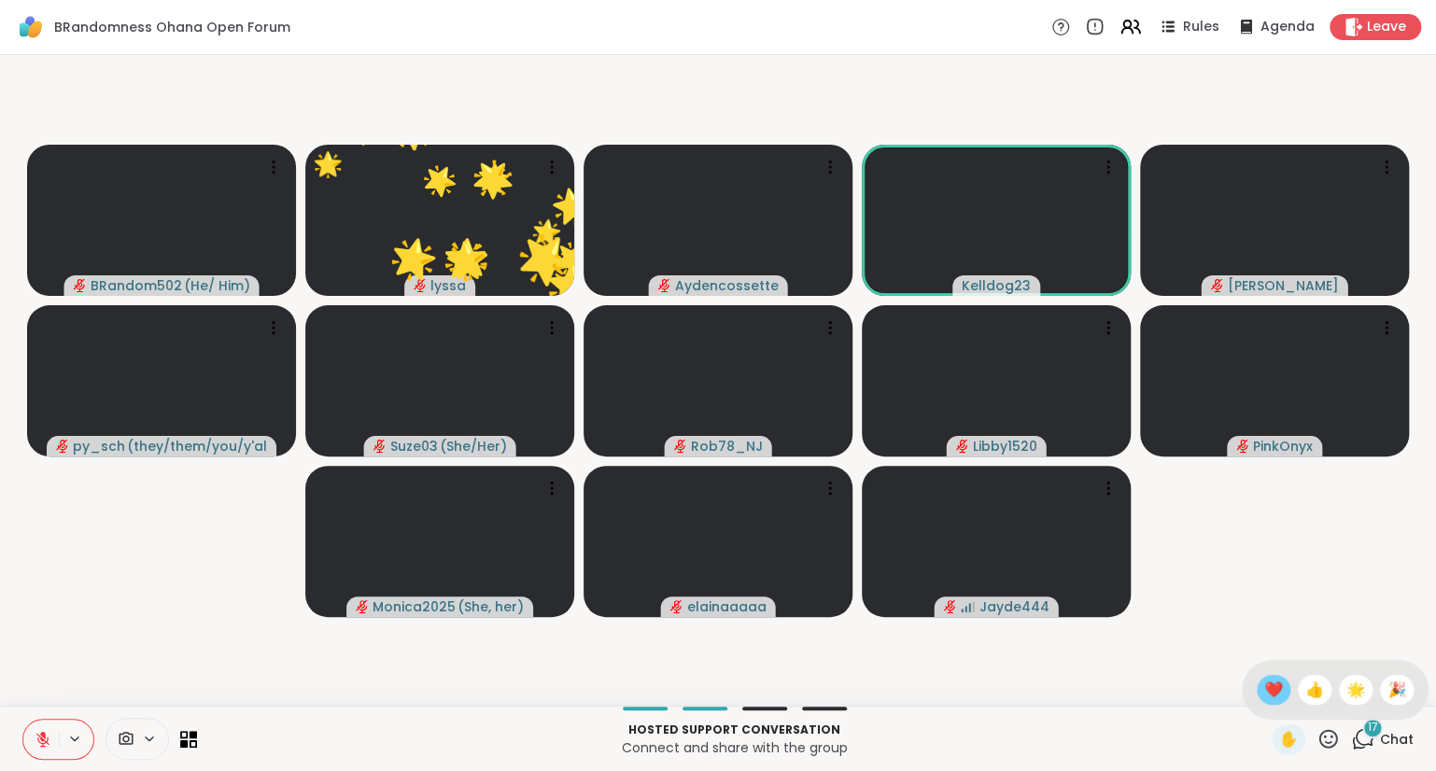
click at [1273, 696] on span "❤️" at bounding box center [1273, 690] width 19 height 22
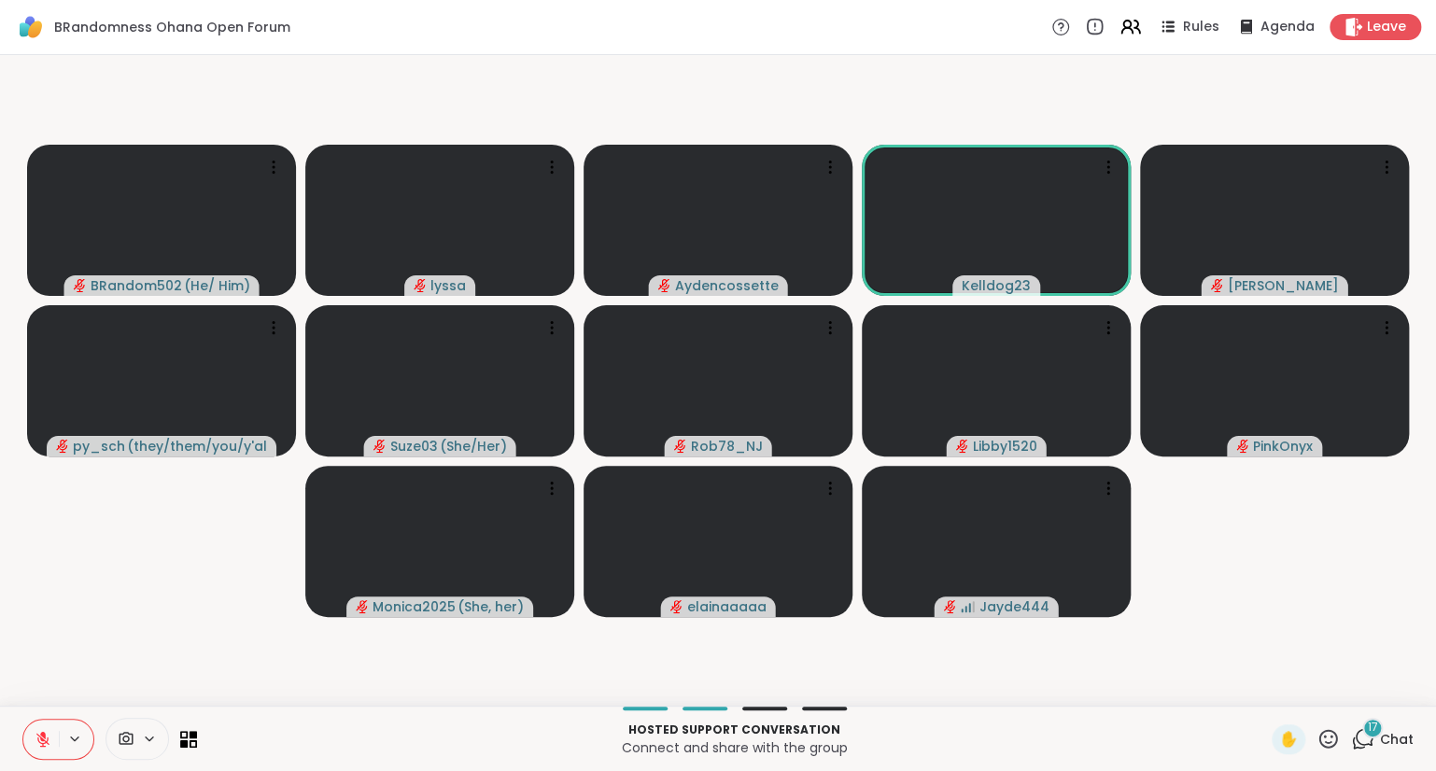
click at [1352, 737] on icon at bounding box center [1362, 738] width 23 height 23
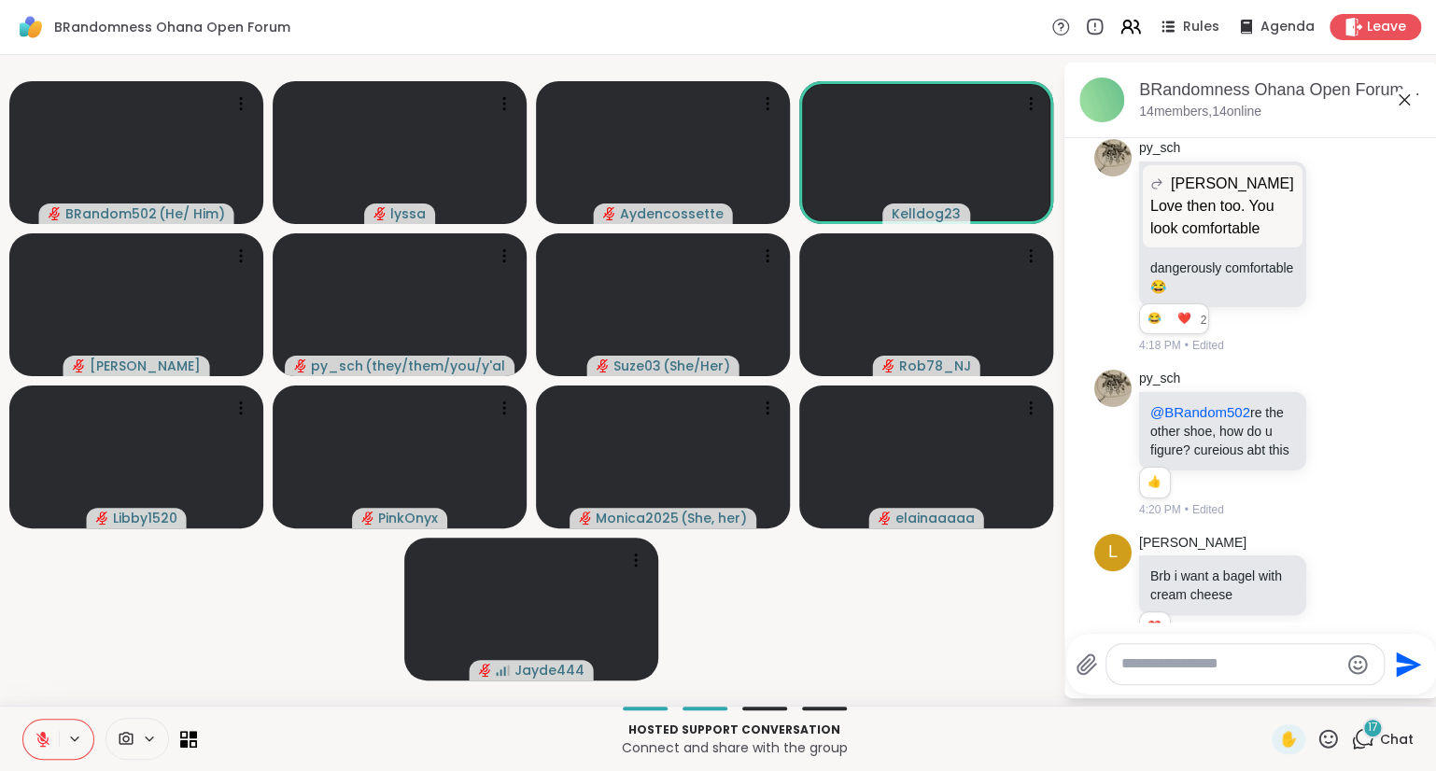
scroll to position [3327, 0]
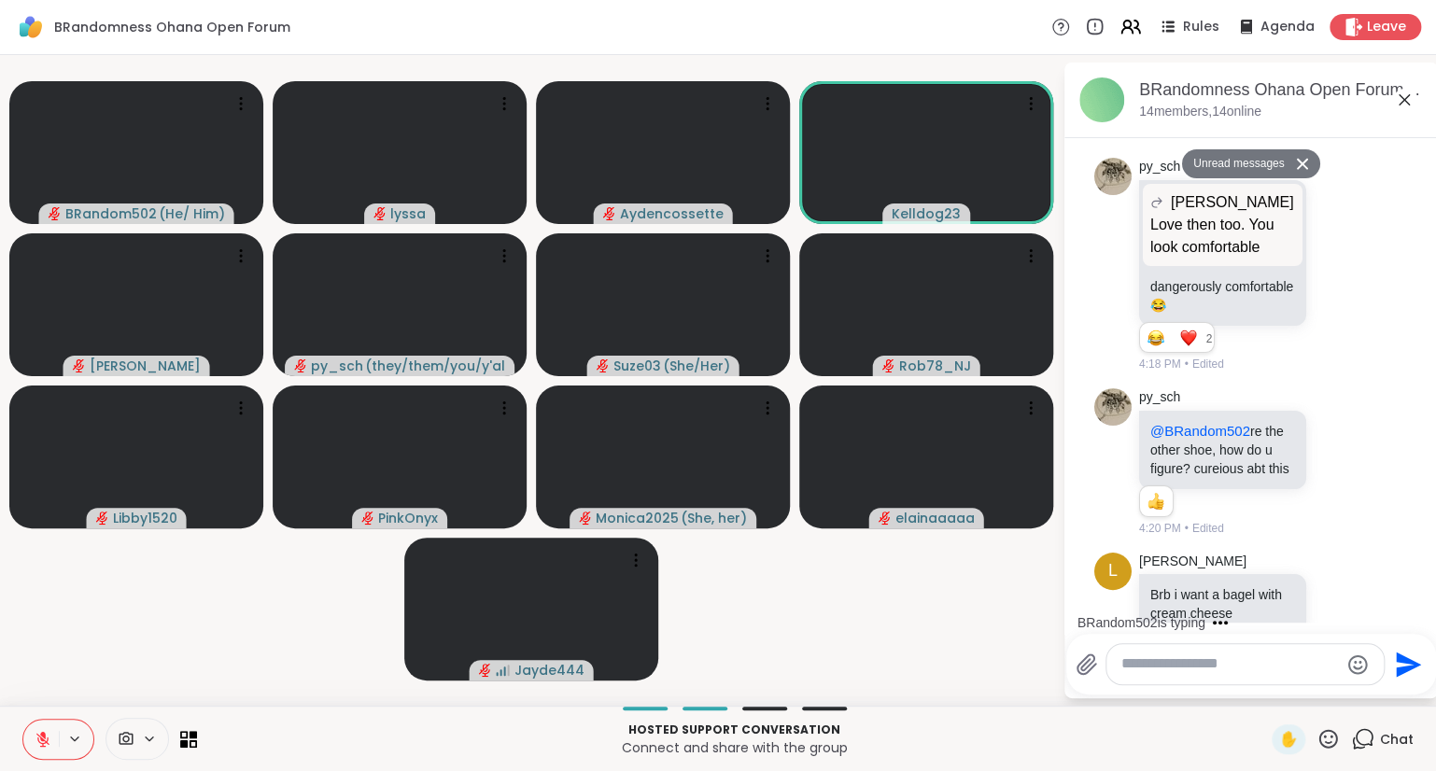
click at [1196, 668] on textarea "Type your message" at bounding box center [1230, 665] width 218 height 20
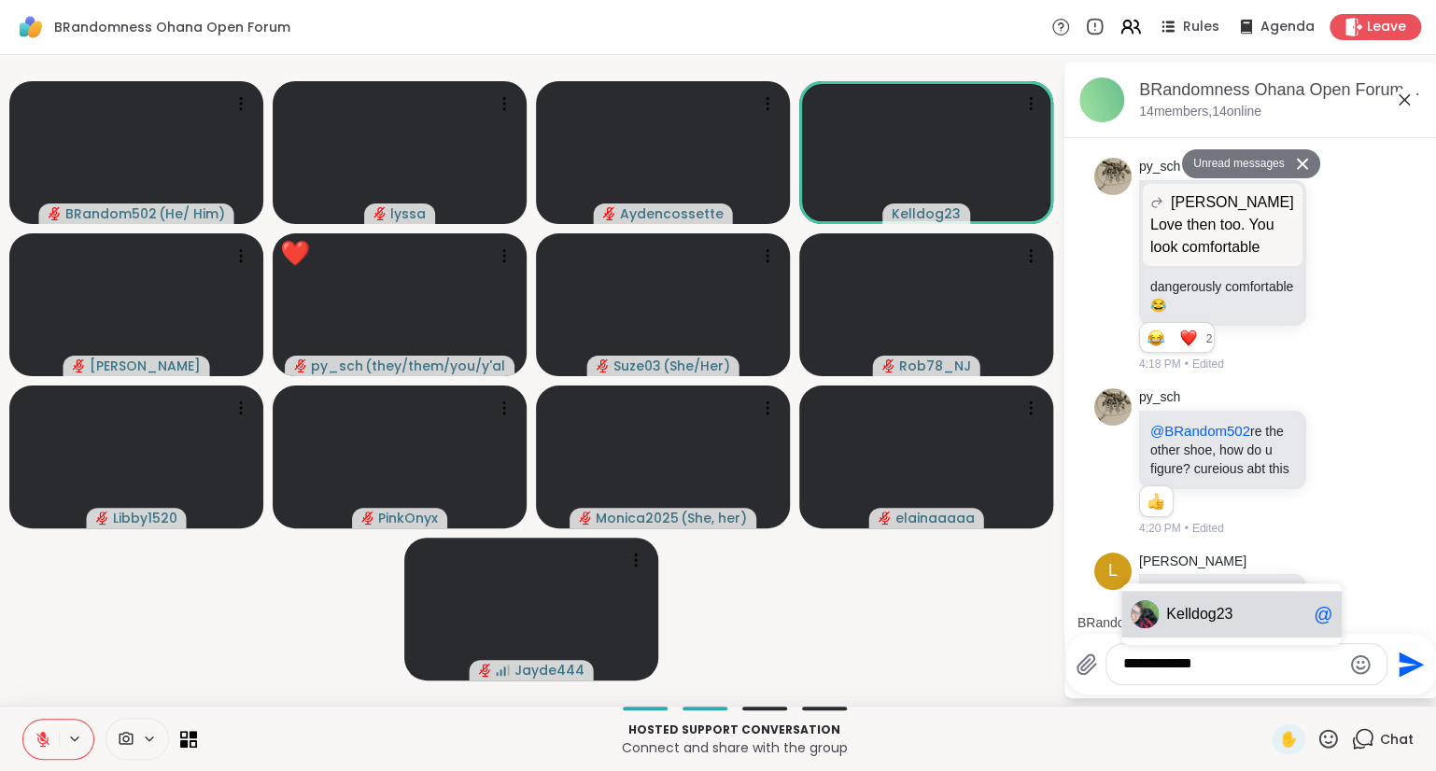
click at [1223, 611] on span "lldog23" at bounding box center [1209, 614] width 49 height 19
type textarea "**********"
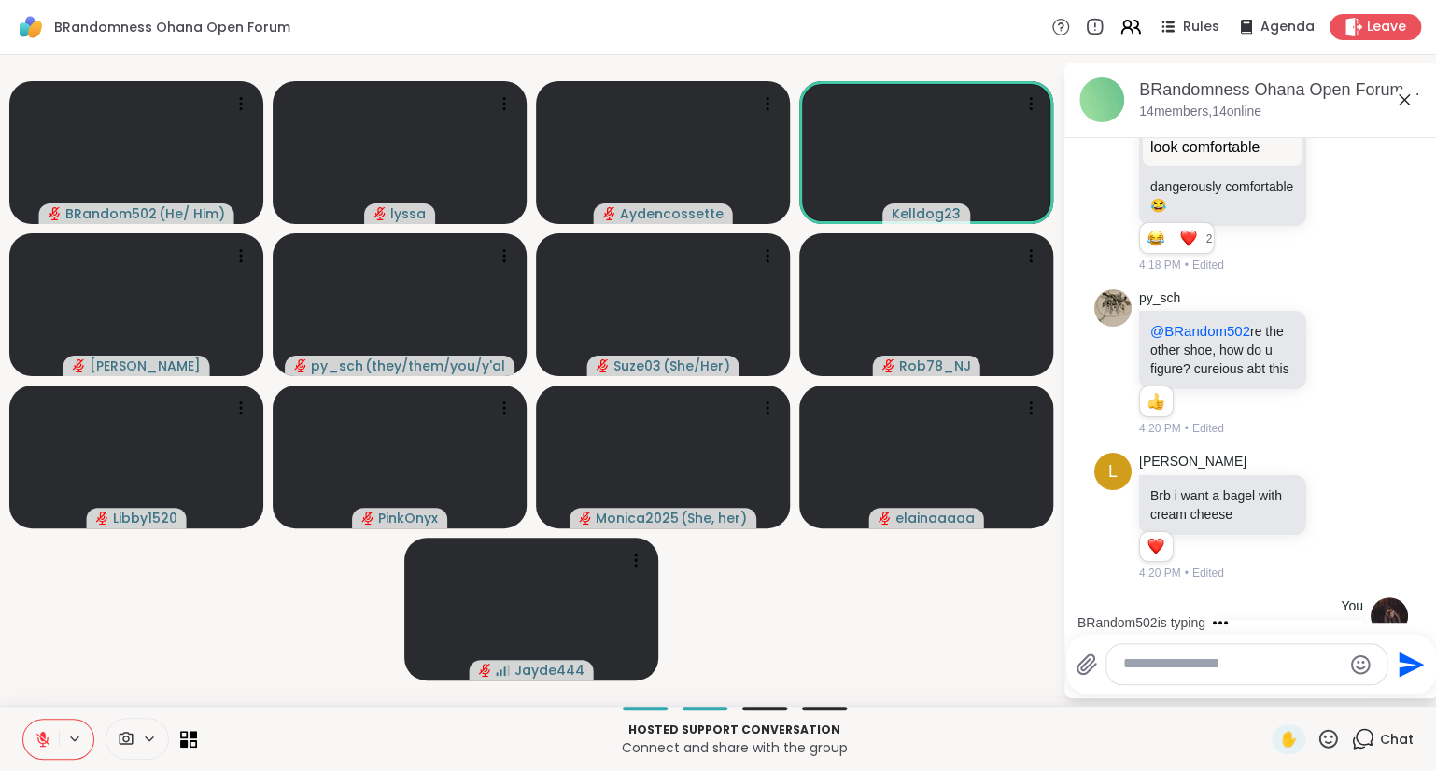
click at [1406, 91] on icon at bounding box center [1404, 100] width 22 height 22
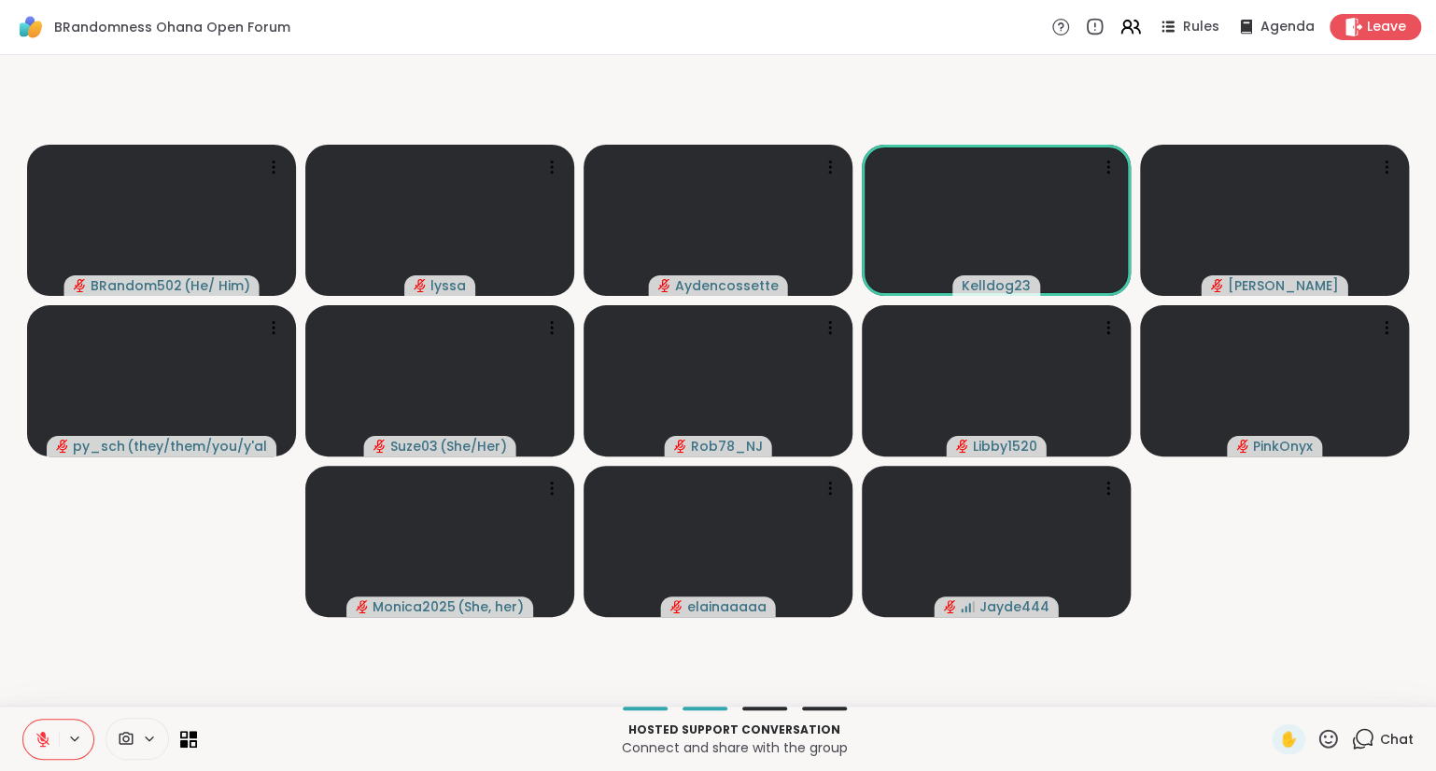
click at [1331, 741] on icon at bounding box center [1328, 738] width 23 height 23
click at [1271, 691] on span "❤️" at bounding box center [1273, 690] width 19 height 22
click at [1325, 741] on icon at bounding box center [1328, 738] width 23 height 23
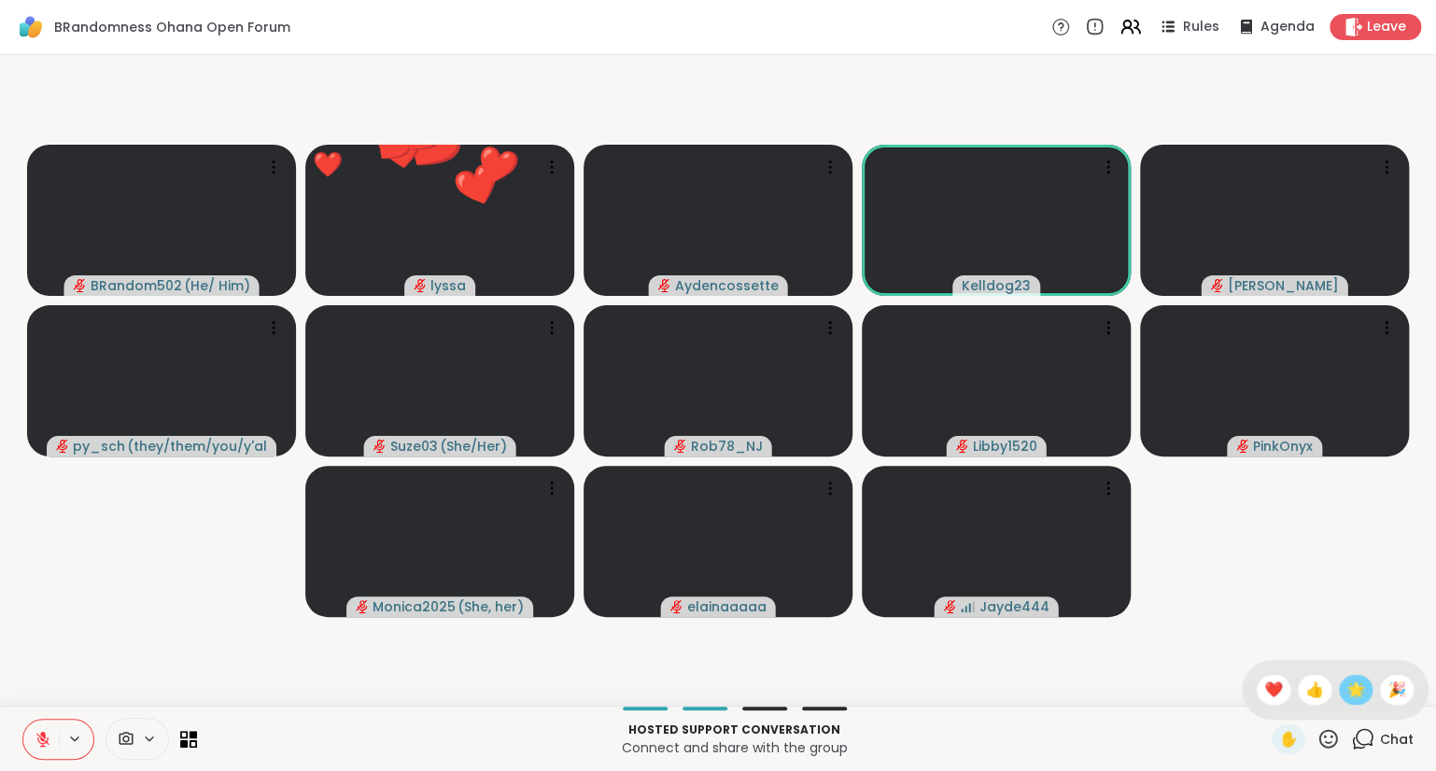
click at [1351, 695] on span "🌟" at bounding box center [1355, 690] width 19 height 22
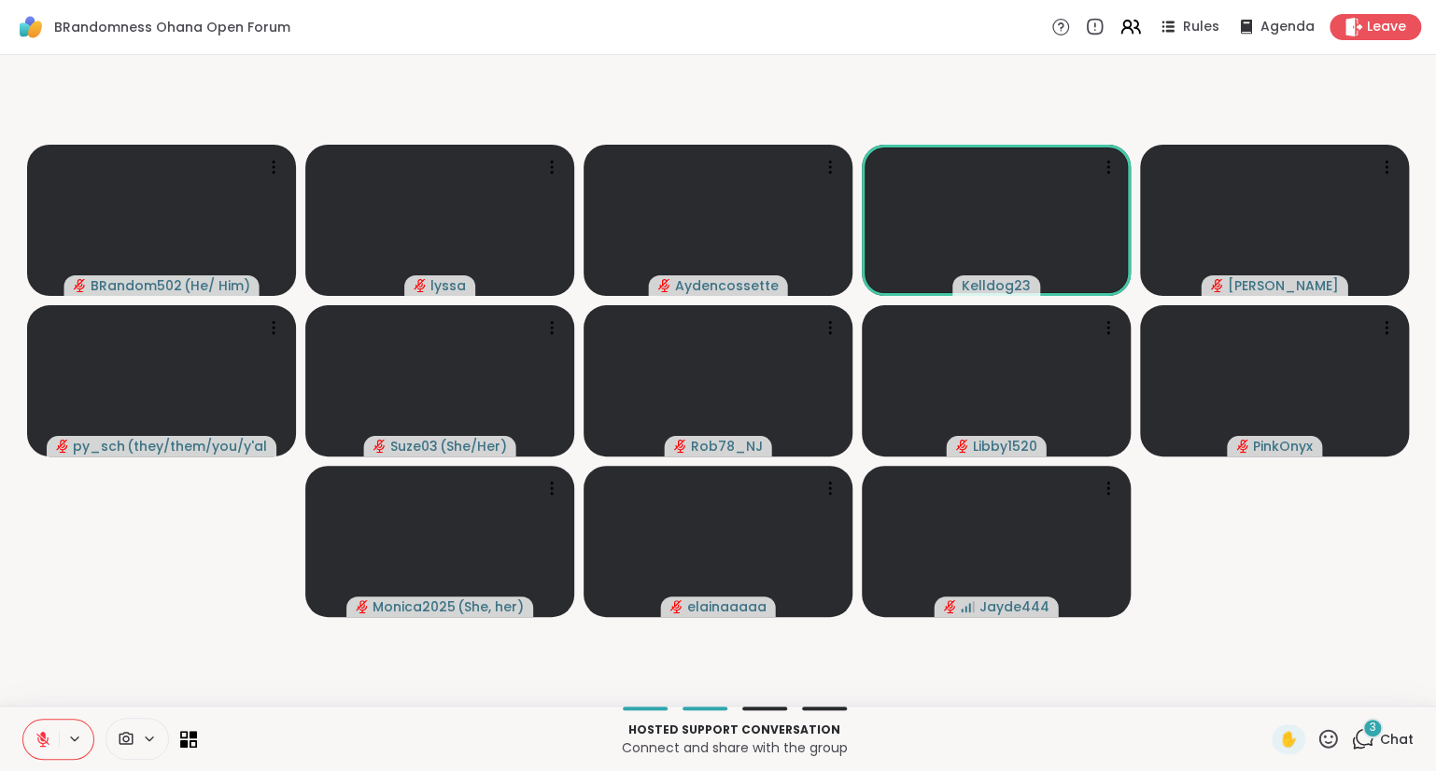
click at [1324, 740] on icon at bounding box center [1328, 738] width 23 height 23
click at [1264, 700] on span "❤️" at bounding box center [1273, 690] width 19 height 22
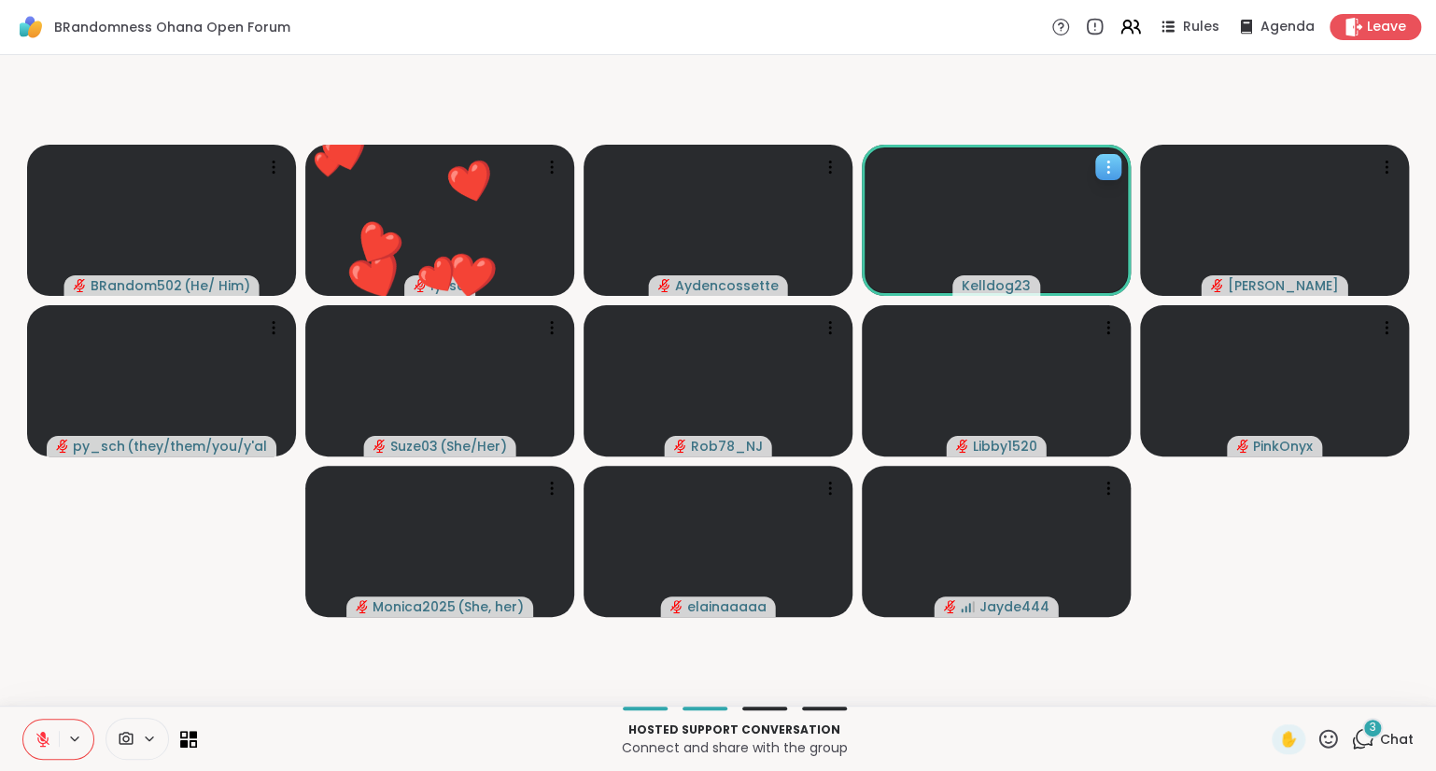
click at [1097, 159] on div at bounding box center [1108, 167] width 26 height 26
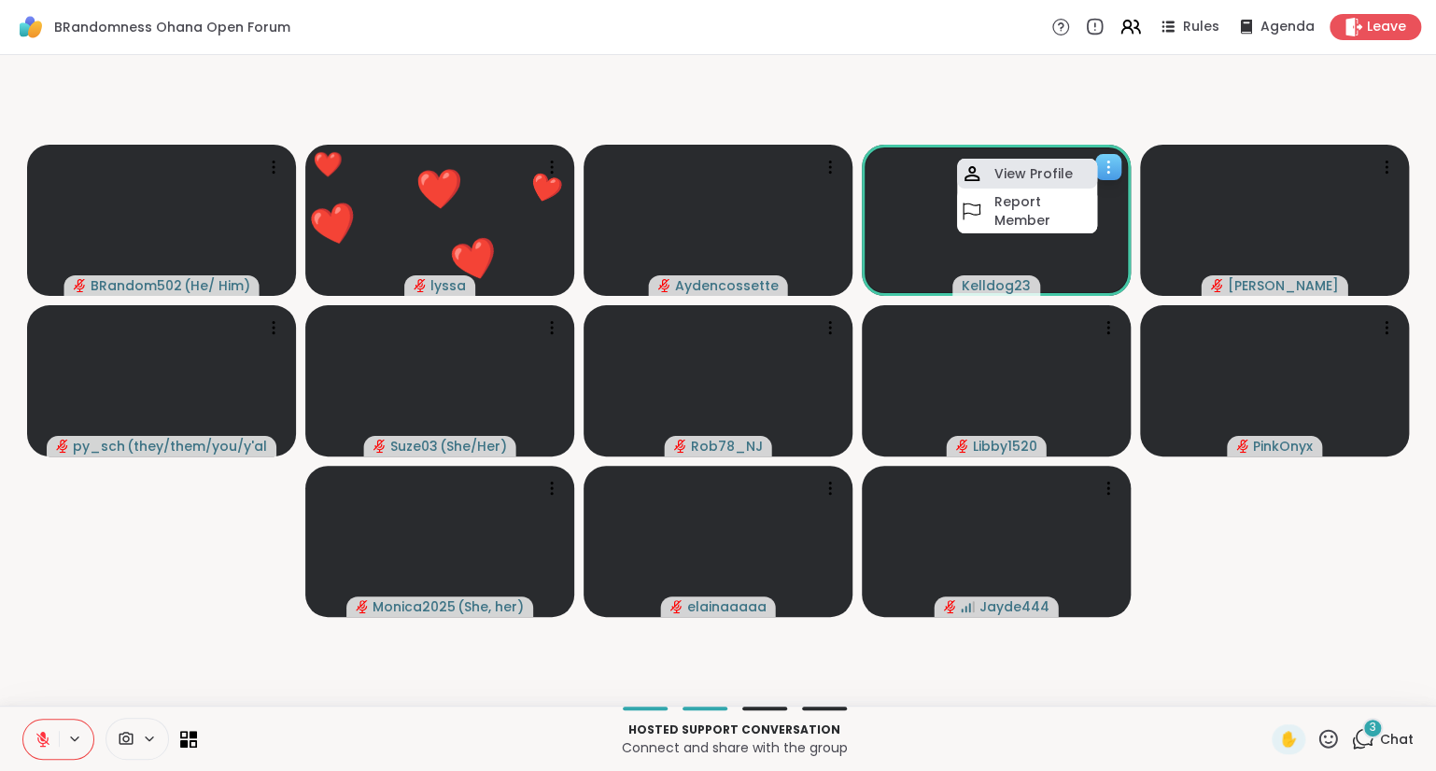
click at [1075, 170] on div "View Profile" at bounding box center [1027, 174] width 140 height 30
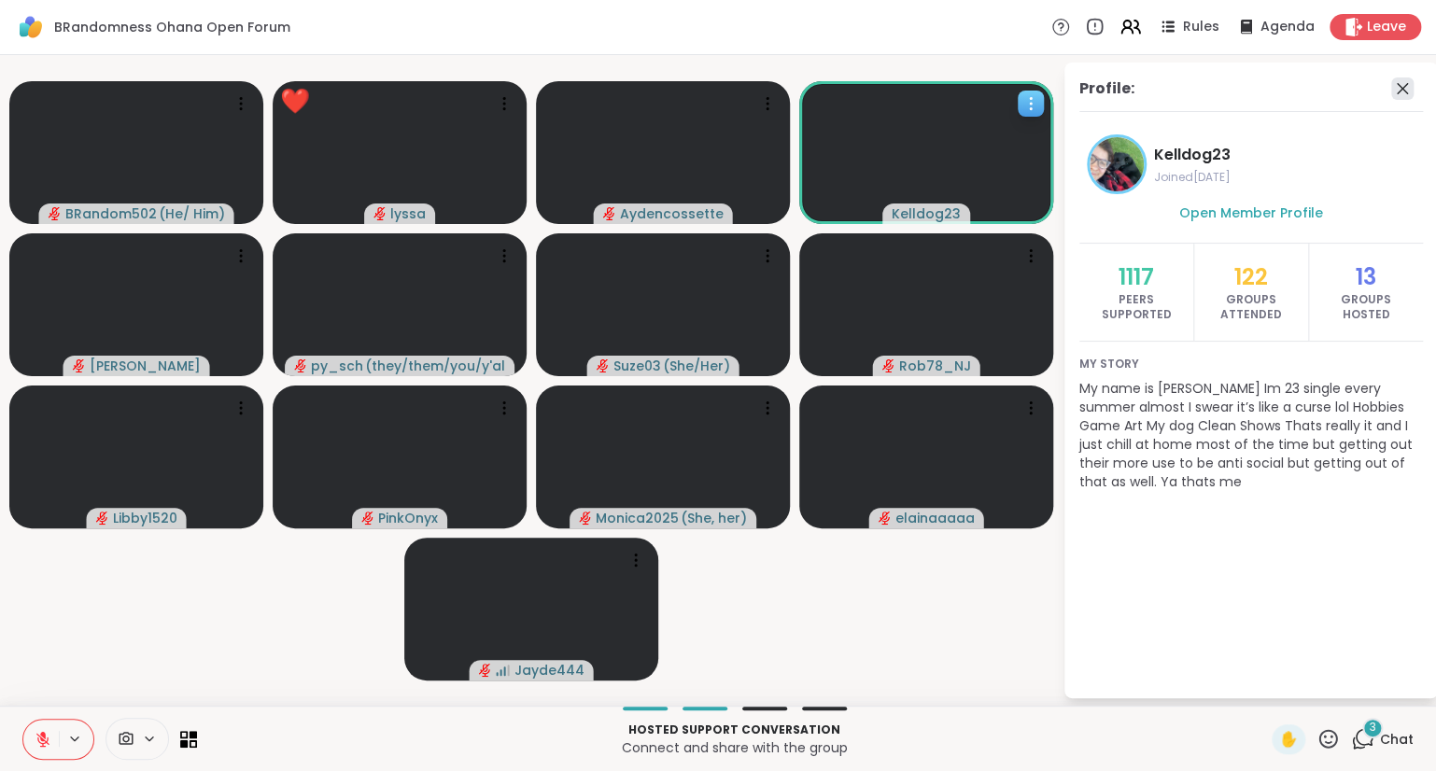
click at [1401, 84] on icon at bounding box center [1402, 88] width 22 height 22
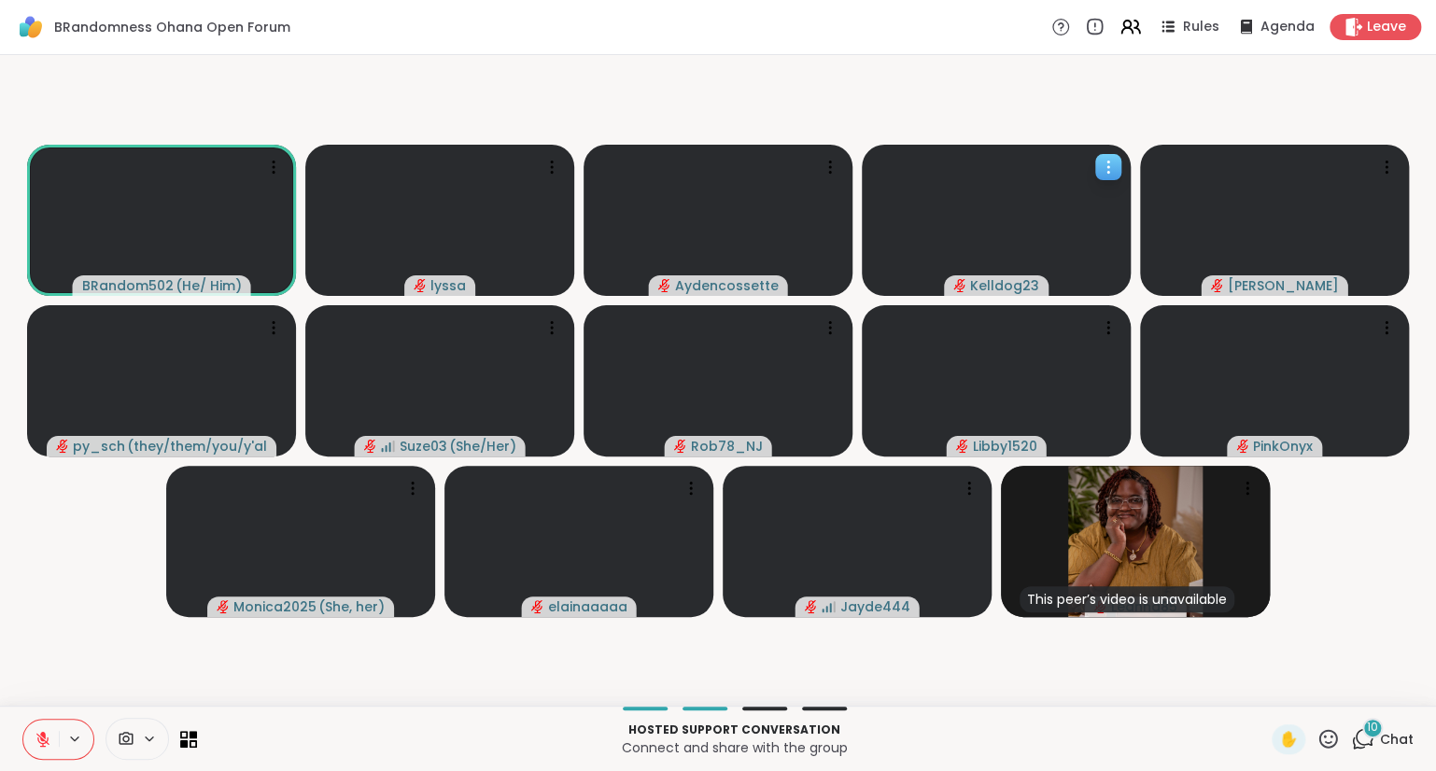
click at [1332, 738] on icon at bounding box center [1328, 738] width 19 height 19
click at [1268, 685] on span "❤️" at bounding box center [1273, 690] width 19 height 22
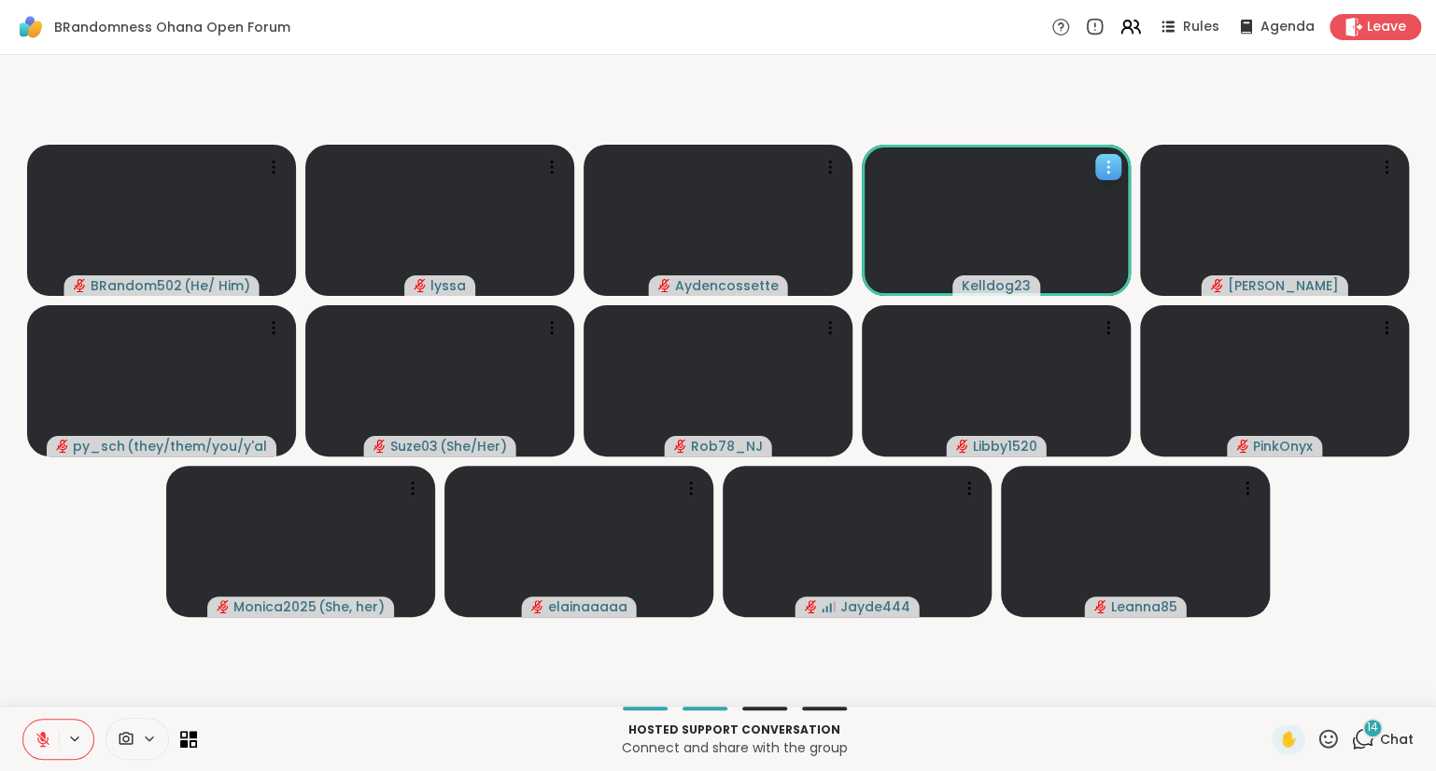
click at [50, 730] on button at bounding box center [40, 739] width 35 height 39
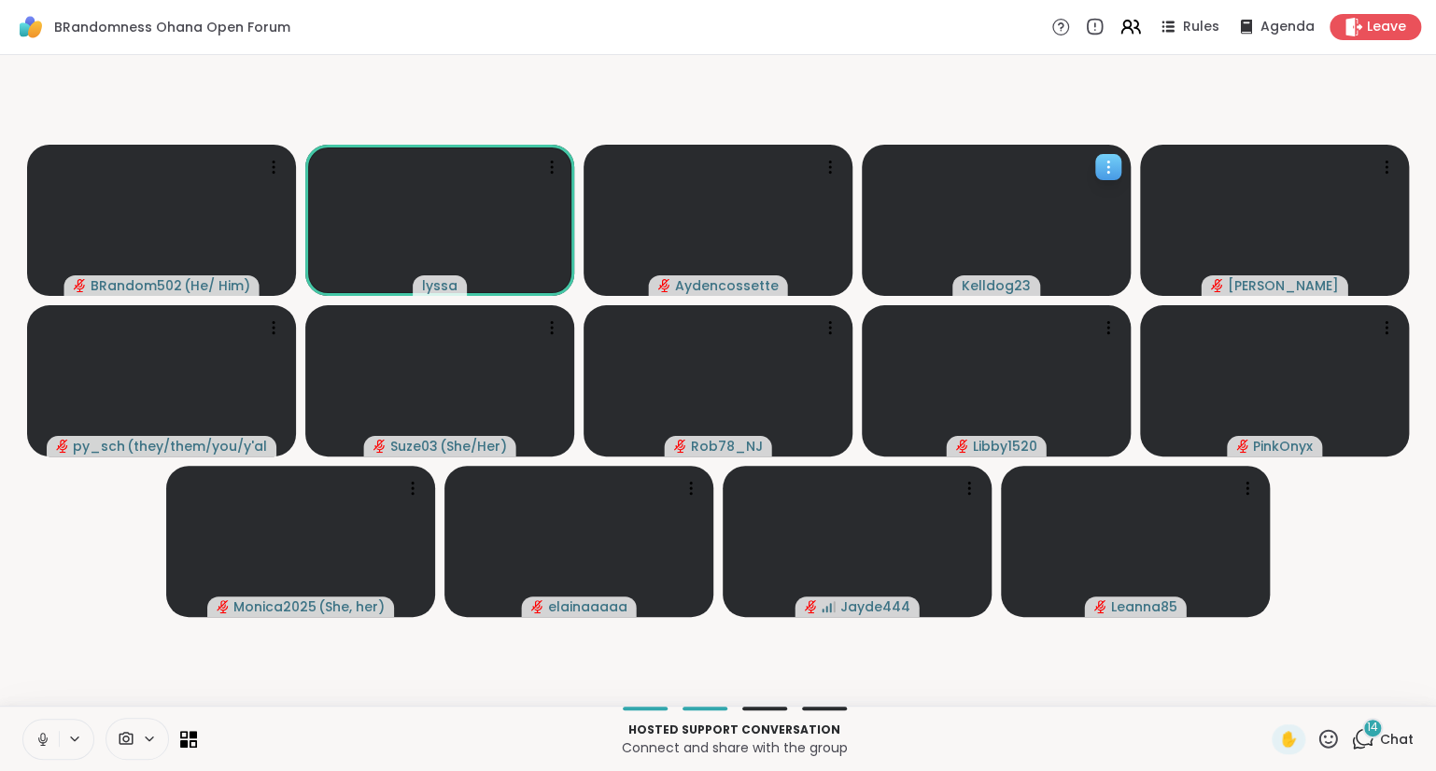
click at [37, 753] on button at bounding box center [40, 739] width 35 height 39
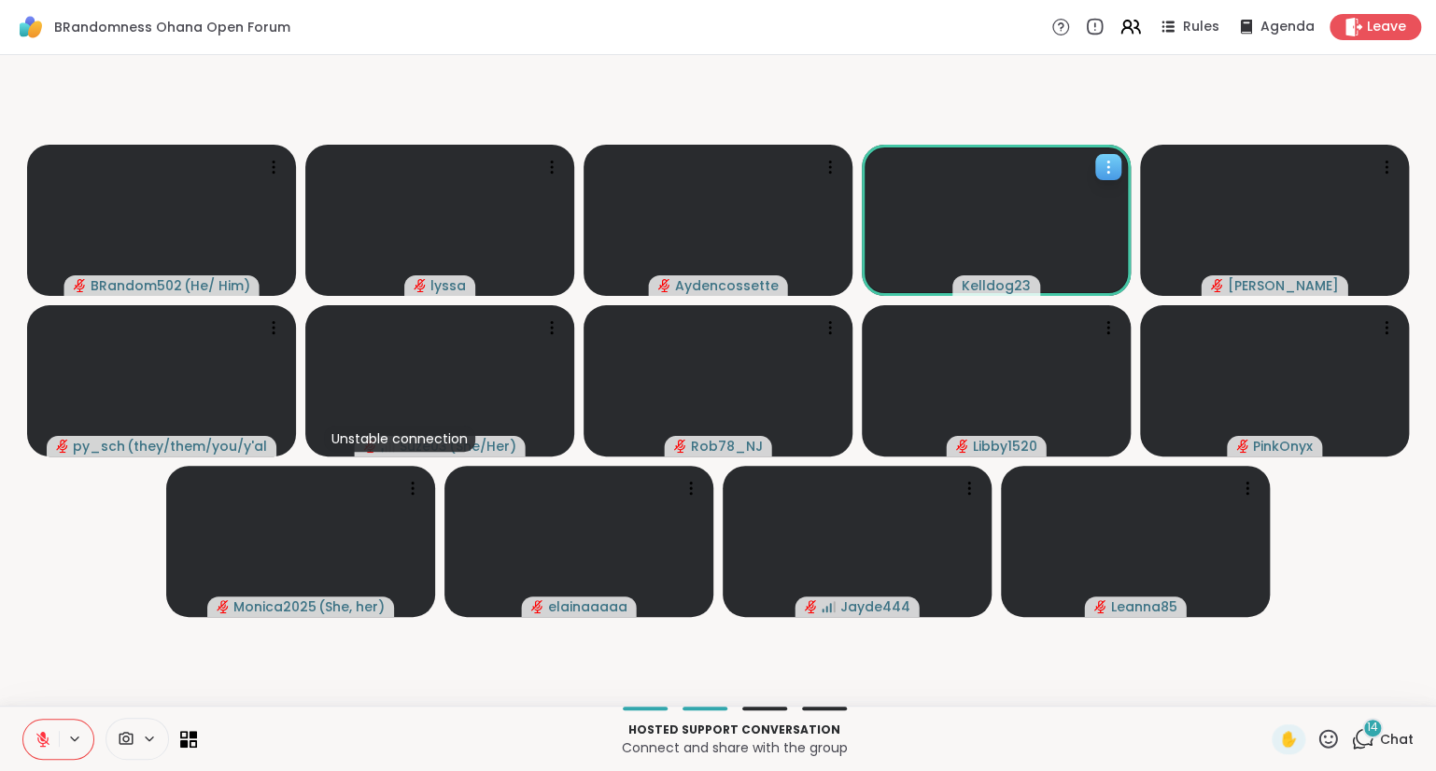
click at [45, 745] on icon at bounding box center [43, 739] width 17 height 17
click at [47, 737] on icon at bounding box center [43, 739] width 17 height 17
click at [1337, 738] on icon at bounding box center [1328, 738] width 19 height 19
click at [1267, 685] on span "❤️" at bounding box center [1273, 690] width 19 height 22
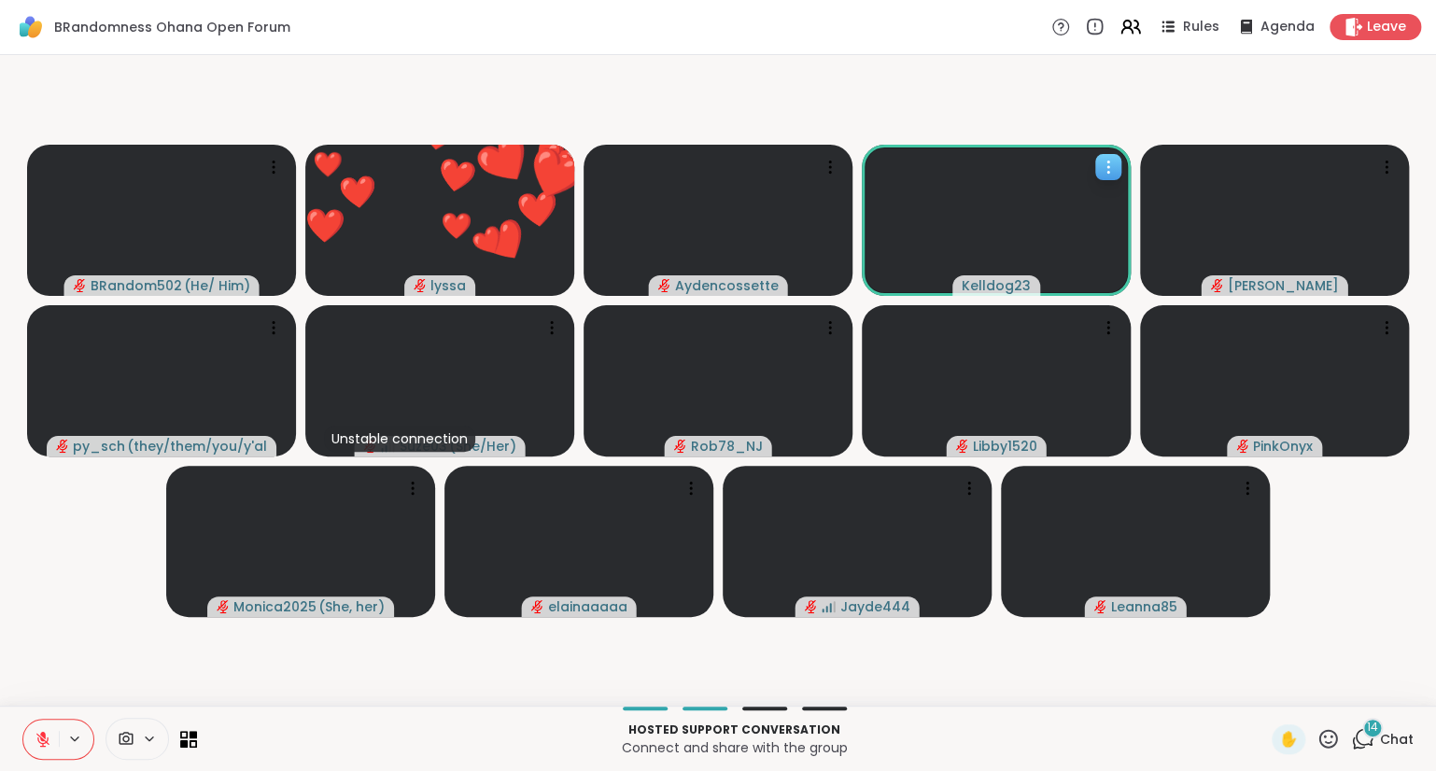
click at [1361, 738] on icon at bounding box center [1362, 738] width 23 height 23
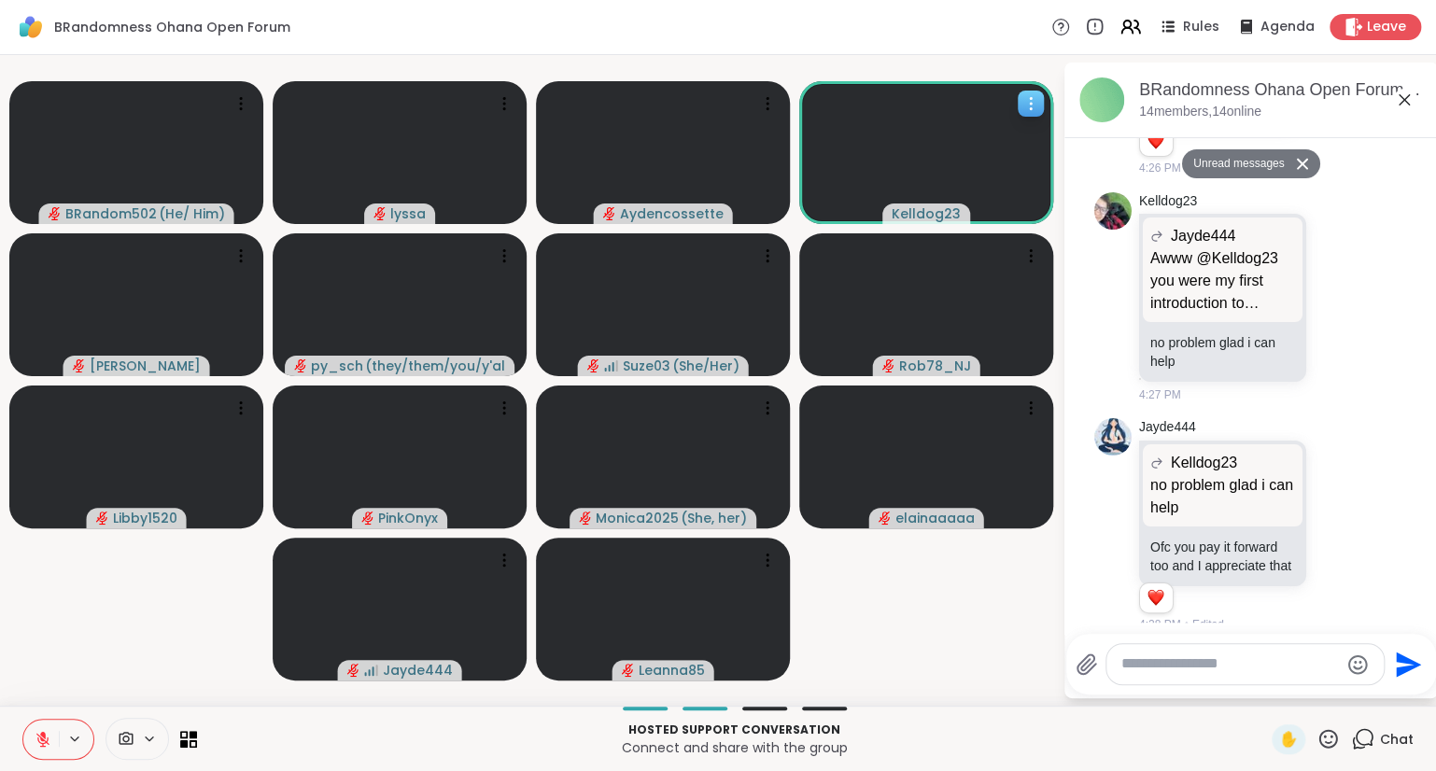
scroll to position [5869, 0]
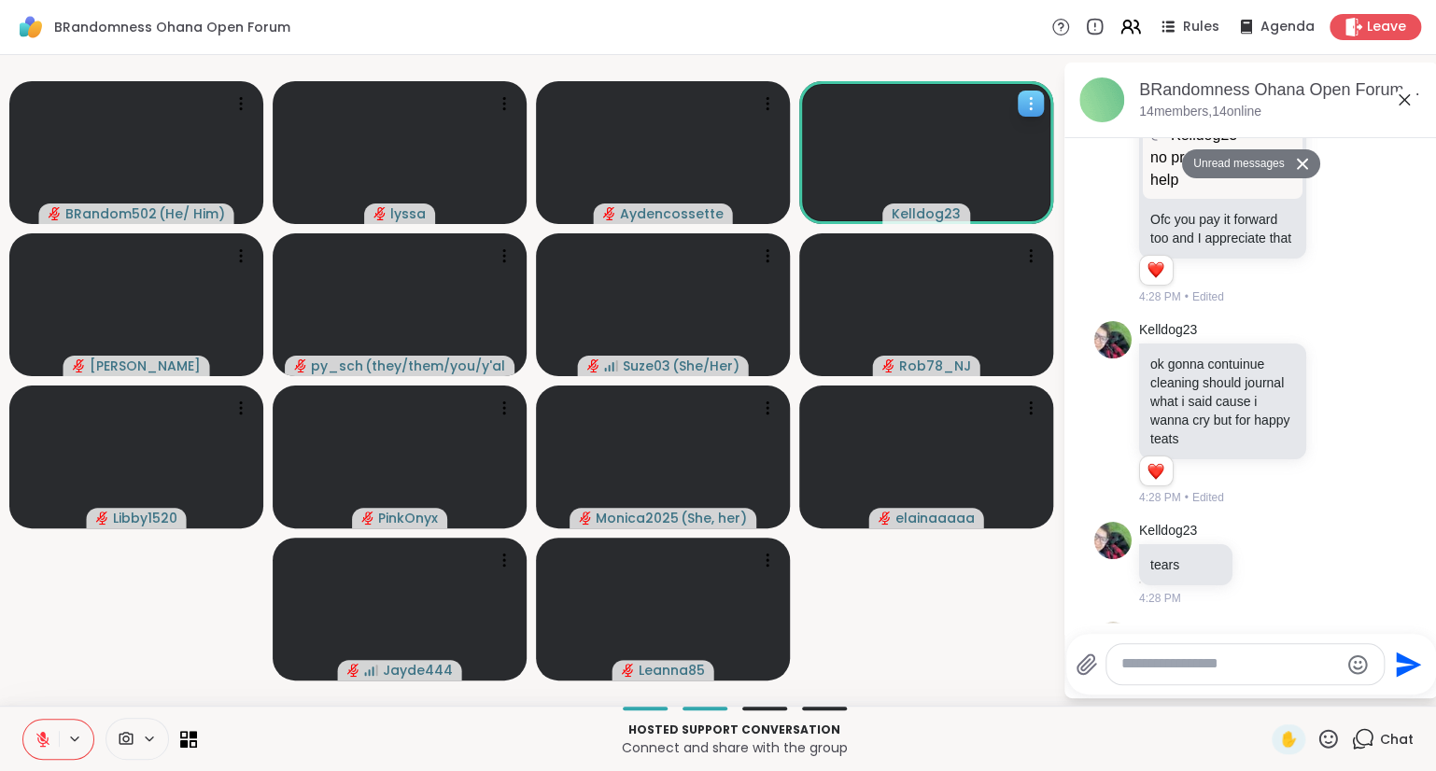
click at [1401, 100] on icon at bounding box center [1404, 100] width 22 height 22
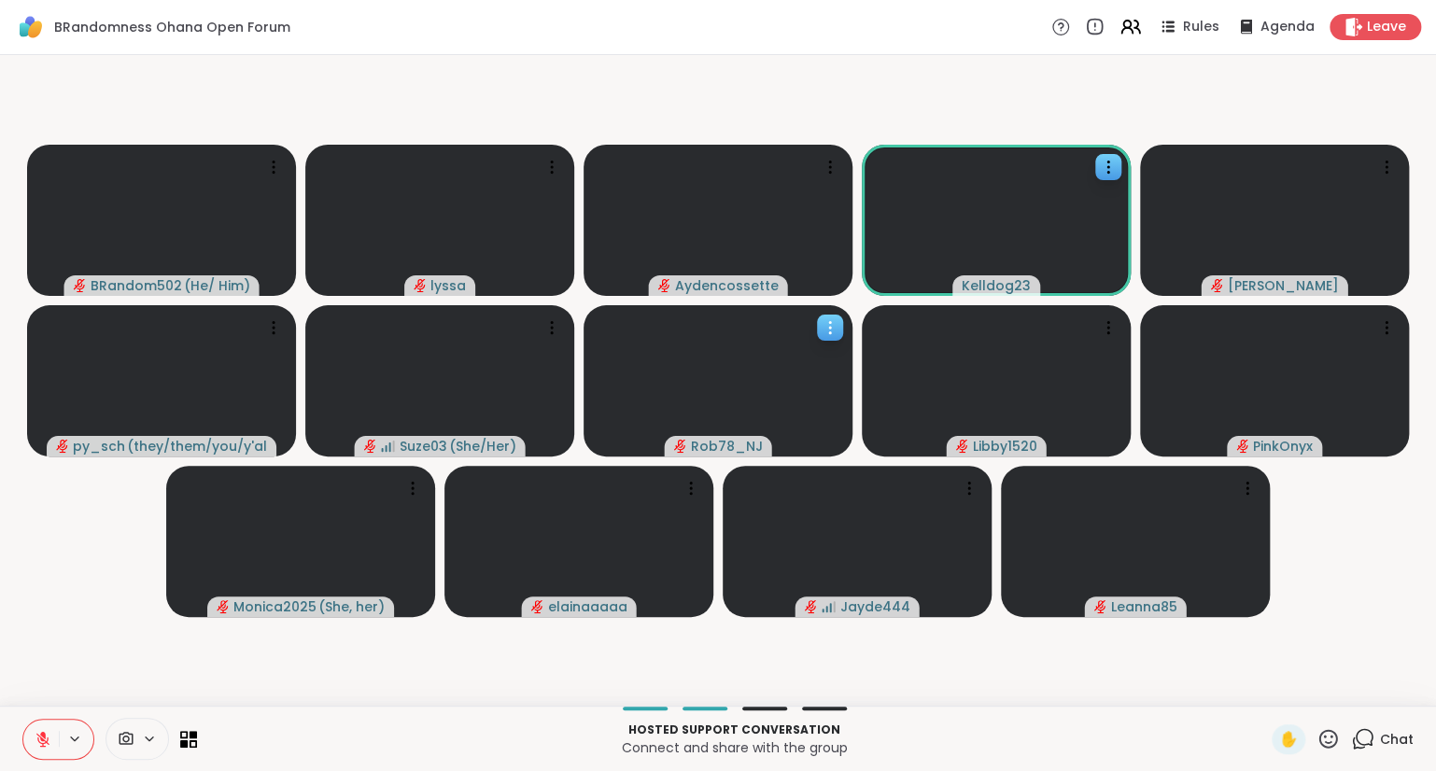
drag, startPoint x: 816, startPoint y: 404, endPoint x: 536, endPoint y: 486, distance: 291.9
click at [584, 457] on div "Rob78_NJ" at bounding box center [718, 380] width 269 height 151
click at [144, 573] on video-player-container "BRandom502 ( He/ Him ) lyssa Aydencossette Kelldog23 [PERSON_NAME] ( they/them/…" at bounding box center [718, 381] width 1414 height 636
click at [41, 725] on button at bounding box center [40, 739] width 35 height 39
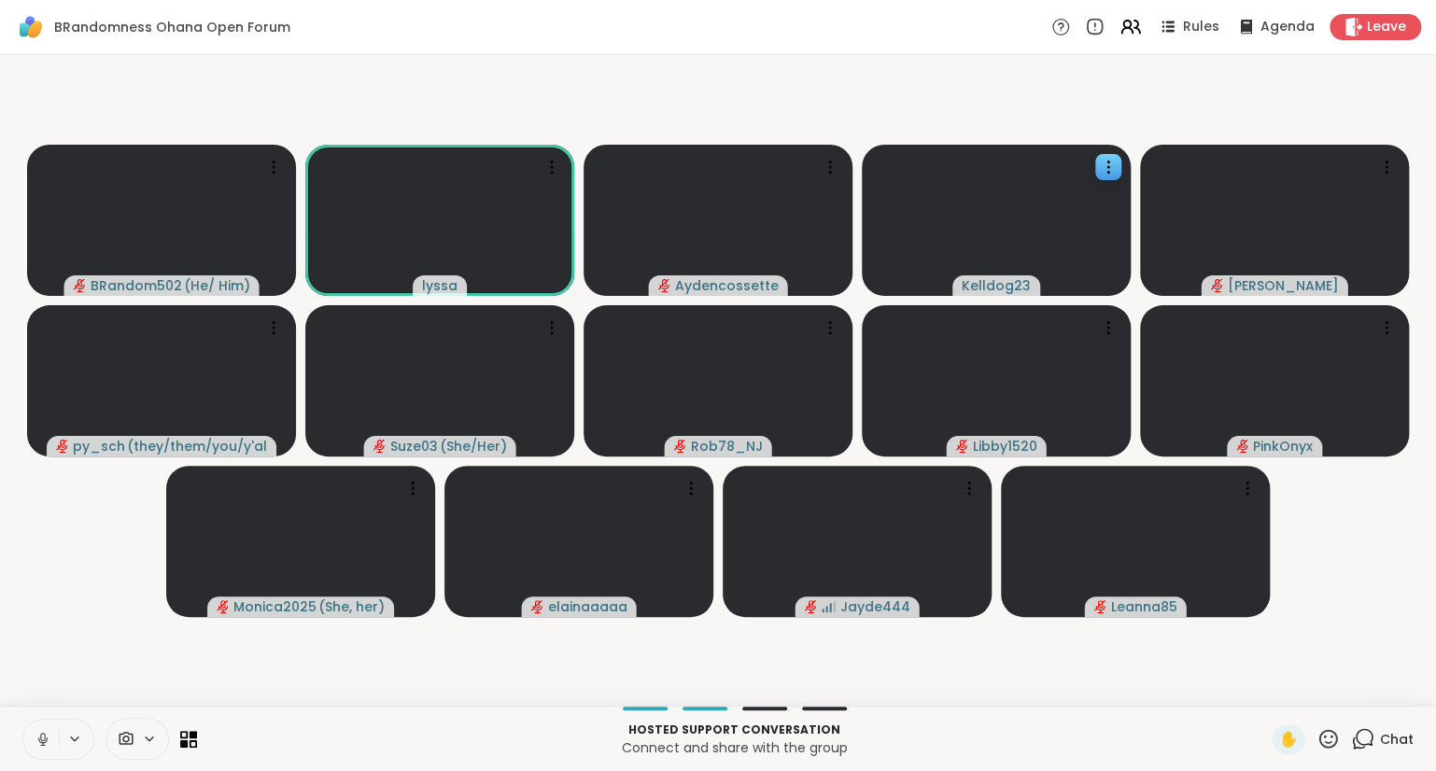
click at [37, 738] on icon at bounding box center [43, 739] width 17 height 17
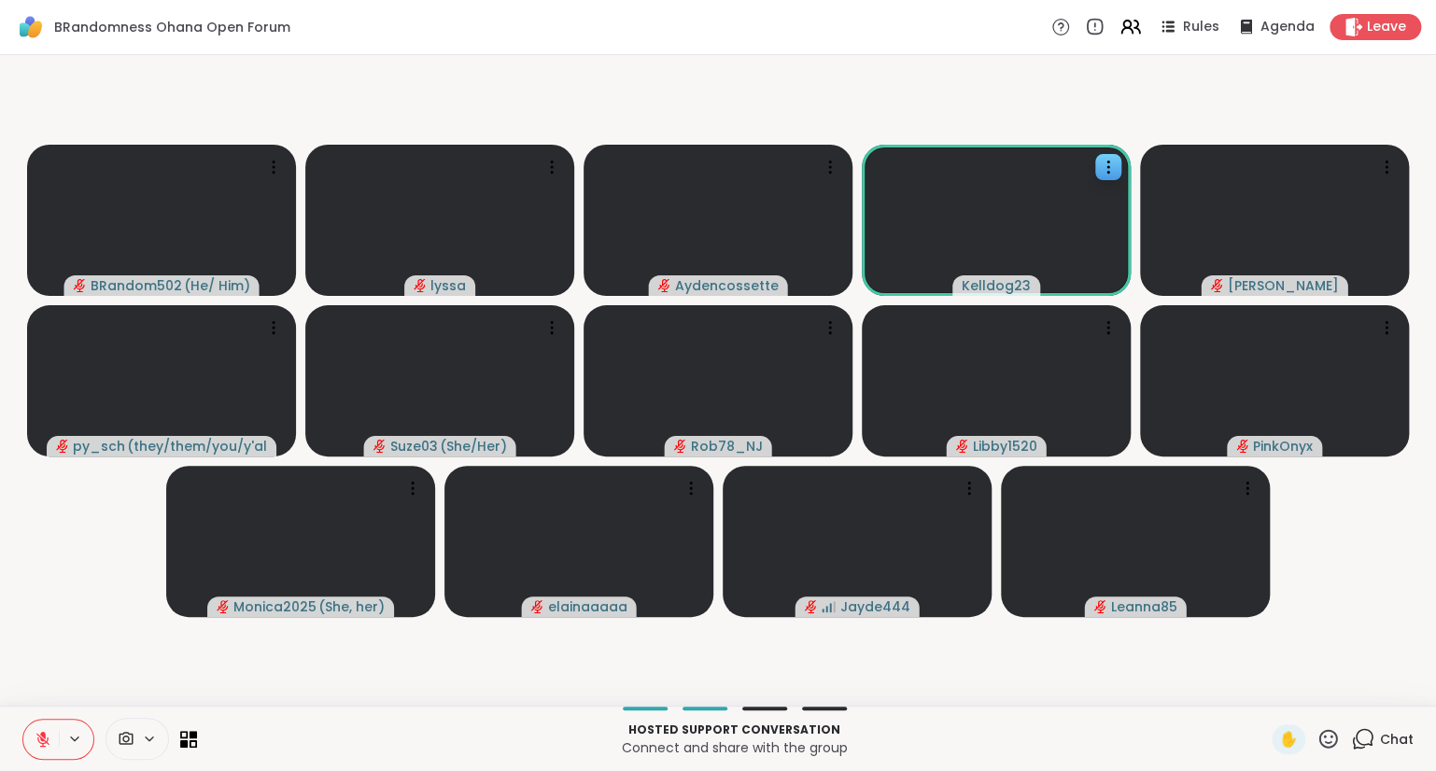
click at [42, 736] on icon at bounding box center [43, 734] width 6 height 7
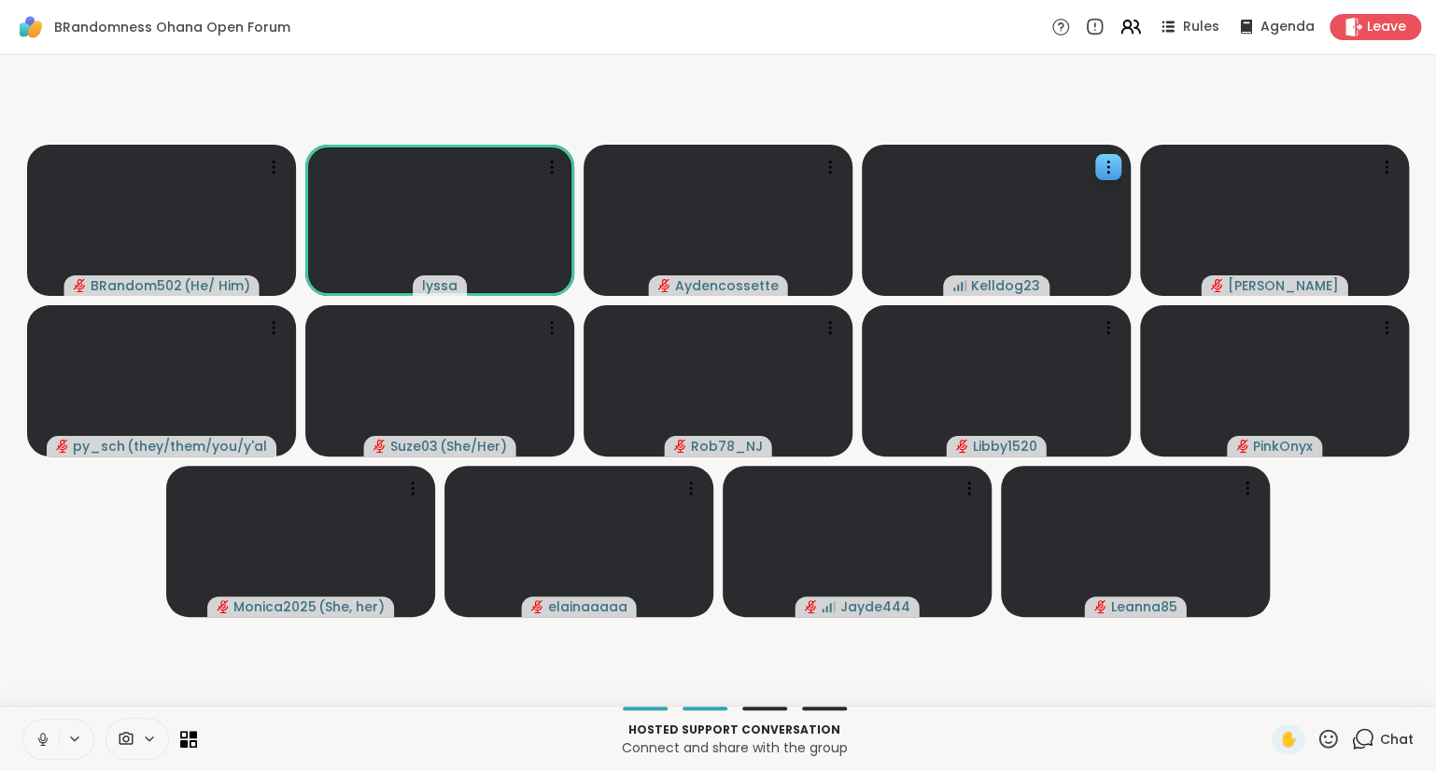
click at [30, 701] on div "BRandom502 ( He/ Him ) lyssa Aydencossette Kelldog23 [PERSON_NAME] ( they/them/…" at bounding box center [718, 380] width 1436 height 651
click at [39, 715] on div "Hosted support conversation Connect and share with the group ✋ Chat" at bounding box center [718, 738] width 1436 height 65
click at [43, 730] on button at bounding box center [40, 739] width 35 height 39
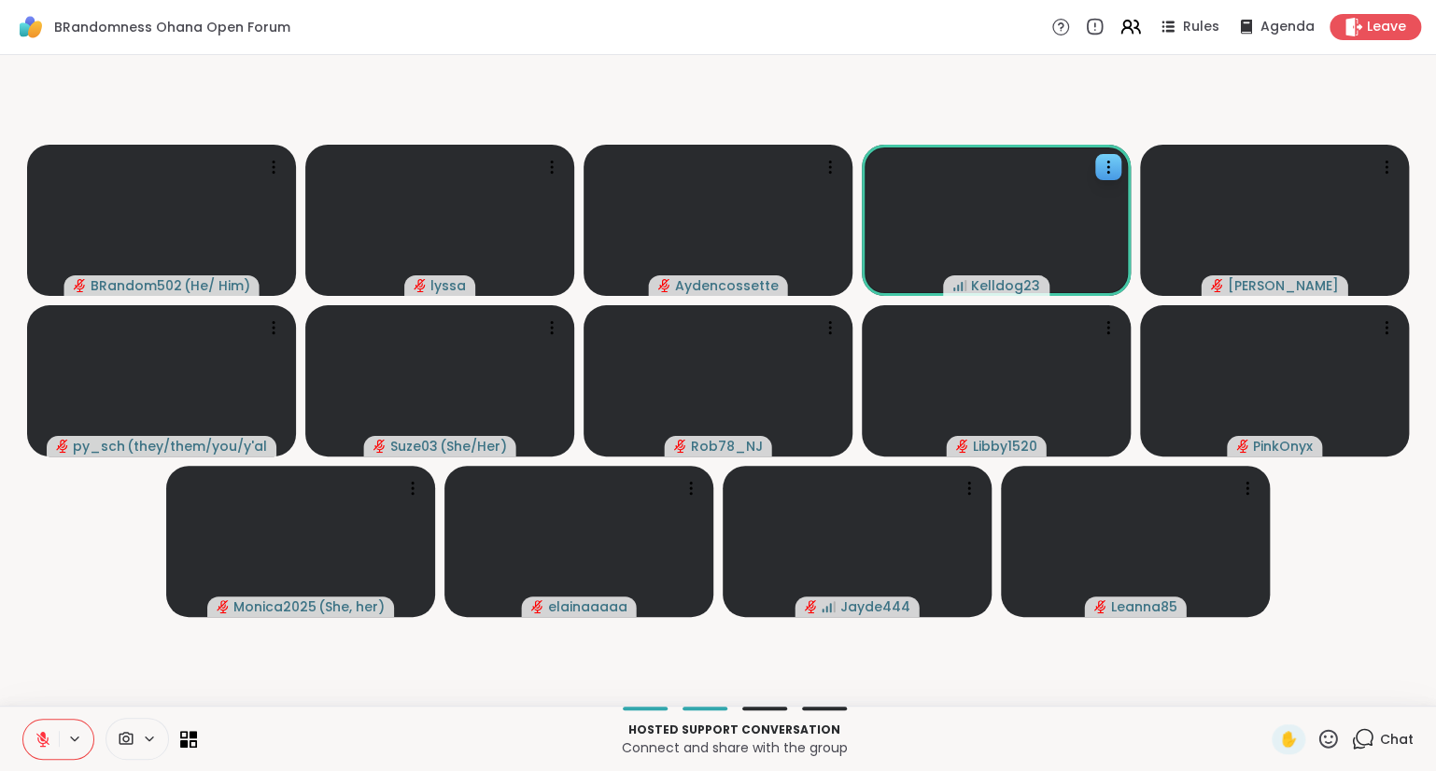
click at [49, 735] on icon at bounding box center [43, 739] width 17 height 17
click at [39, 734] on icon at bounding box center [43, 739] width 17 height 17
click at [39, 724] on button at bounding box center [40, 739] width 35 height 39
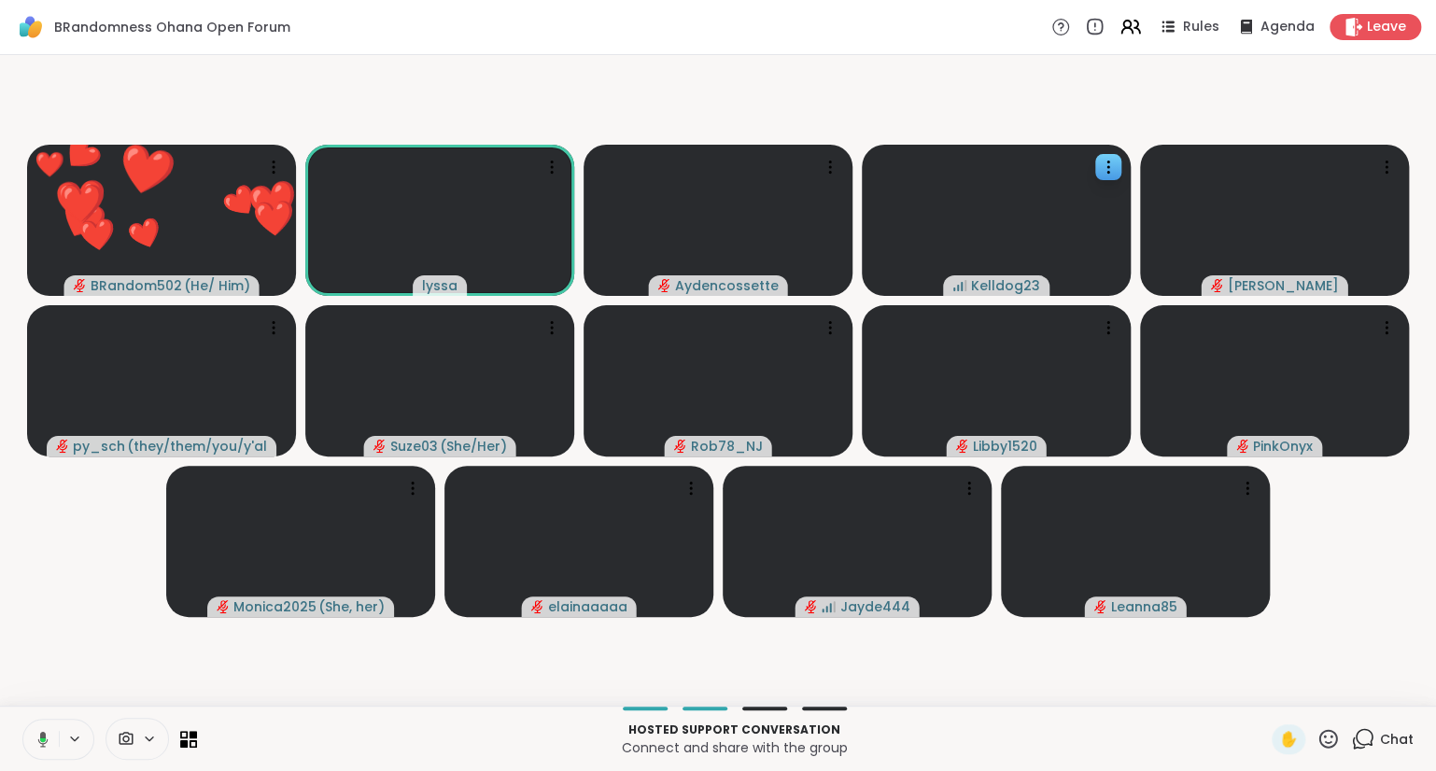
click at [43, 738] on icon at bounding box center [43, 739] width 10 height 16
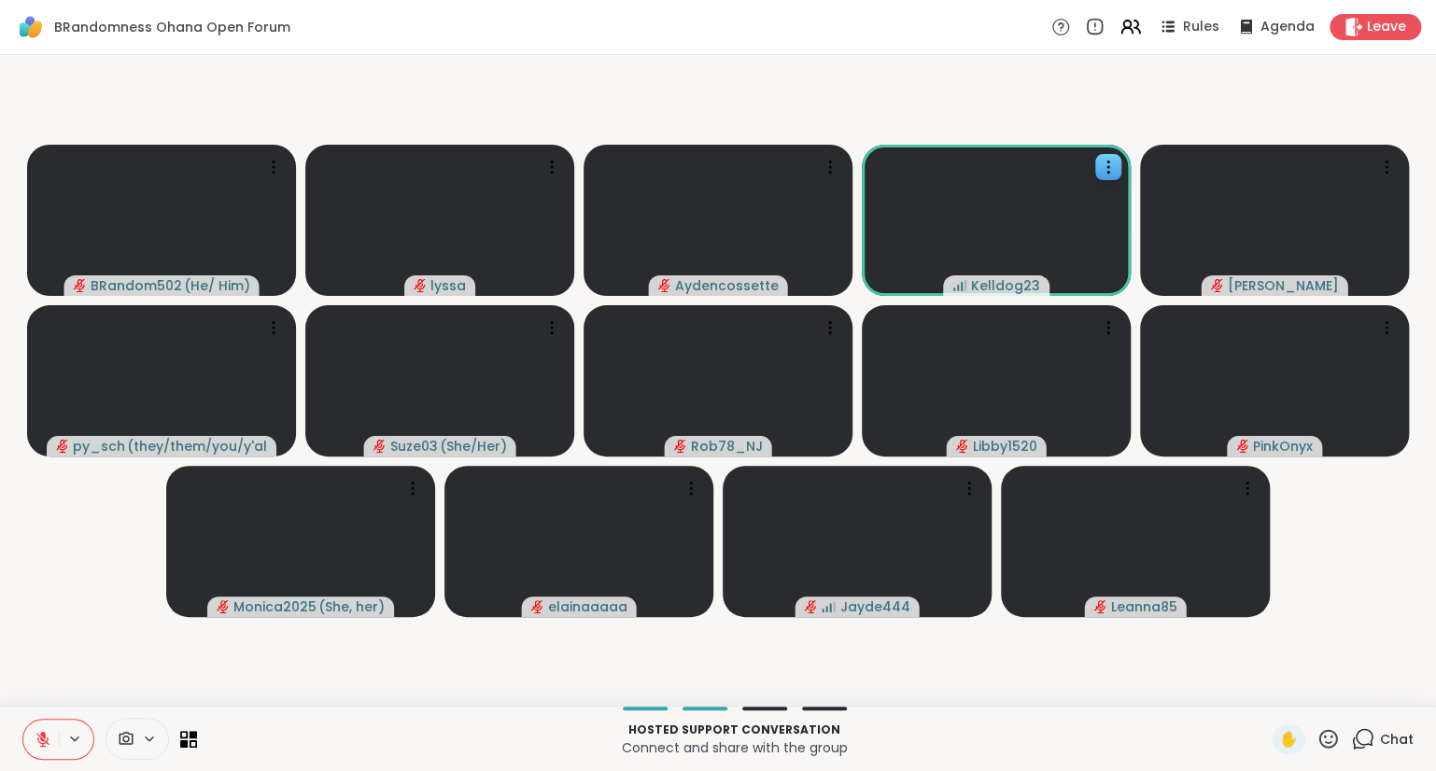
click at [32, 734] on button at bounding box center [40, 739] width 35 height 39
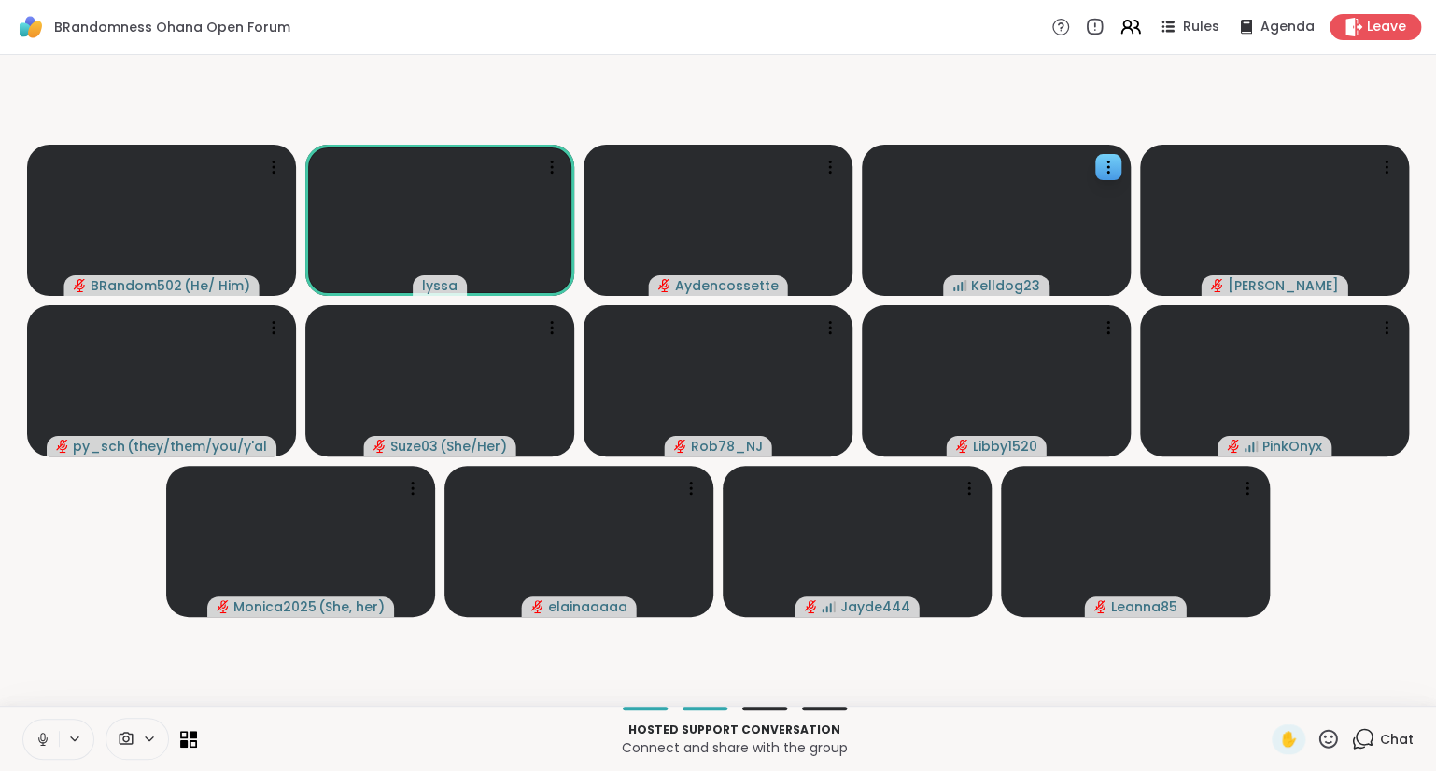
click at [54, 736] on button at bounding box center [40, 739] width 35 height 39
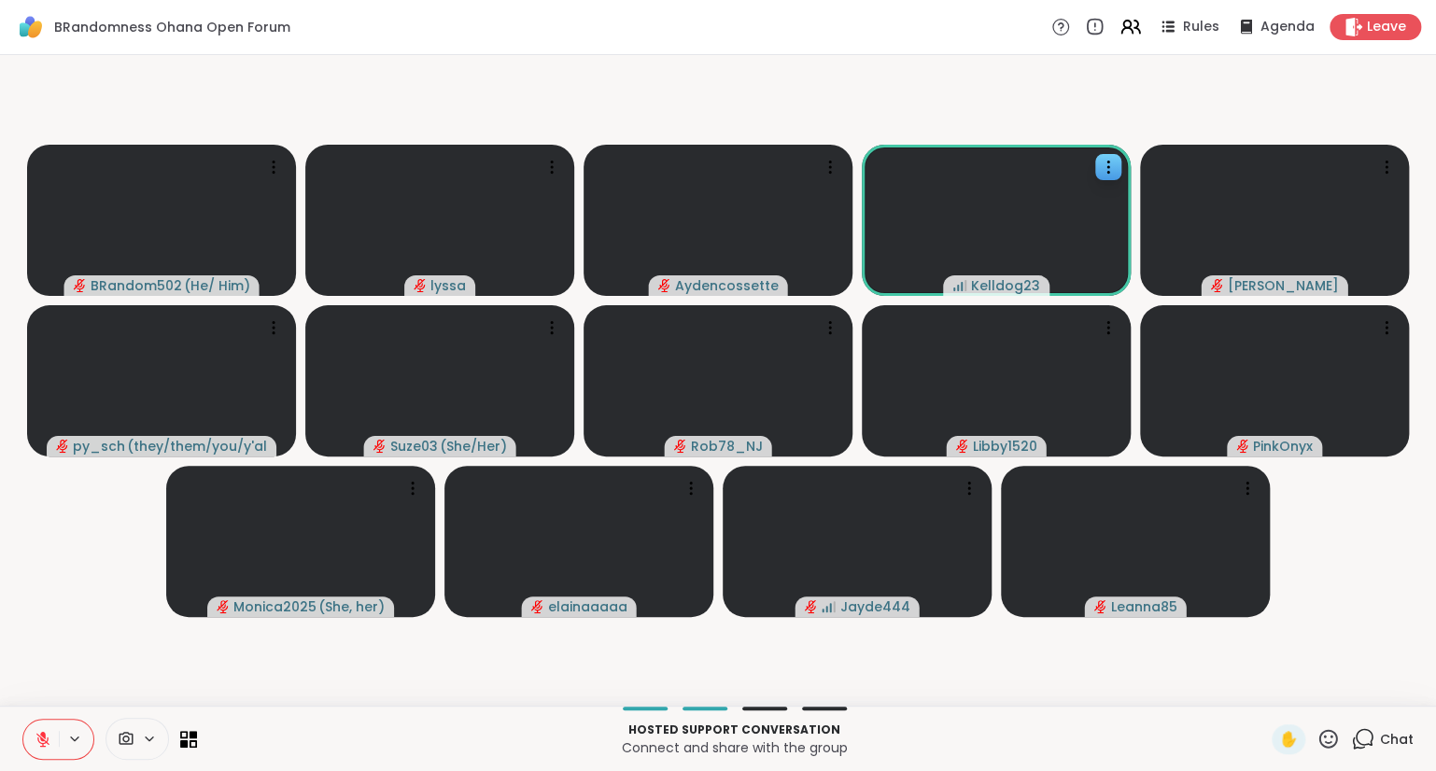
click at [49, 735] on icon at bounding box center [43, 739] width 17 height 17
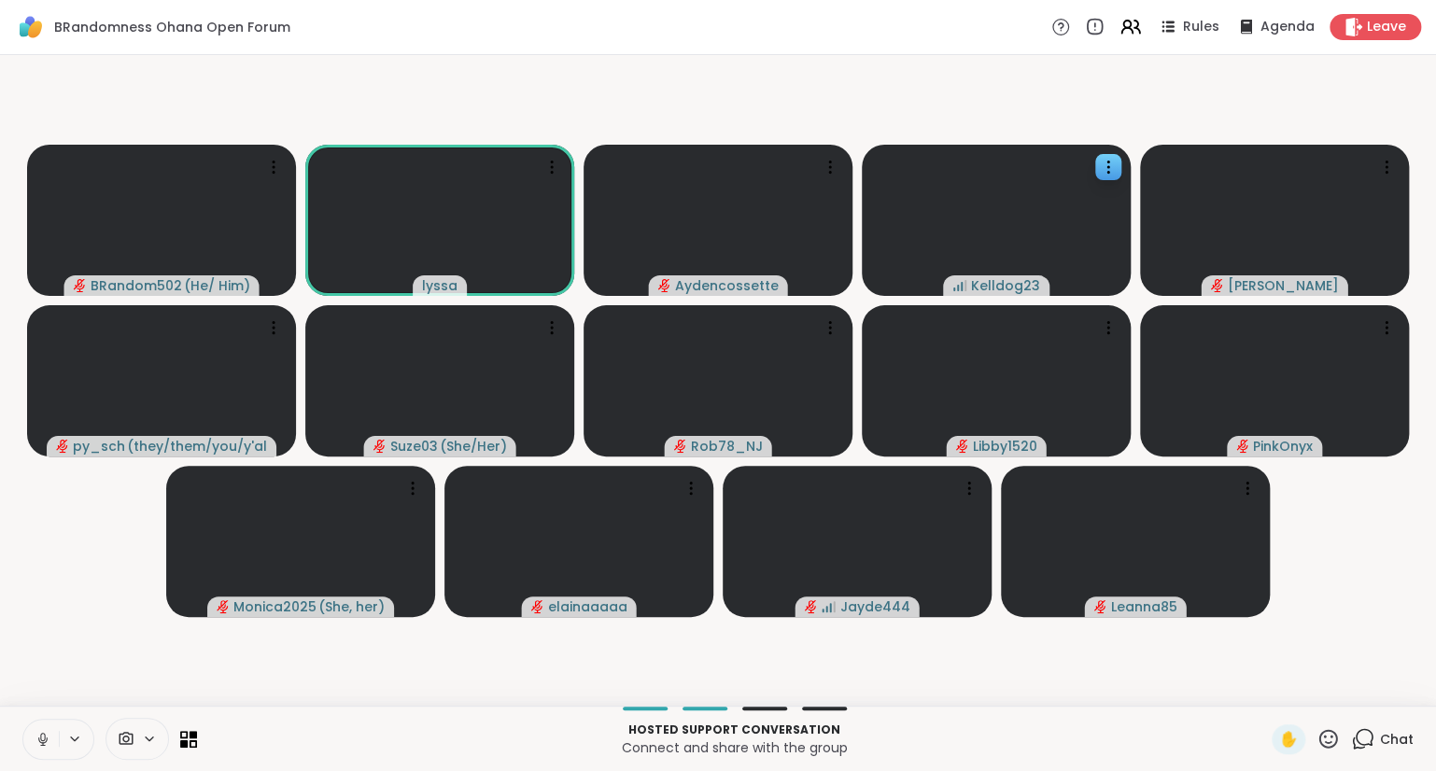
click at [49, 734] on icon at bounding box center [43, 739] width 17 height 17
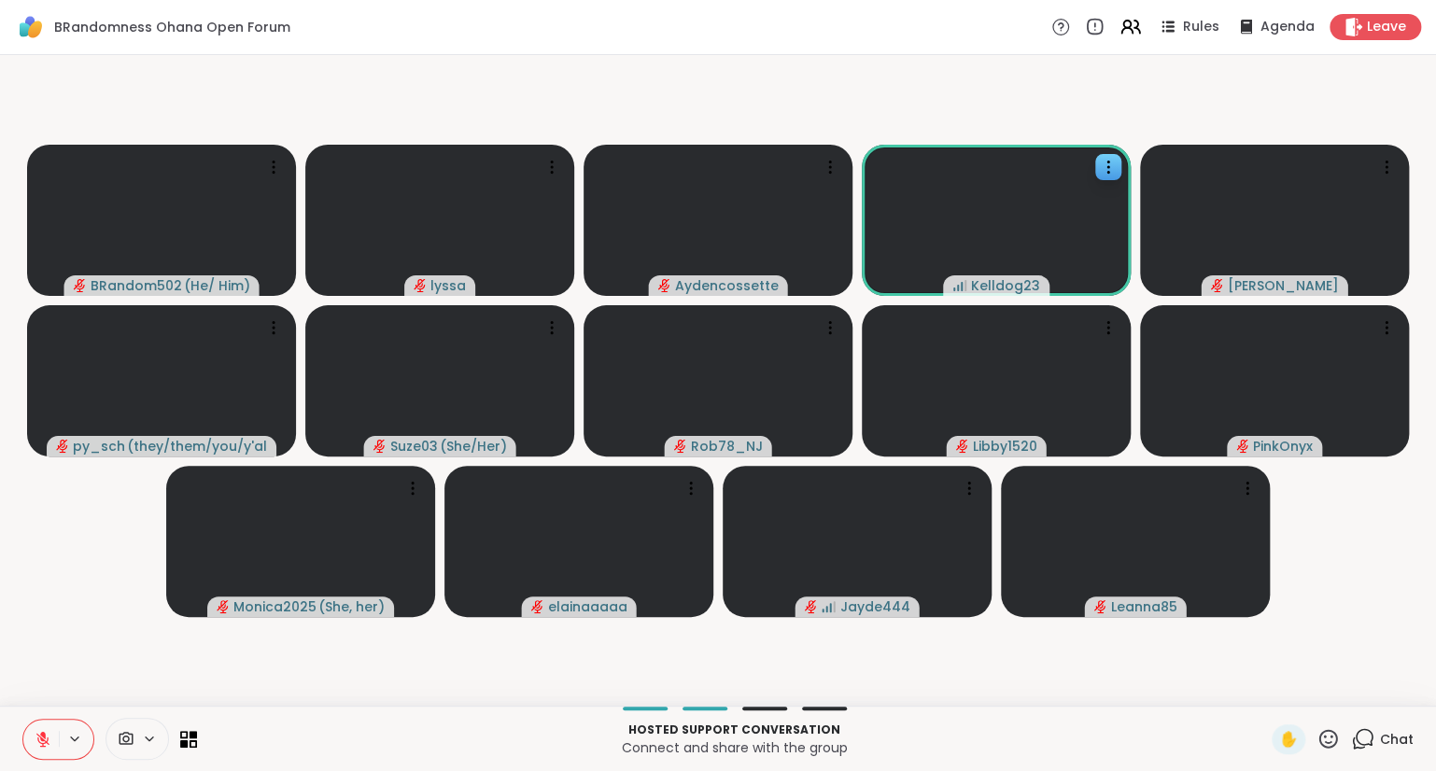
click at [47, 745] on icon at bounding box center [43, 739] width 17 height 17
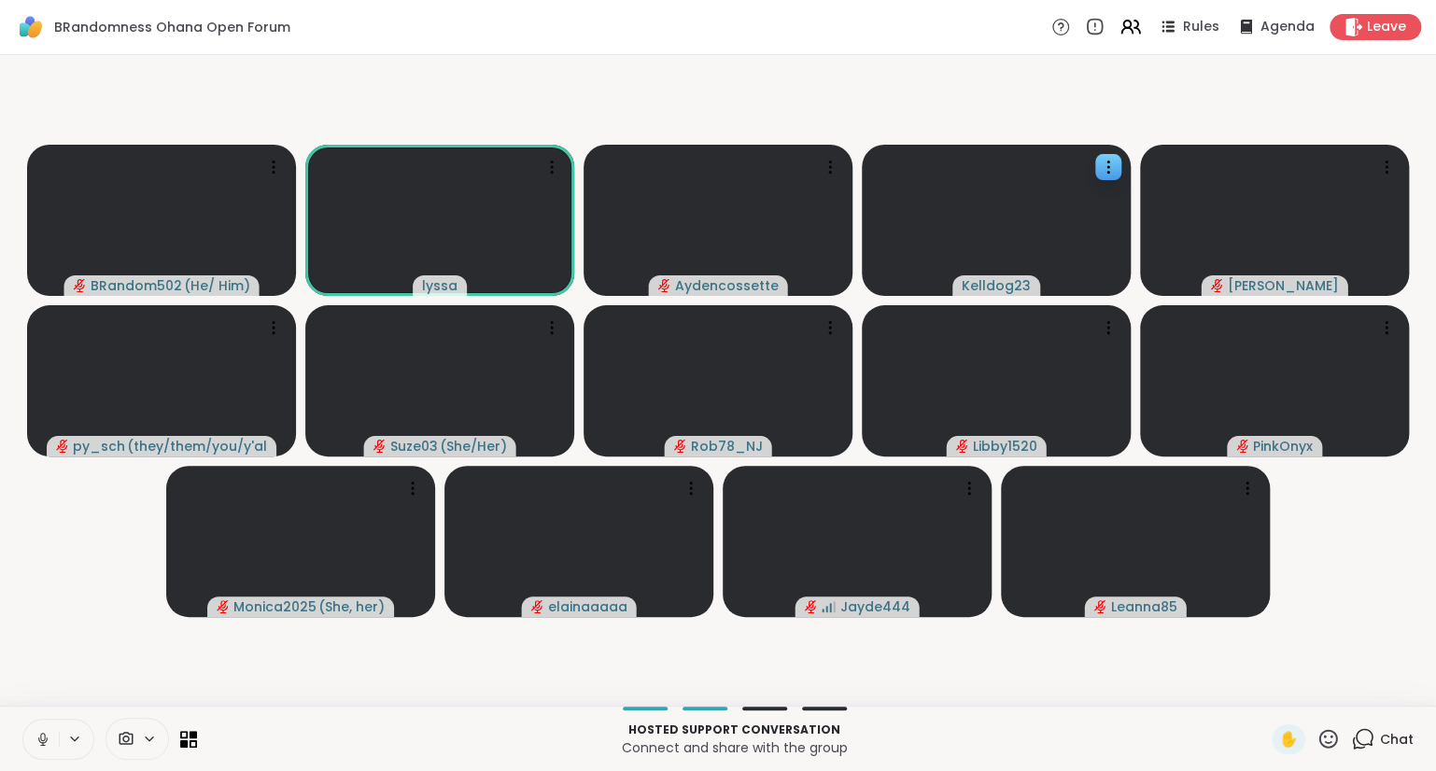
click at [43, 730] on button at bounding box center [40, 739] width 35 height 39
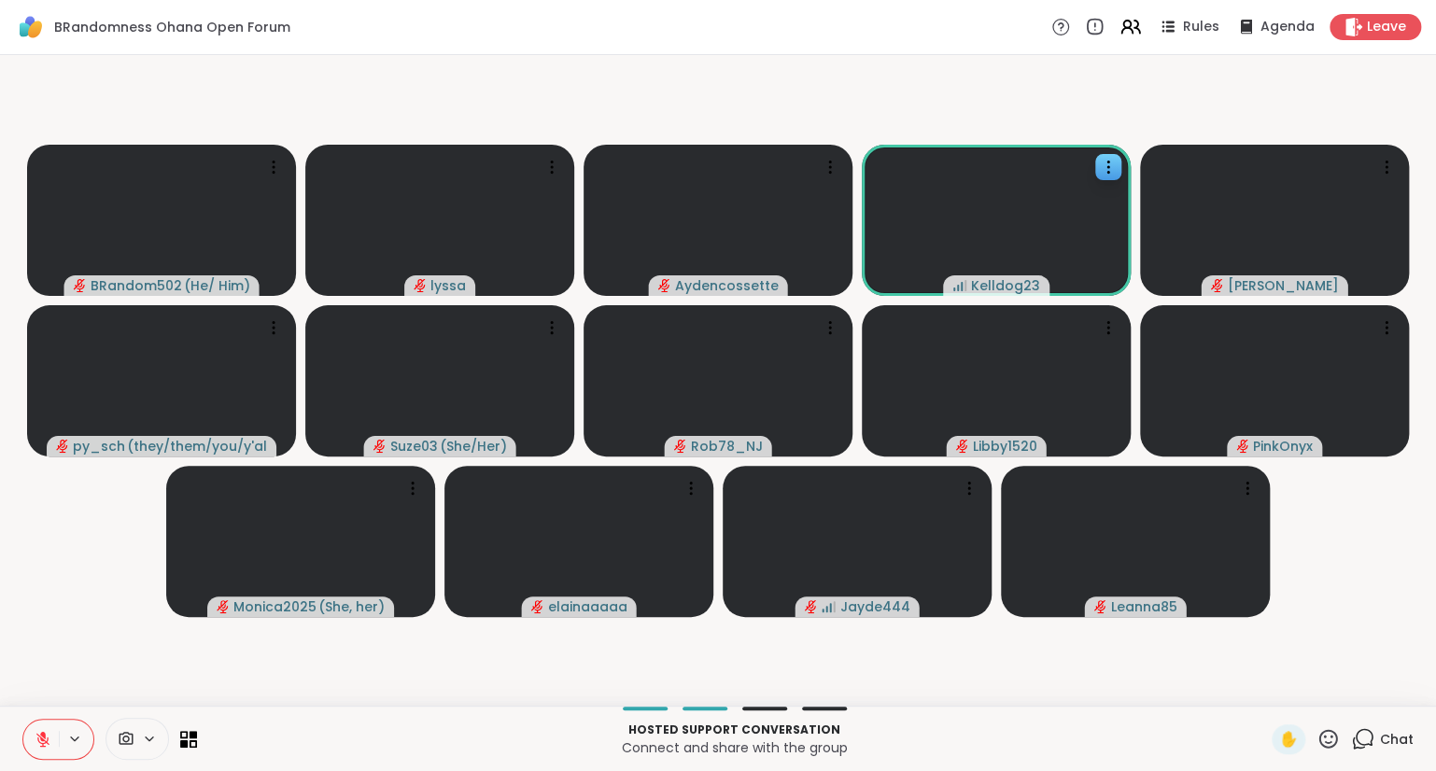
click at [43, 730] on button at bounding box center [40, 739] width 35 height 39
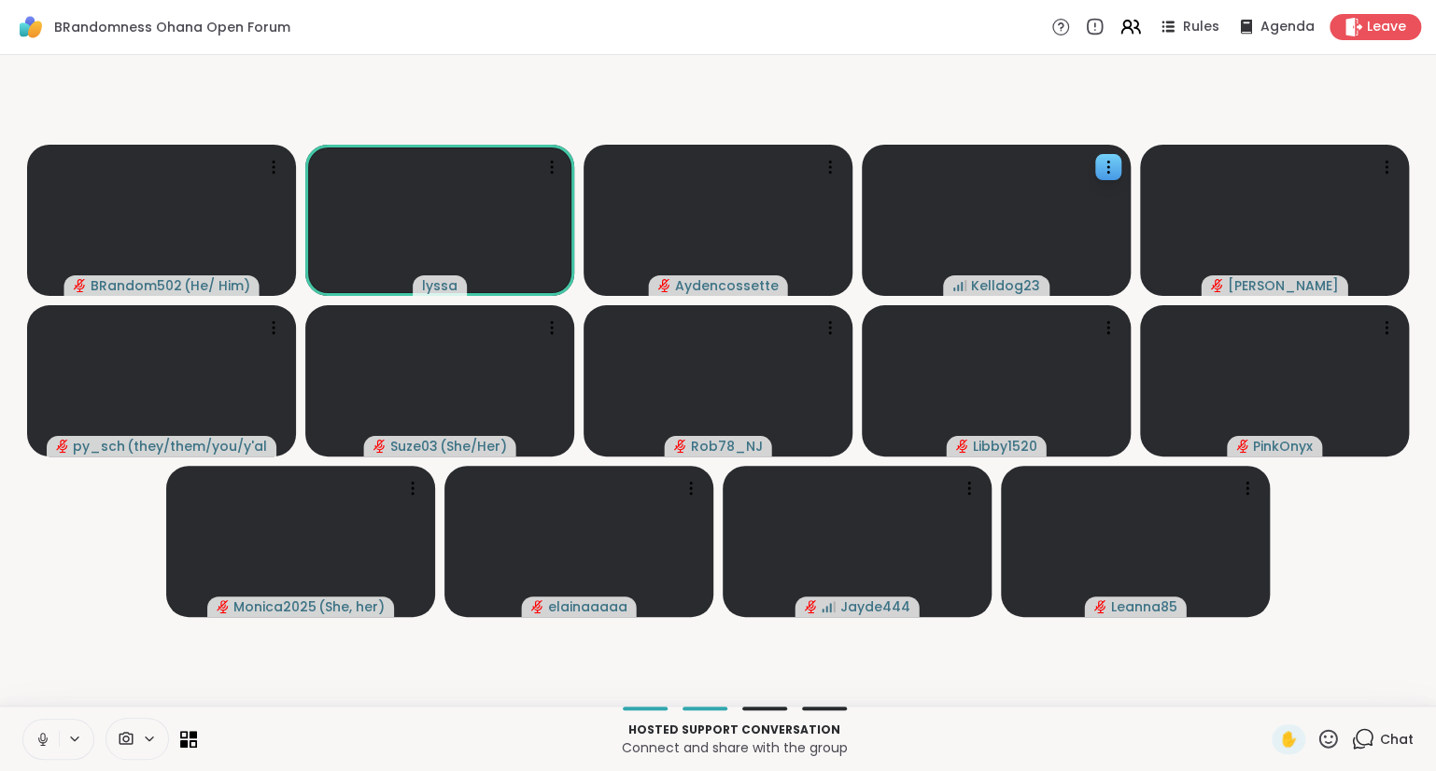
click at [38, 727] on button at bounding box center [40, 739] width 35 height 39
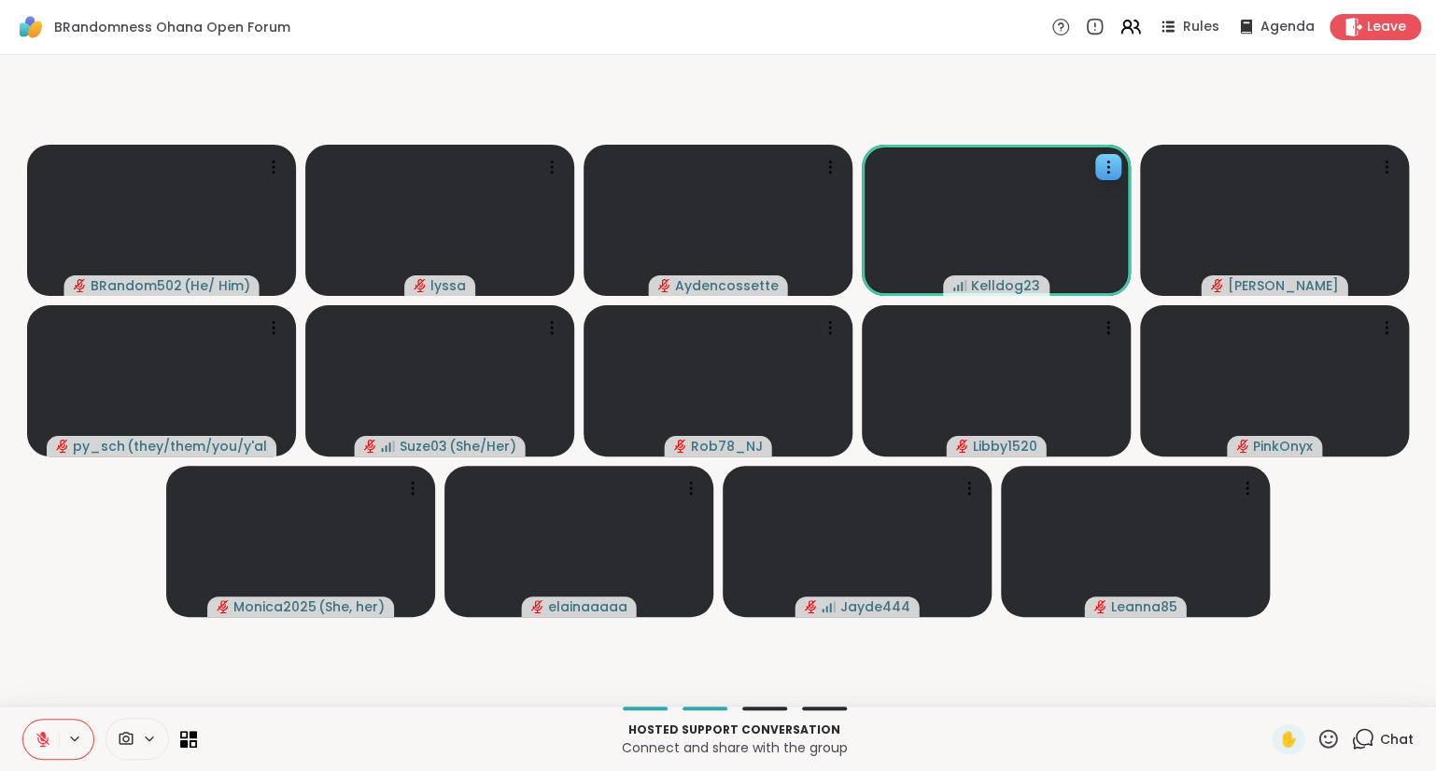
click at [38, 727] on button at bounding box center [40, 739] width 35 height 39
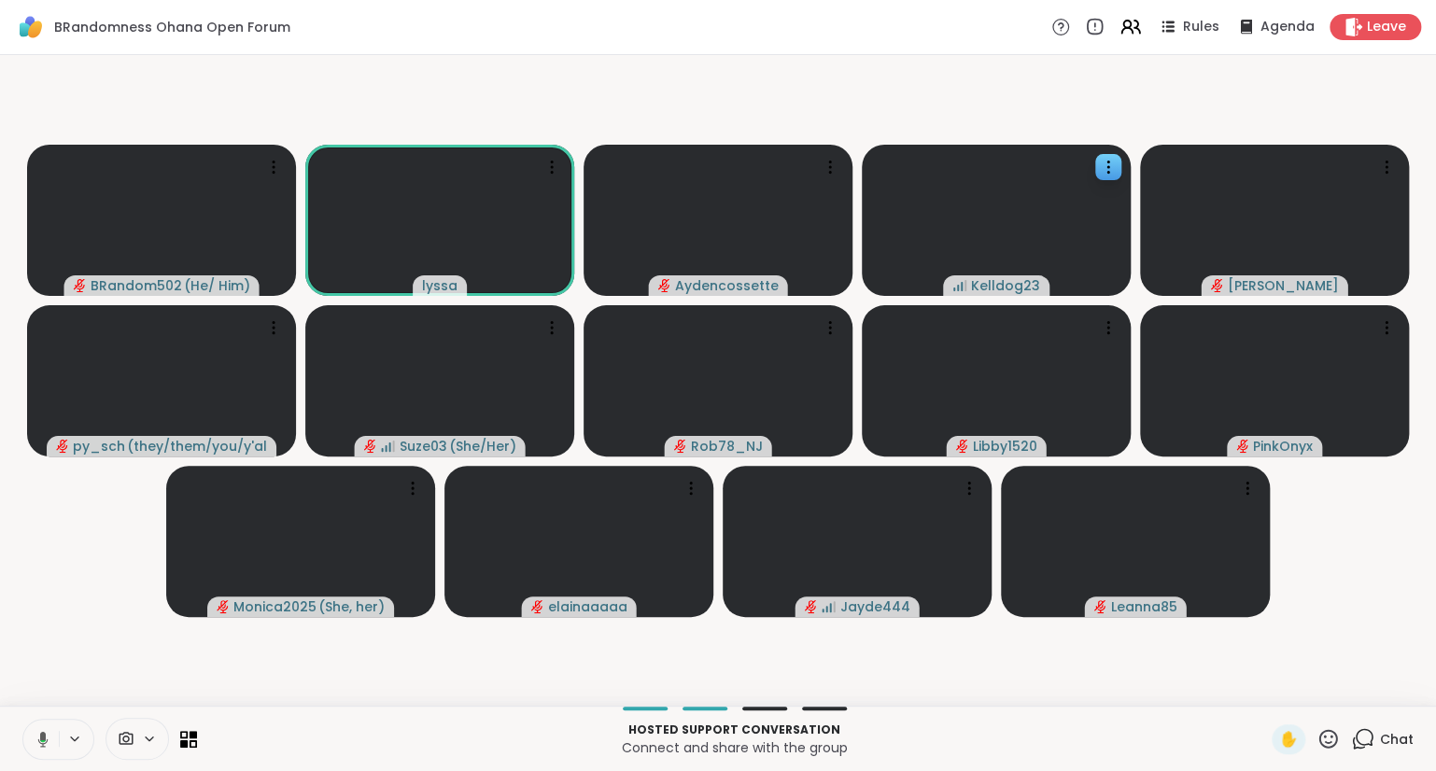
click at [32, 725] on button at bounding box center [40, 739] width 38 height 39
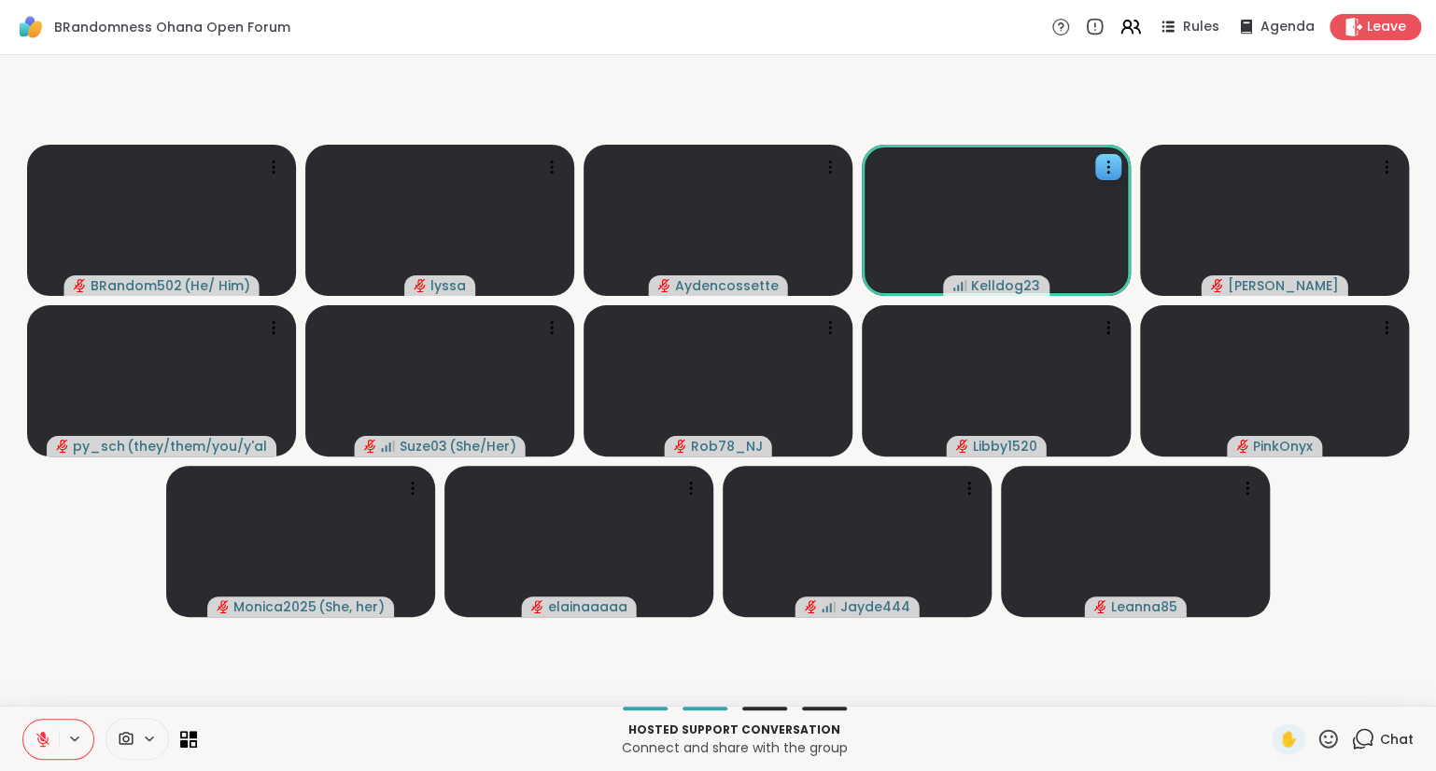
click at [1313, 742] on div "✋" at bounding box center [1306, 740] width 68 height 30
click at [1332, 737] on icon at bounding box center [1328, 738] width 19 height 19
click at [1268, 693] on span "❤️" at bounding box center [1273, 690] width 19 height 22
click at [37, 733] on icon at bounding box center [43, 739] width 17 height 17
click at [28, 728] on button at bounding box center [40, 739] width 35 height 39
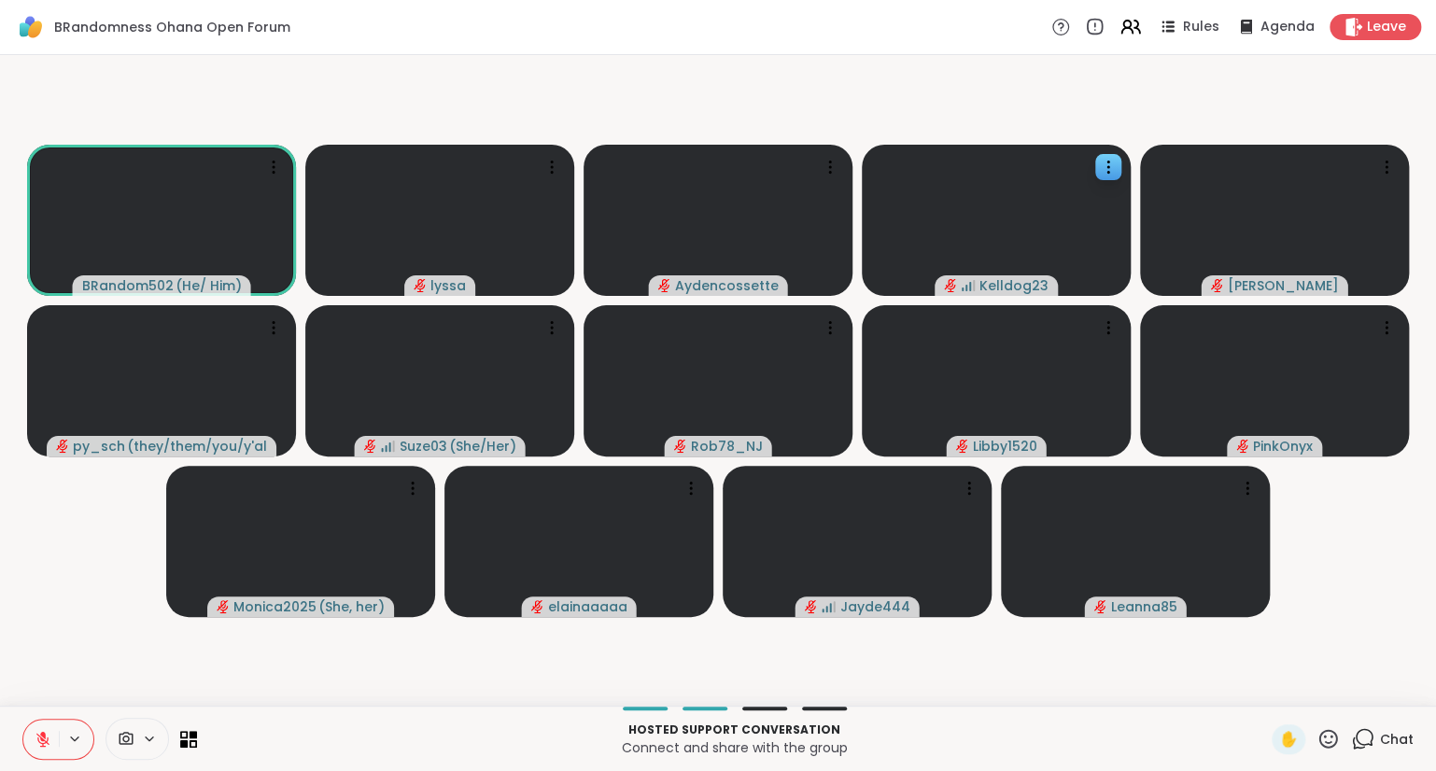
click at [1329, 728] on icon at bounding box center [1328, 738] width 23 height 23
click at [1269, 689] on span "❤️" at bounding box center [1273, 690] width 19 height 22
click at [1331, 739] on icon at bounding box center [1328, 738] width 23 height 23
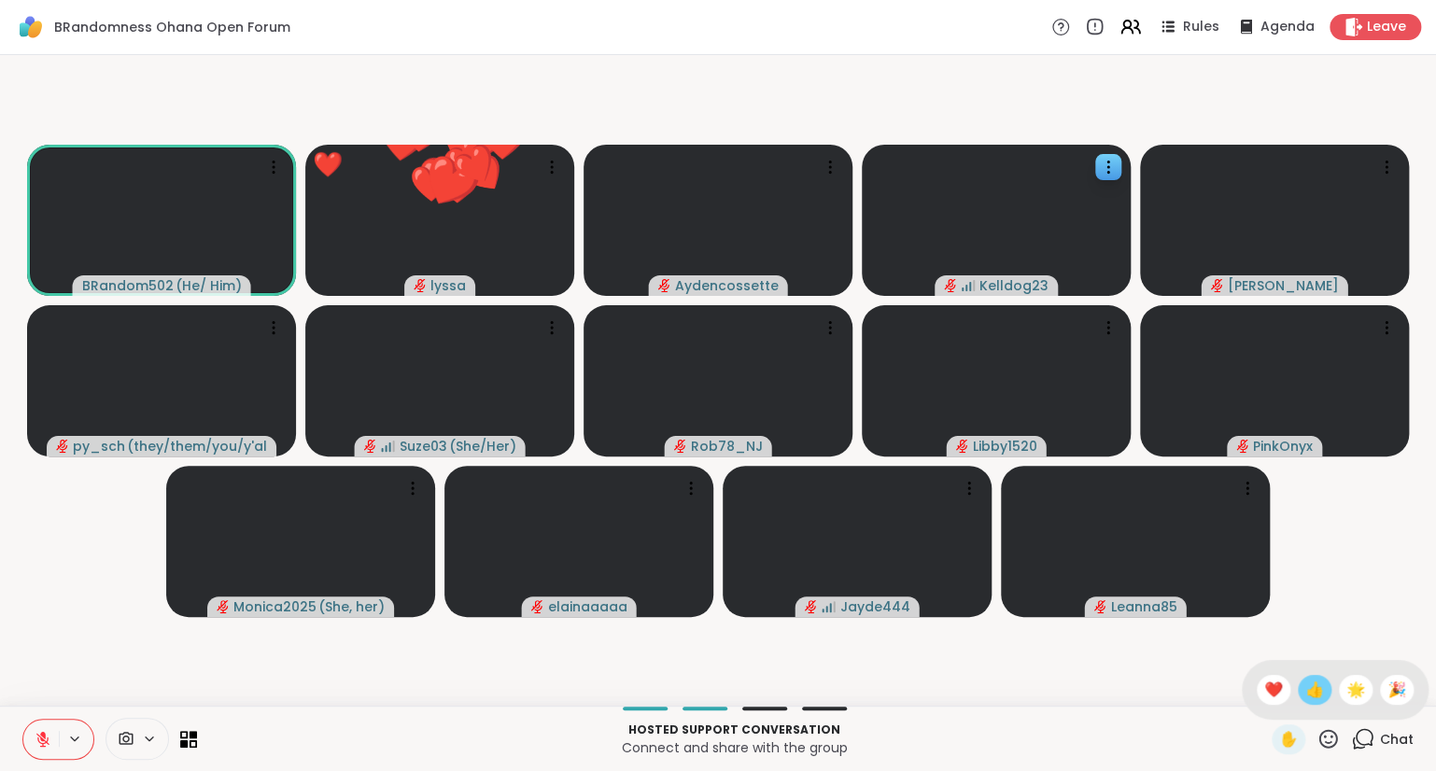
click at [1313, 690] on span "👍" at bounding box center [1314, 690] width 19 height 22
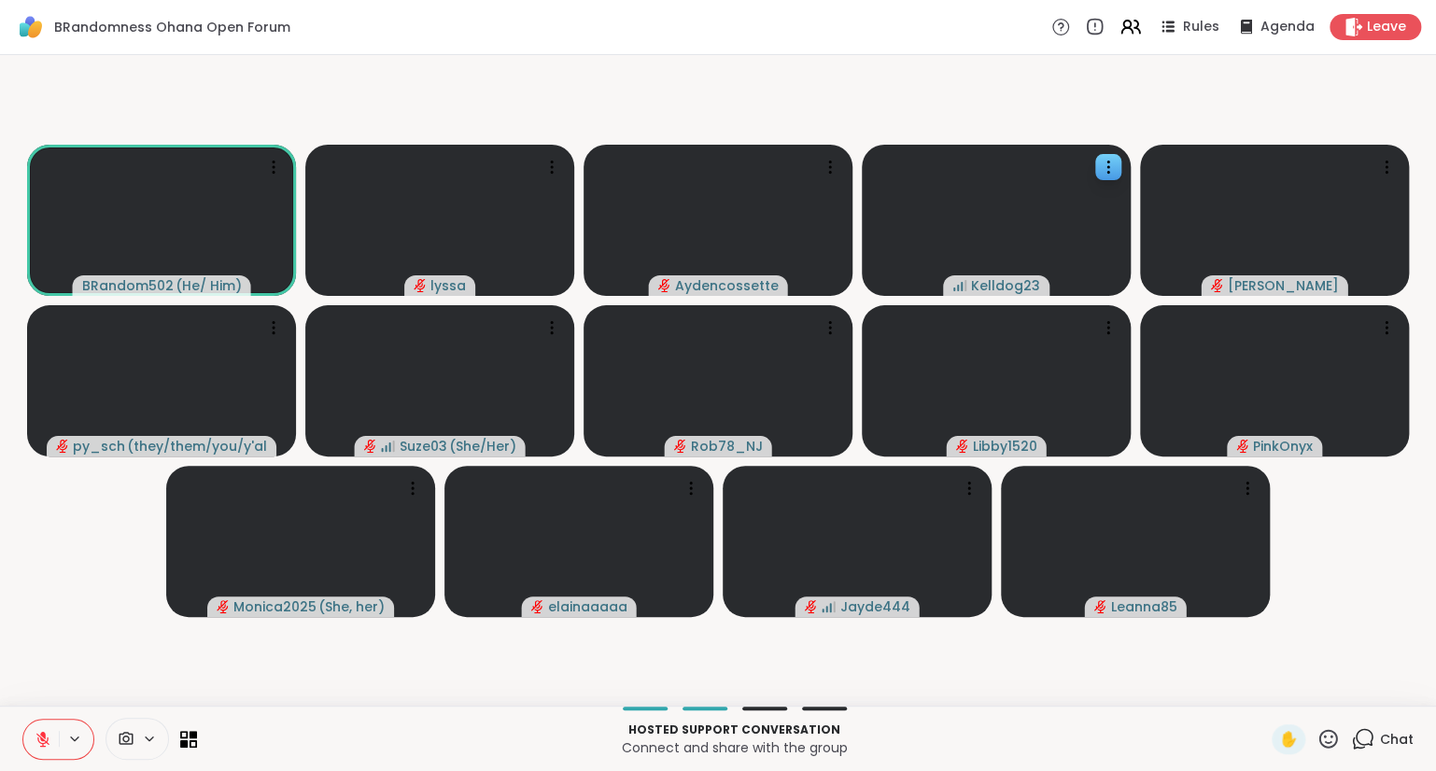
click at [40, 744] on icon at bounding box center [43, 739] width 17 height 17
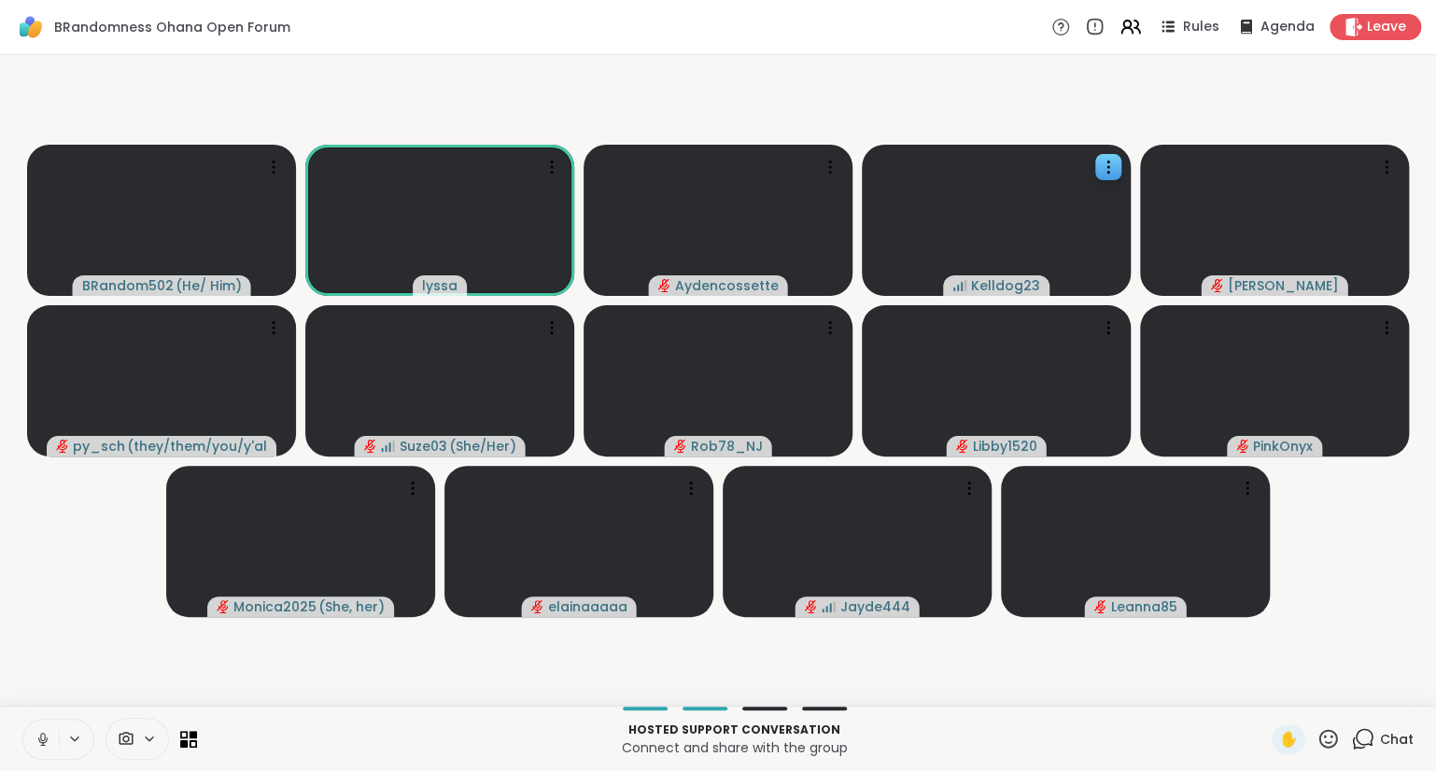
click at [47, 745] on icon at bounding box center [43, 739] width 17 height 17
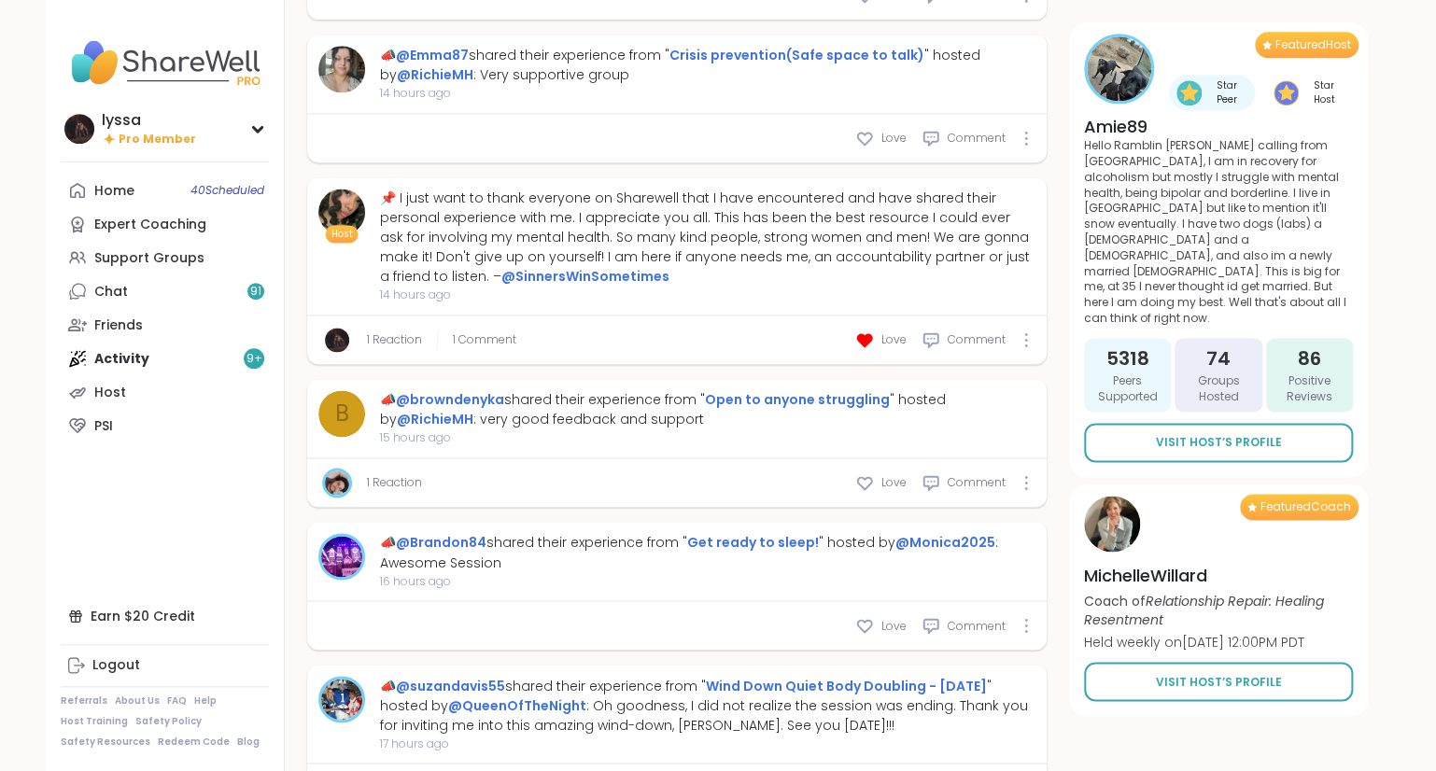
scroll to position [8417, 0]
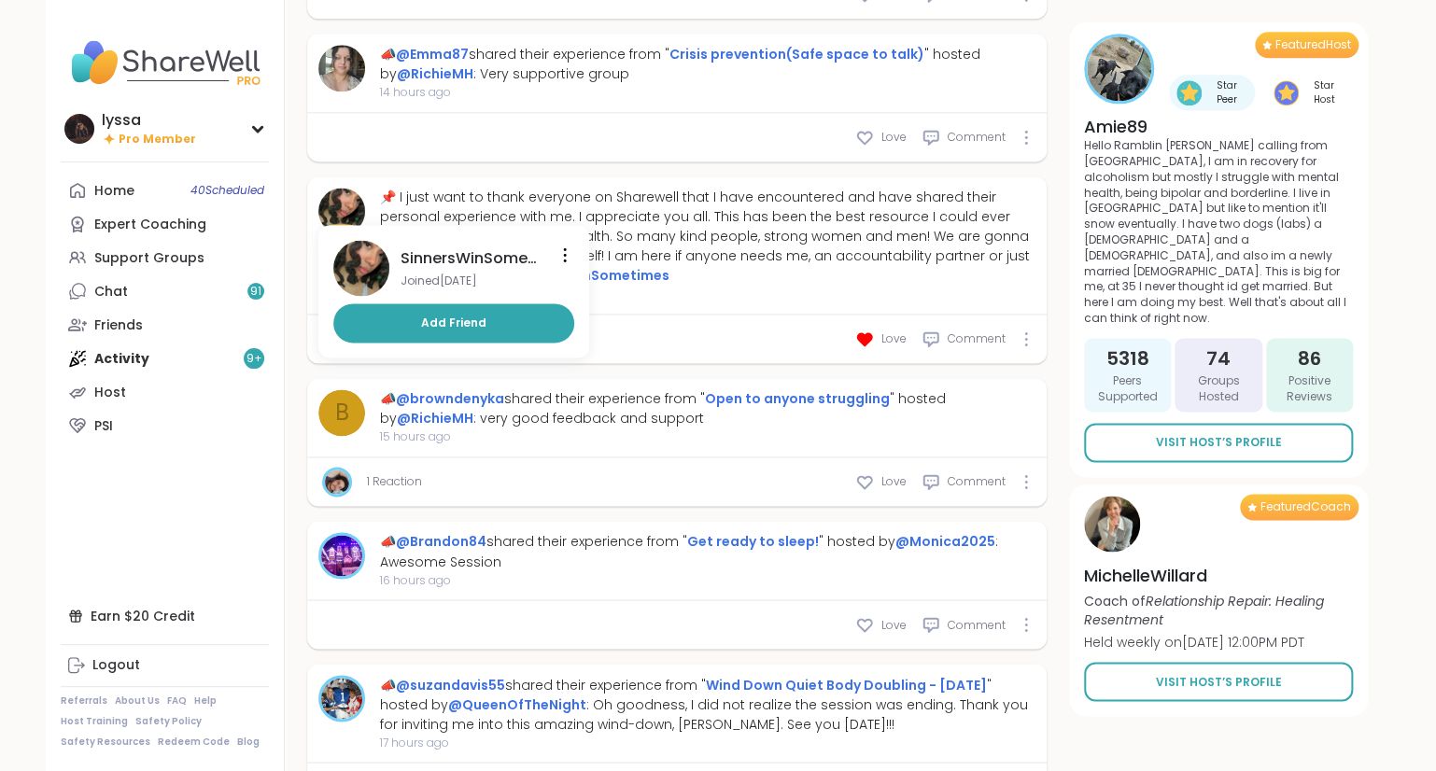
click at [346, 234] on img at bounding box center [341, 211] width 47 height 47
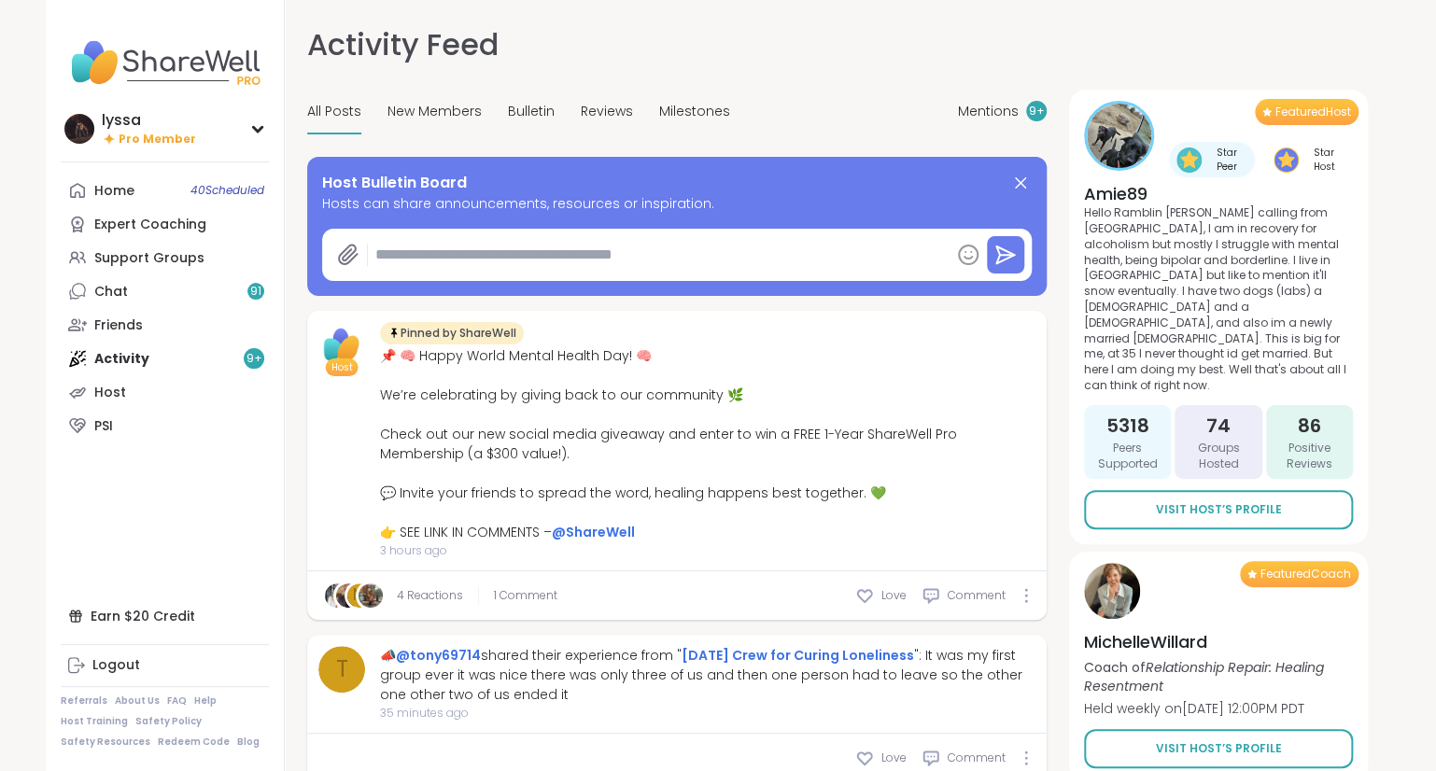
type textarea "*"
